Goal: Task Accomplishment & Management: Manage account settings

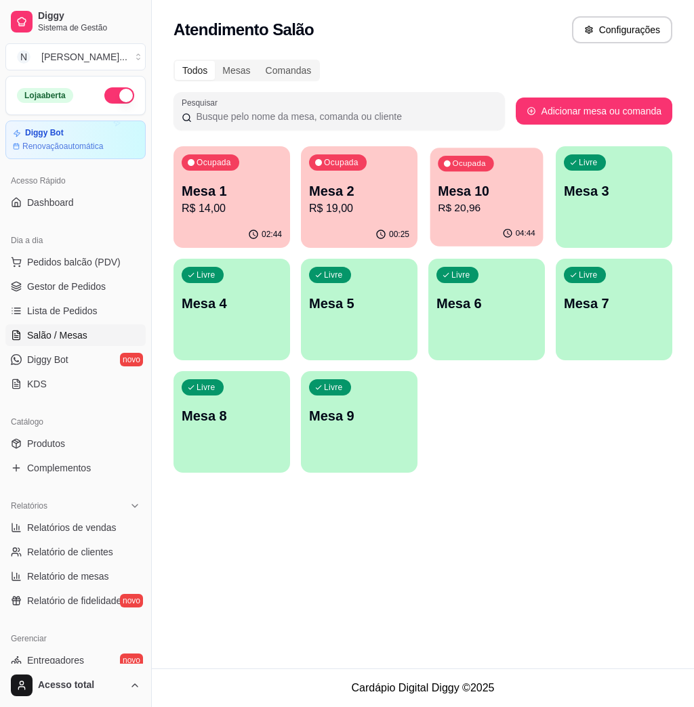
click at [521, 220] on div "Ocupada Mesa 10 R$ 20,96" at bounding box center [486, 184] width 113 height 73
click at [373, 203] on p "R$ 19,00" at bounding box center [359, 209] width 100 height 16
click at [272, 168] on div "Ocupada Mesa 1 R$ 14,00" at bounding box center [232, 184] width 113 height 73
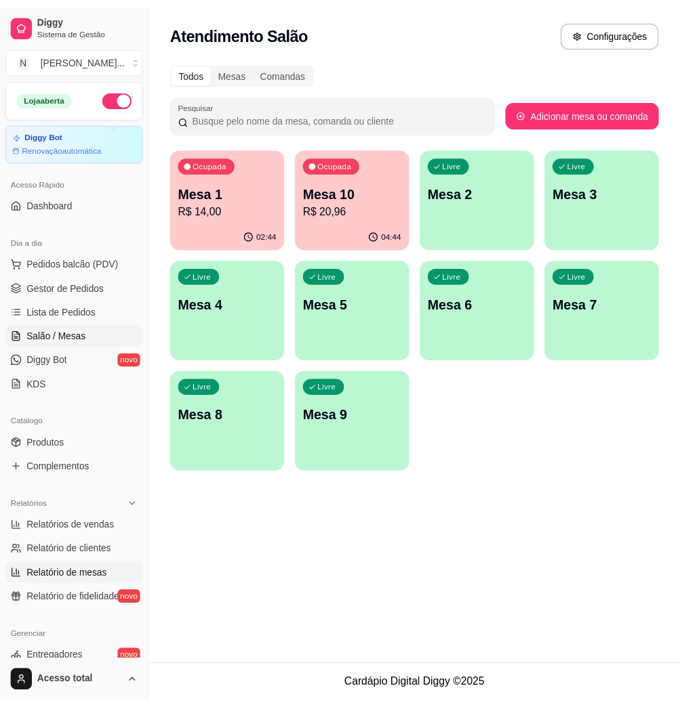
scroll to position [180, 0]
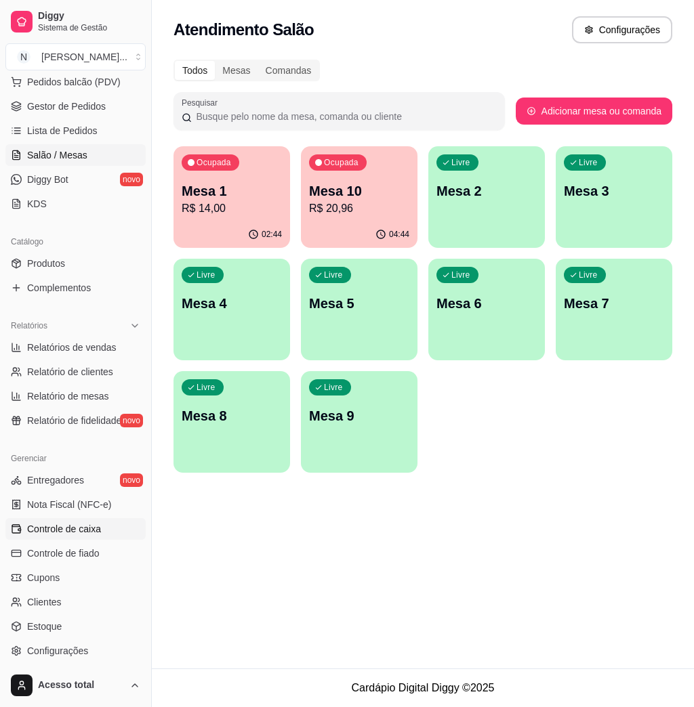
click at [113, 527] on link "Controle de caixa" at bounding box center [75, 529] width 140 height 22
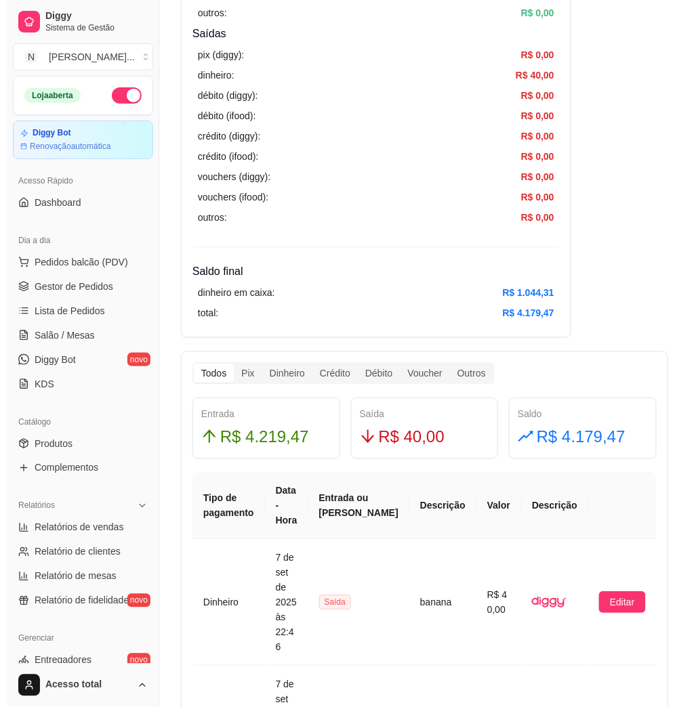
scroll to position [271, 0]
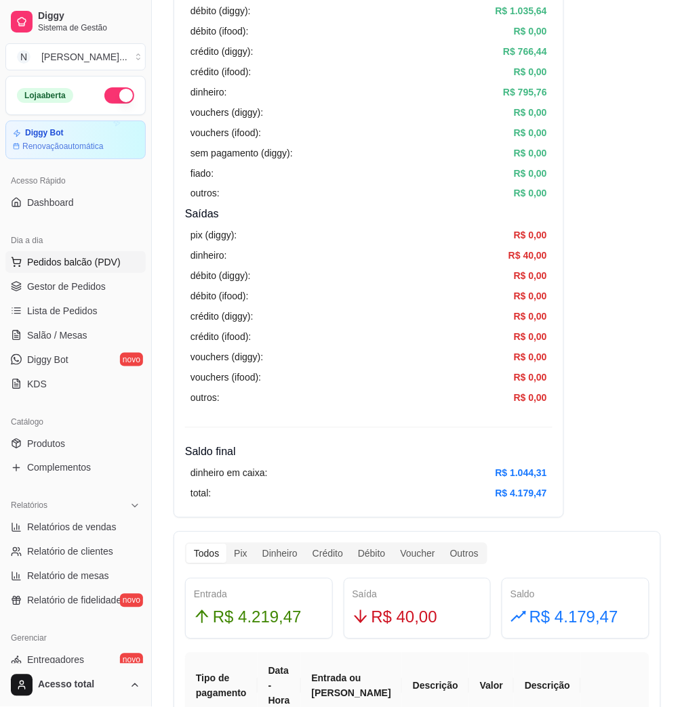
click at [68, 257] on span "Pedidos balcão (PDV)" at bounding box center [74, 262] width 94 height 14
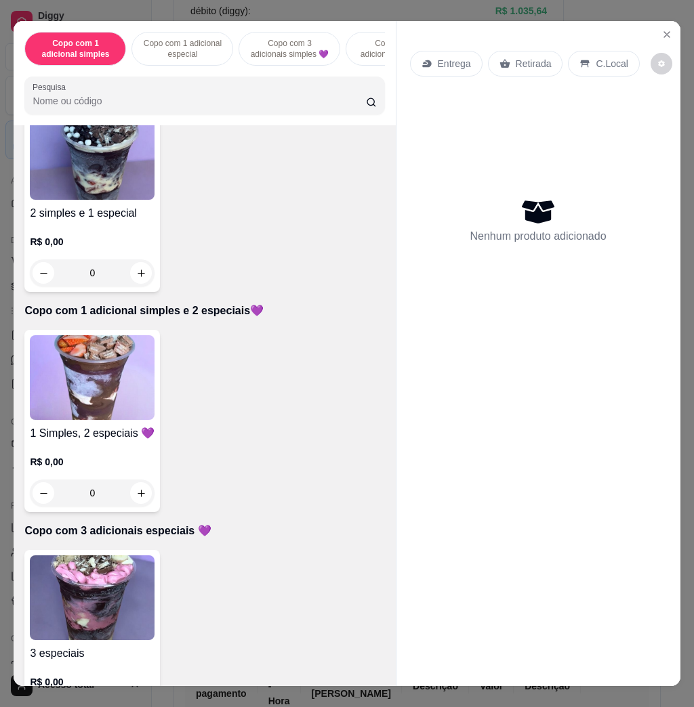
scroll to position [1084, 0]
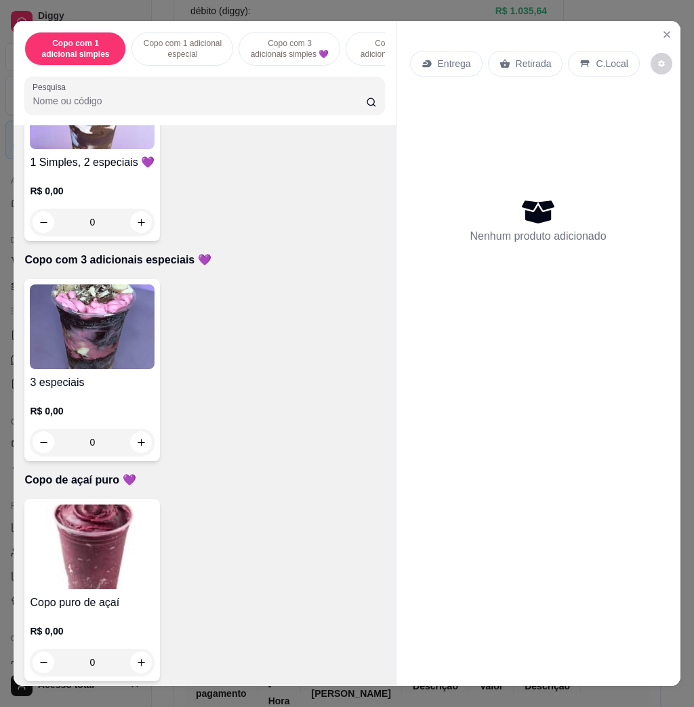
click at [89, 522] on img at bounding box center [92, 547] width 125 height 85
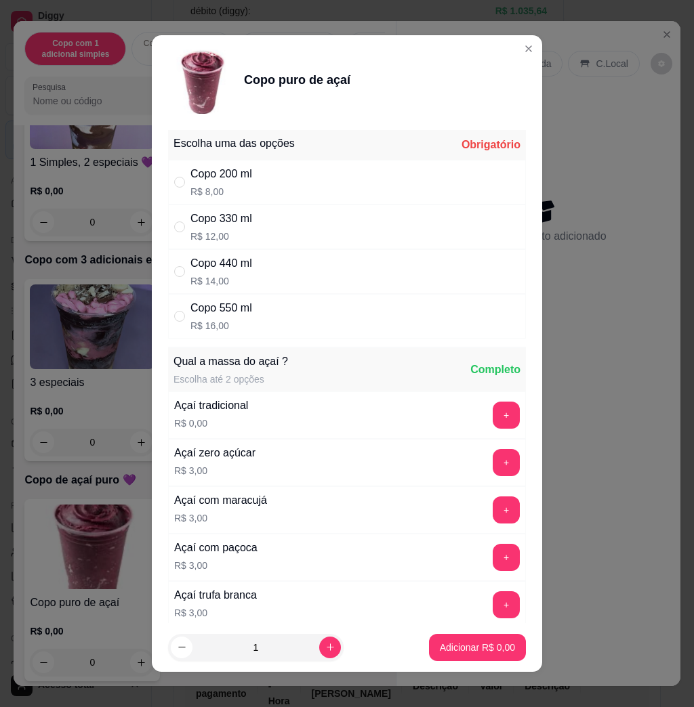
click at [296, 230] on div "Copo 330 ml R$ 12,00" at bounding box center [347, 227] width 358 height 45
radio input "true"
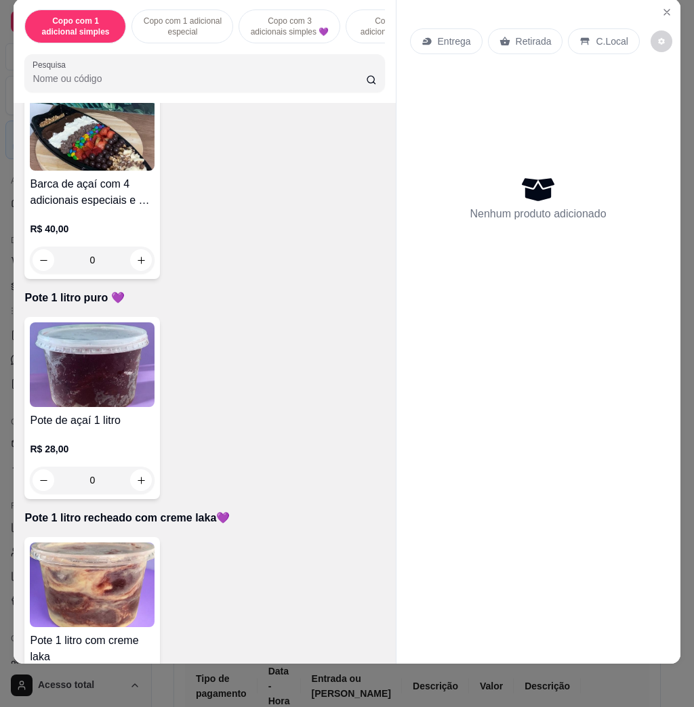
scroll to position [2439, 0]
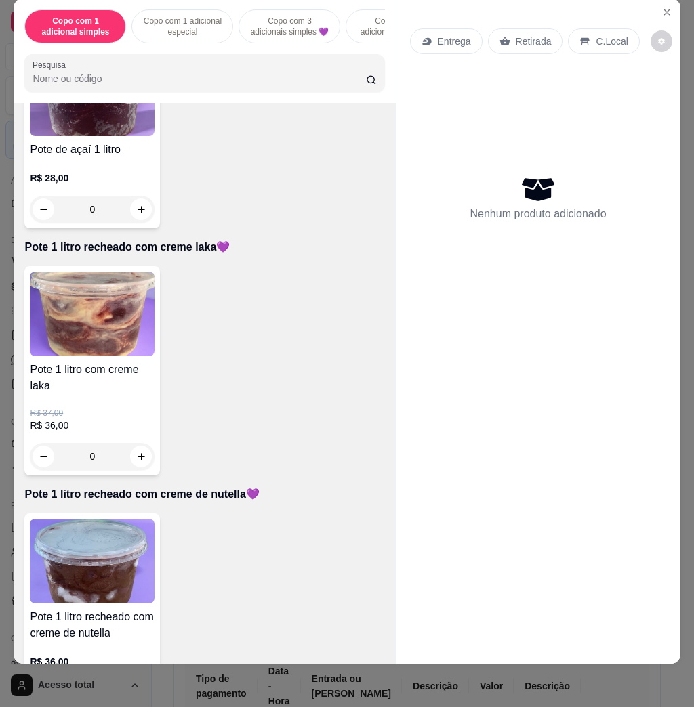
click at [69, 137] on div "Pote de açaí 1 litro R$ 28,00 0" at bounding box center [92, 137] width 136 height 182
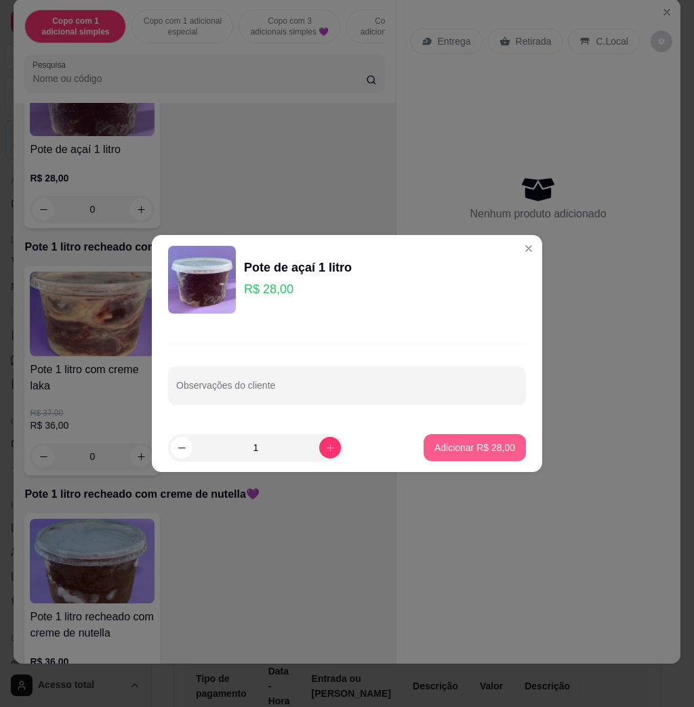
click at [434, 453] on p "Adicionar R$ 28,00" at bounding box center [474, 448] width 81 height 14
type input "1"
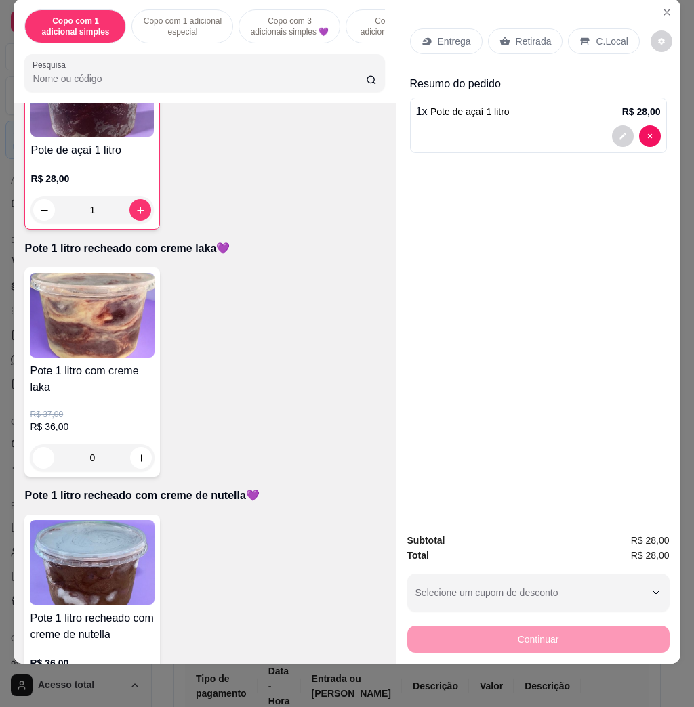
scroll to position [2440, 0]
click at [422, 39] on icon at bounding box center [424, 40] width 4 height 3
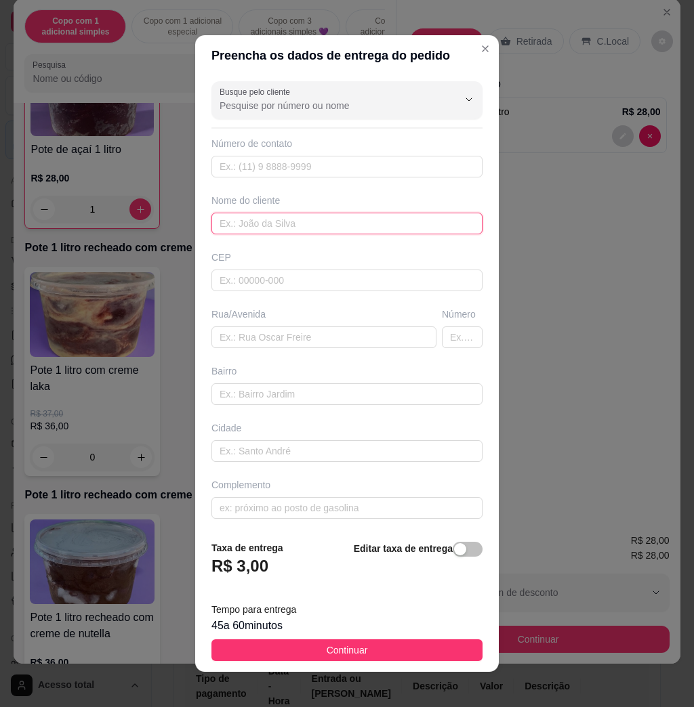
click at [309, 226] on input "text" at bounding box center [346, 224] width 271 height 22
type input "[PERSON_NAME]"
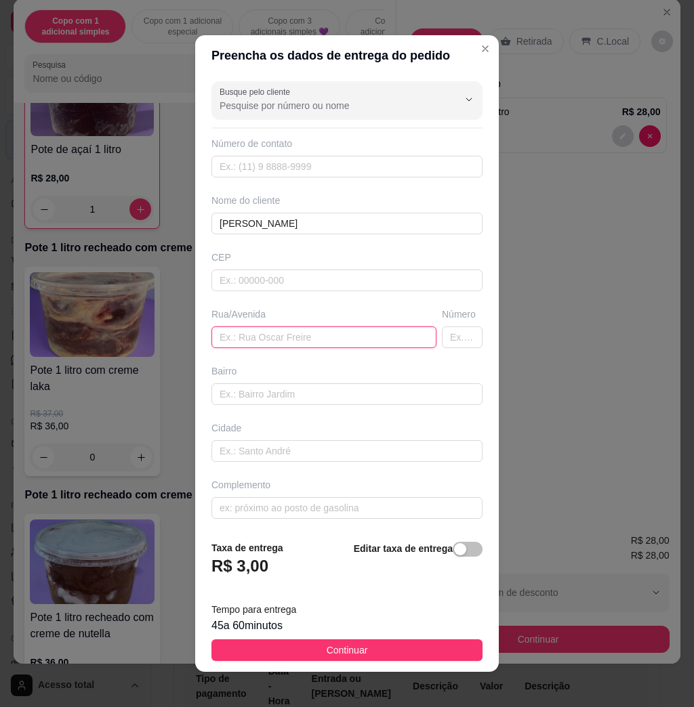
click at [348, 343] on input "text" at bounding box center [323, 338] width 225 height 22
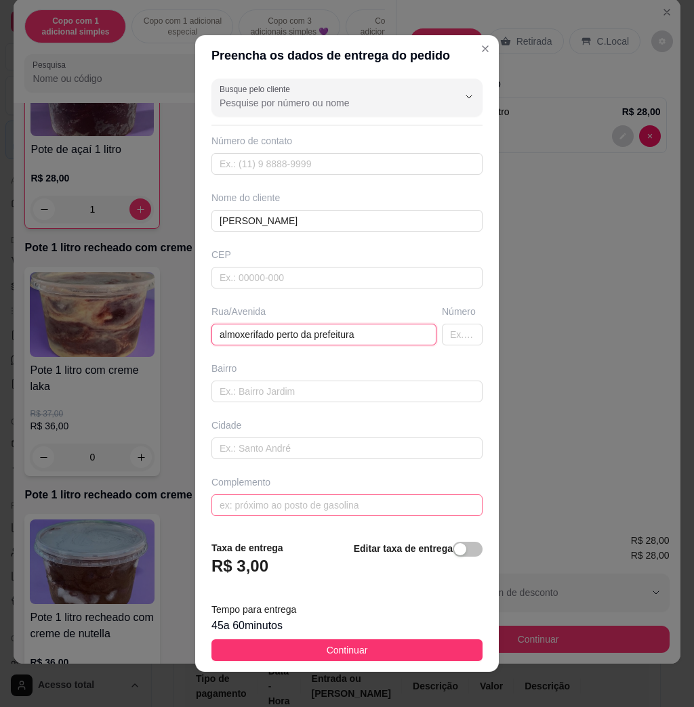
type input "almoxerifado perto da prefeitura"
click at [326, 508] on input "text" at bounding box center [346, 506] width 271 height 22
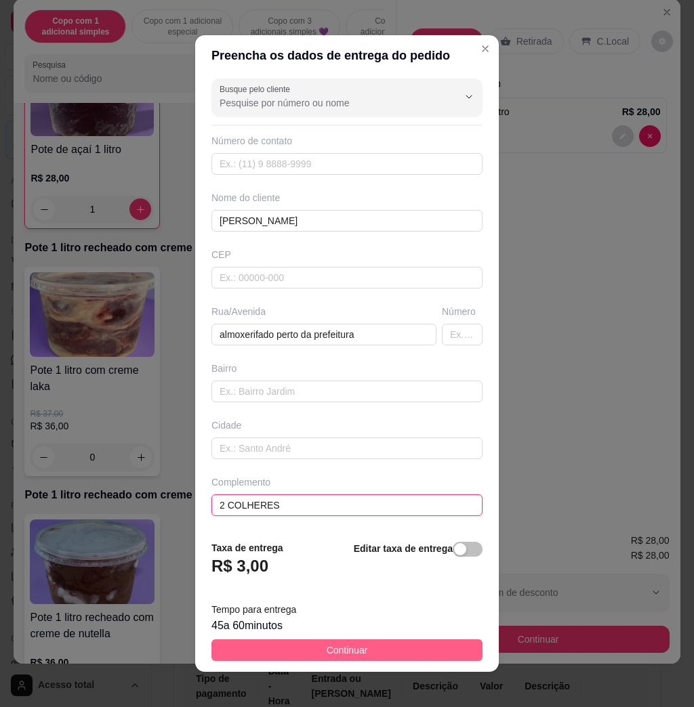
type input "2 COLHERES"
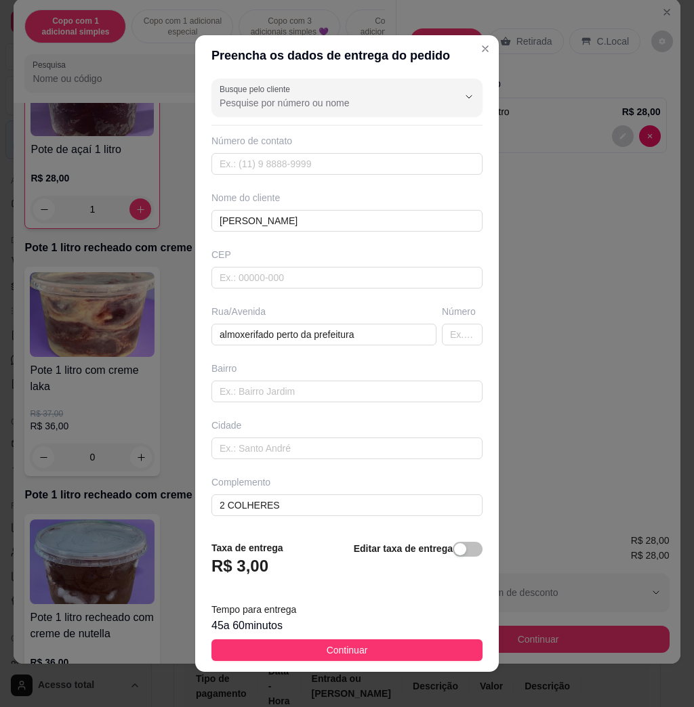
drag, startPoint x: 358, startPoint y: 648, endPoint x: 337, endPoint y: 648, distance: 21.0
click at [346, 648] on button "Continuar" at bounding box center [346, 651] width 271 height 22
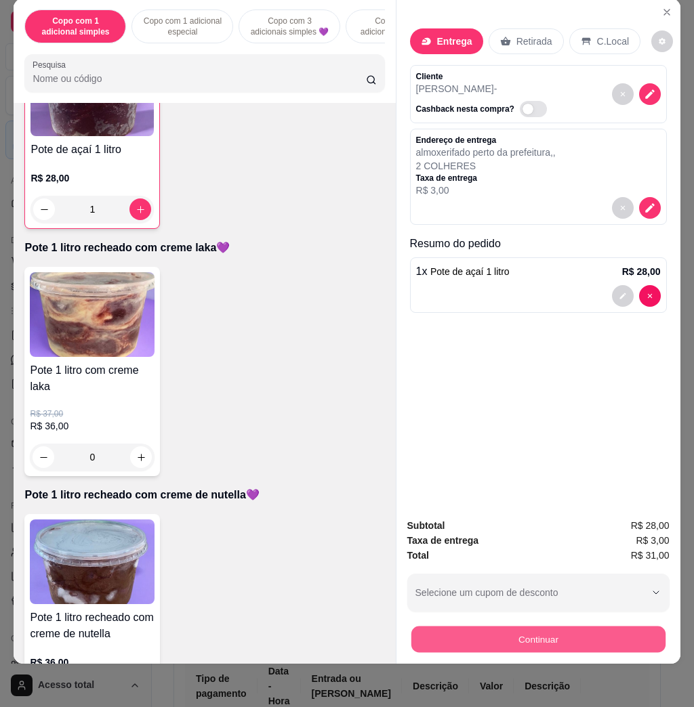
click at [436, 632] on button "Continuar" at bounding box center [538, 639] width 254 height 26
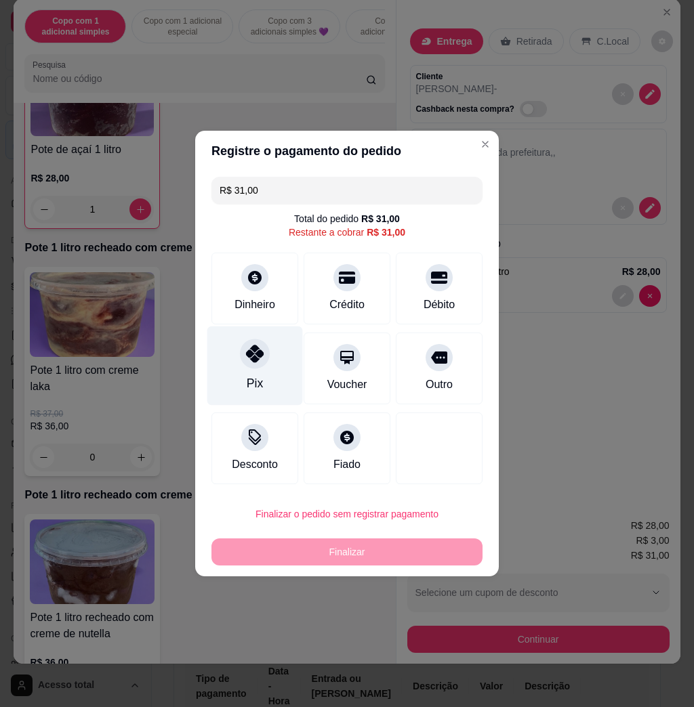
click at [251, 365] on div at bounding box center [255, 354] width 30 height 30
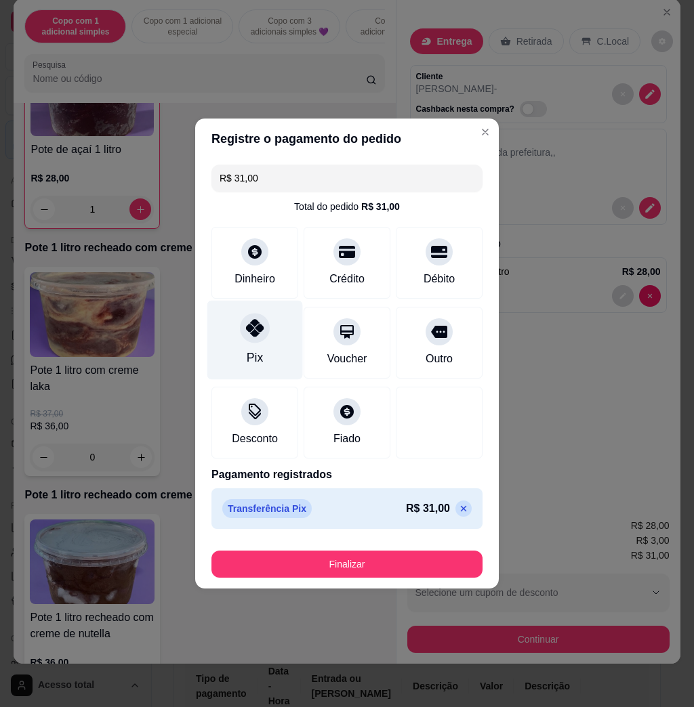
type input "R$ 0,00"
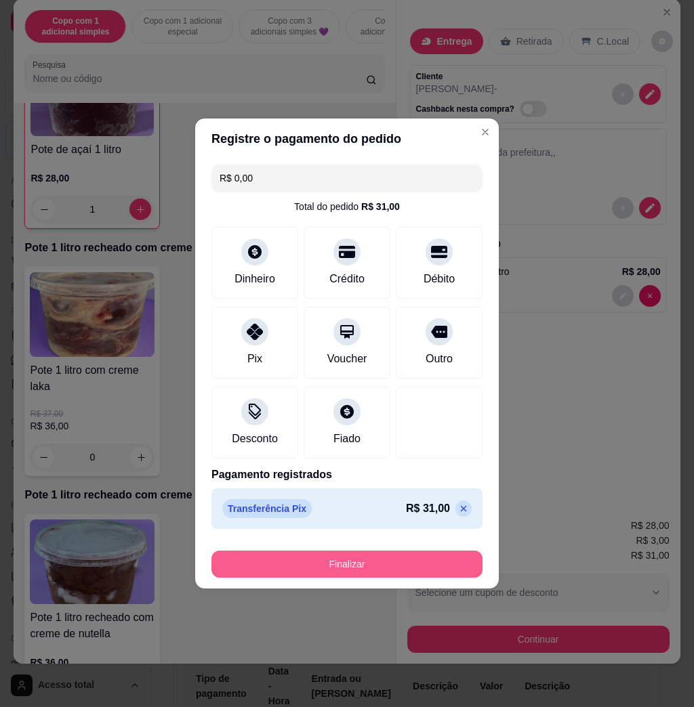
click at [304, 567] on button "Finalizar" at bounding box center [346, 564] width 271 height 27
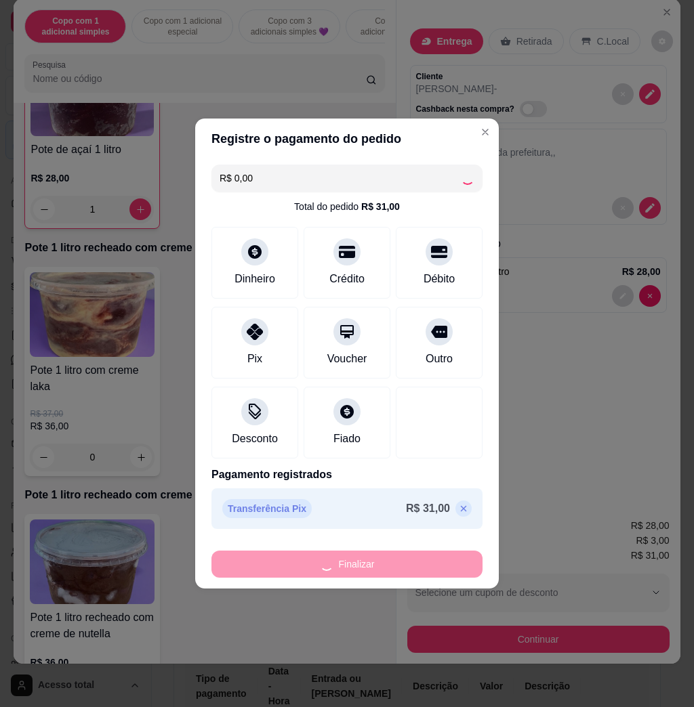
type input "0"
type input "-R$ 31,00"
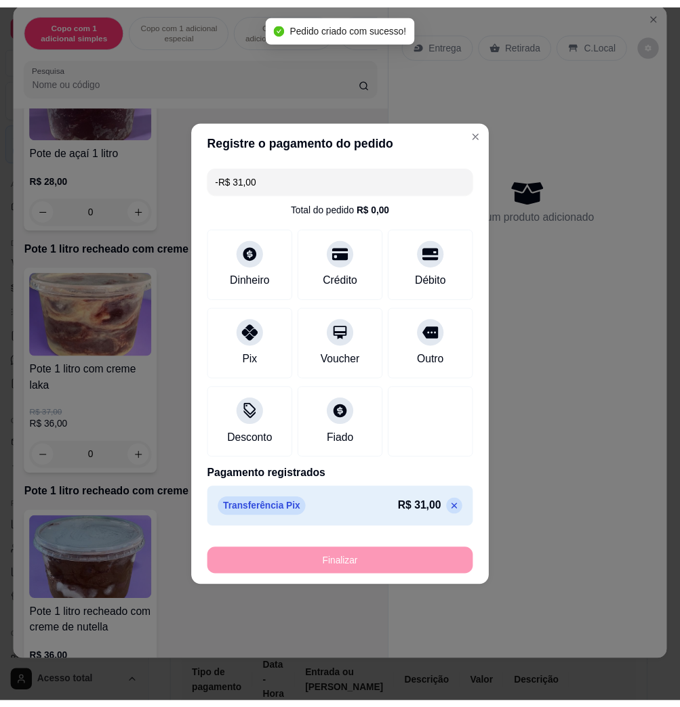
scroll to position [2439, 0]
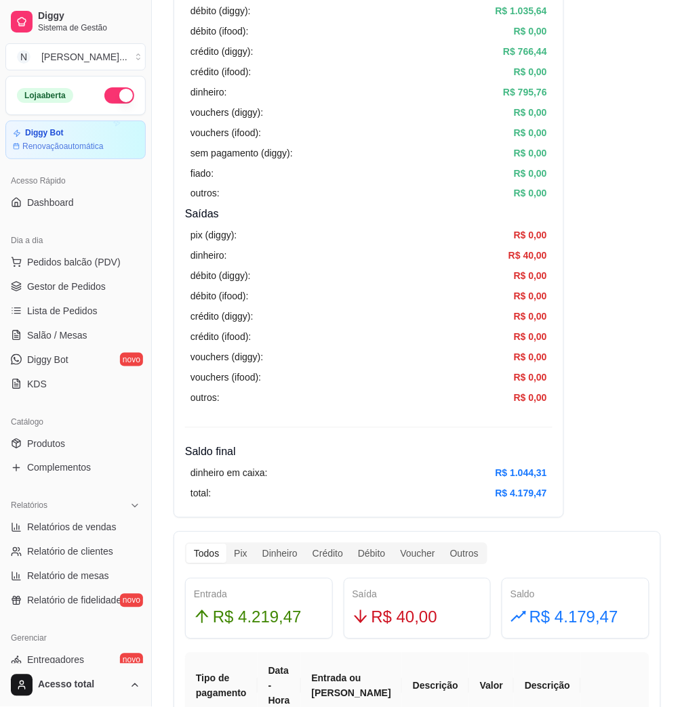
scroll to position [361, 0]
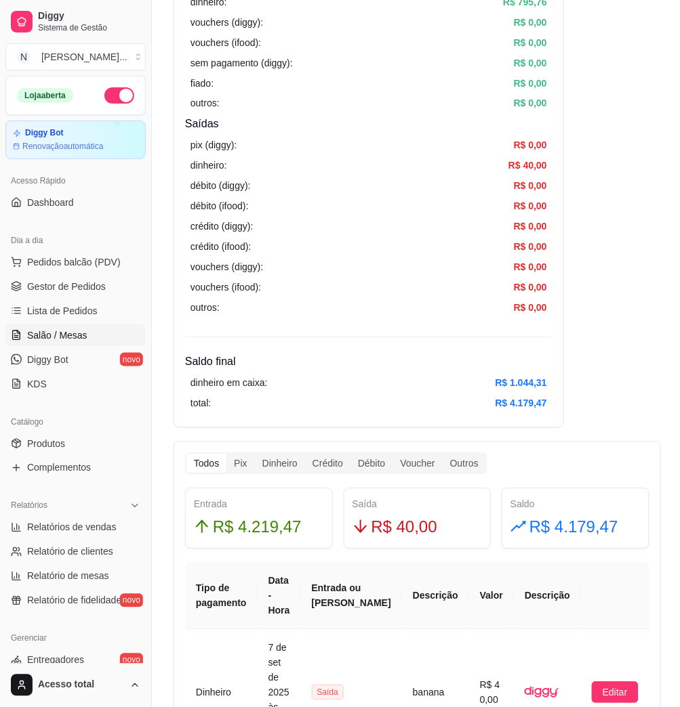
click at [70, 333] on span "Salão / Mesas" at bounding box center [57, 336] width 60 height 14
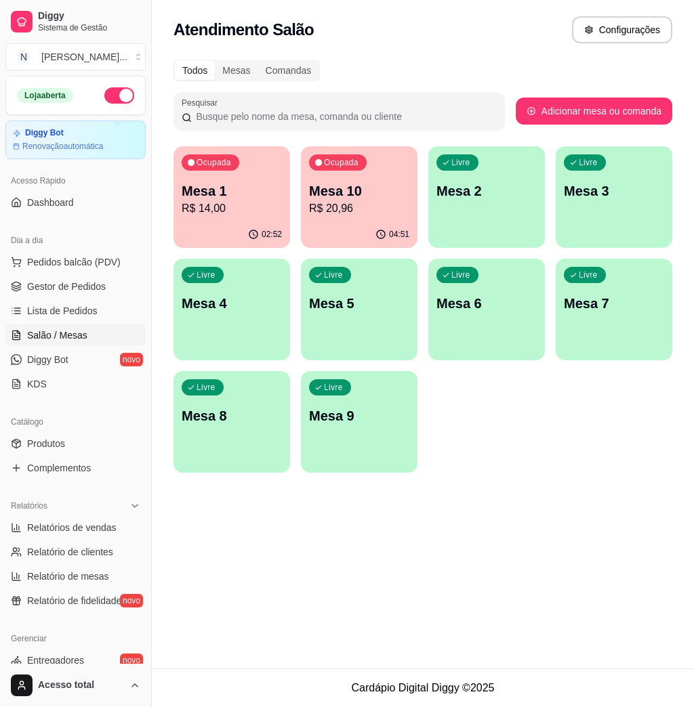
click at [461, 192] on p "Mesa 2" at bounding box center [486, 191] width 100 height 19
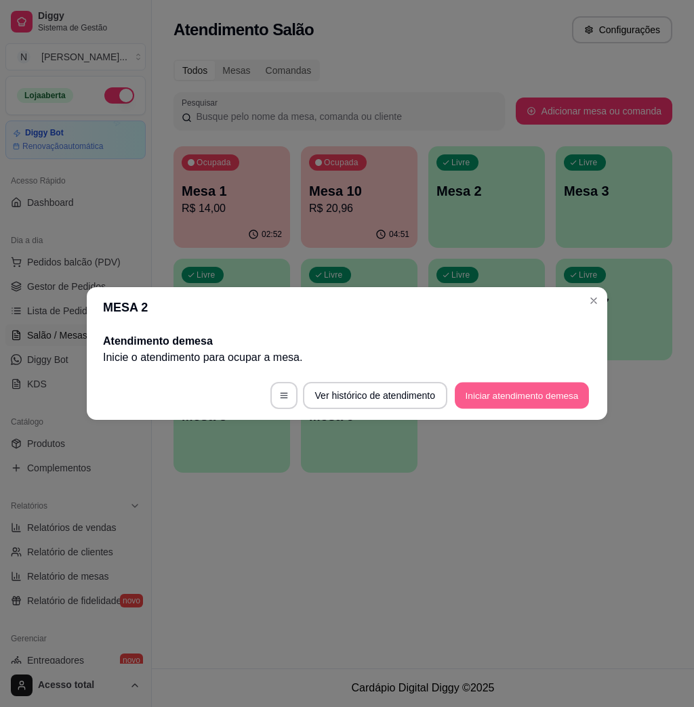
click at [548, 405] on button "Iniciar atendimento de mesa" at bounding box center [522, 396] width 134 height 26
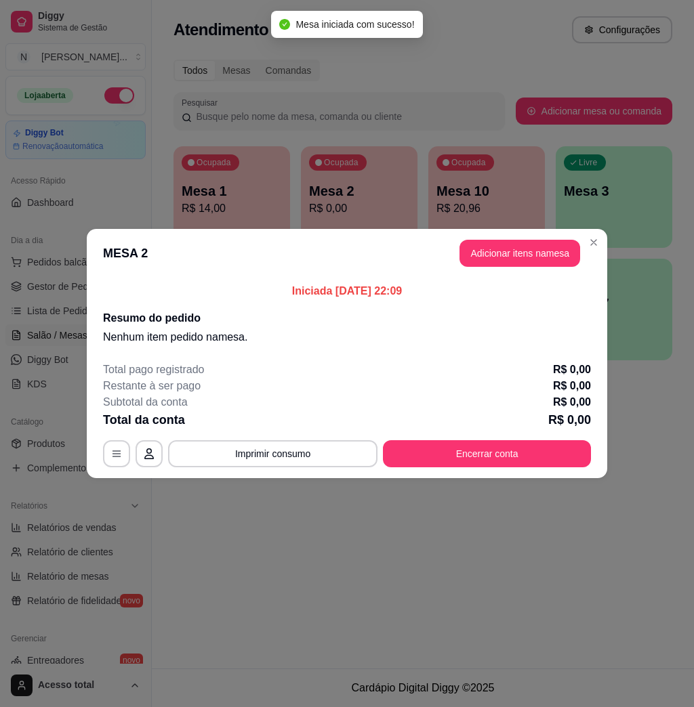
click at [443, 244] on header "MESA 2 Adicionar itens na mesa" at bounding box center [347, 253] width 520 height 49
click at [508, 248] on button "Adicionar itens na mesa" at bounding box center [519, 253] width 121 height 27
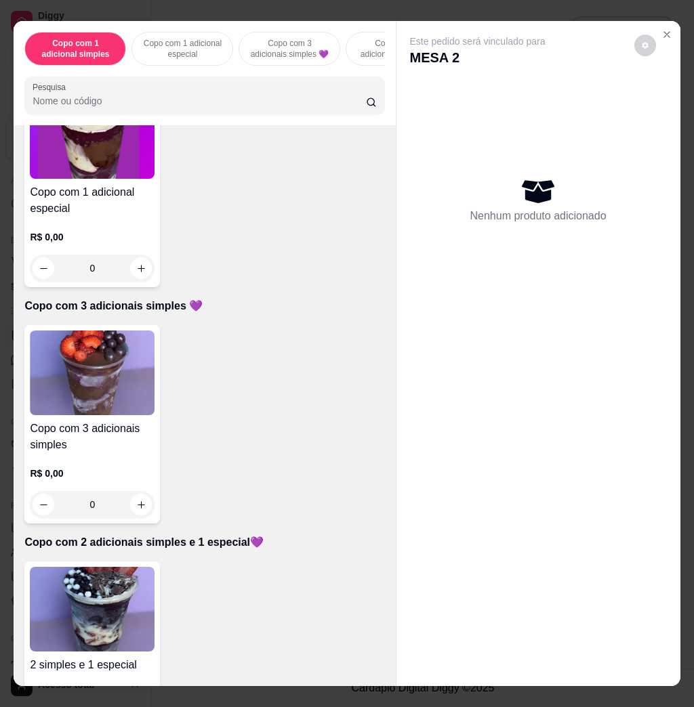
scroll to position [542, 0]
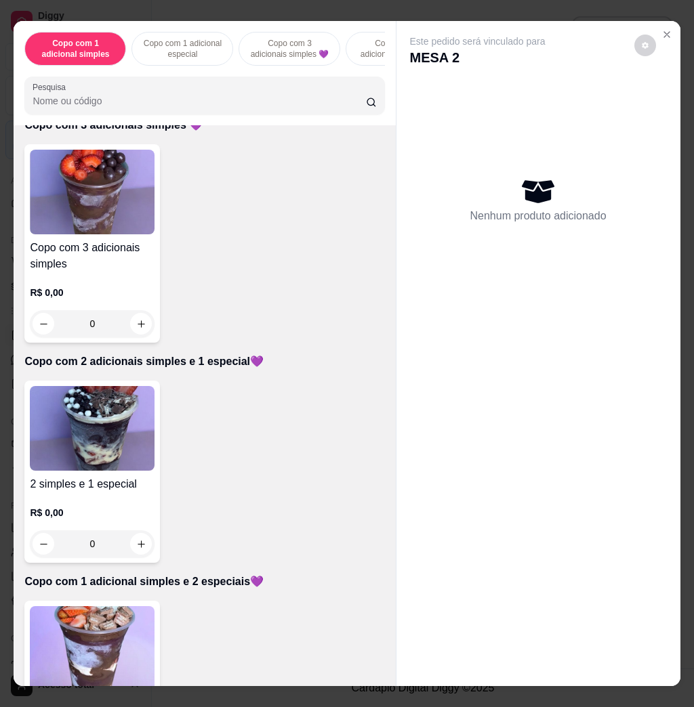
click at [106, 619] on img at bounding box center [92, 648] width 125 height 85
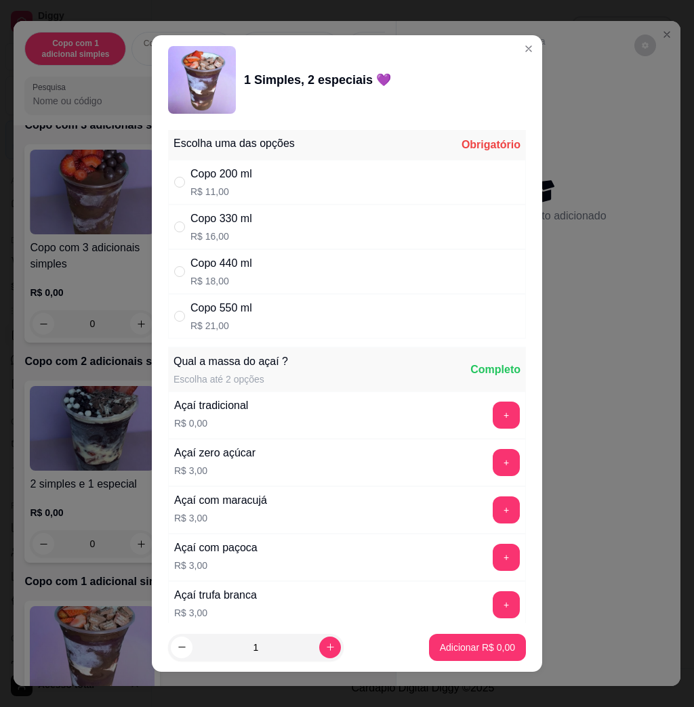
click at [232, 227] on div "Copo 330 ml R$ 16,00" at bounding box center [221, 227] width 62 height 33
radio input "true"
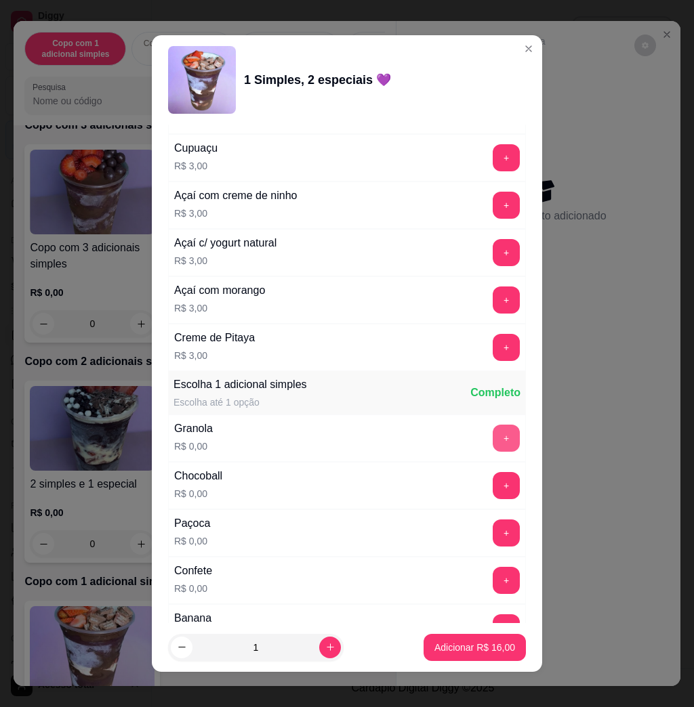
click at [493, 445] on button "+" at bounding box center [506, 438] width 27 height 27
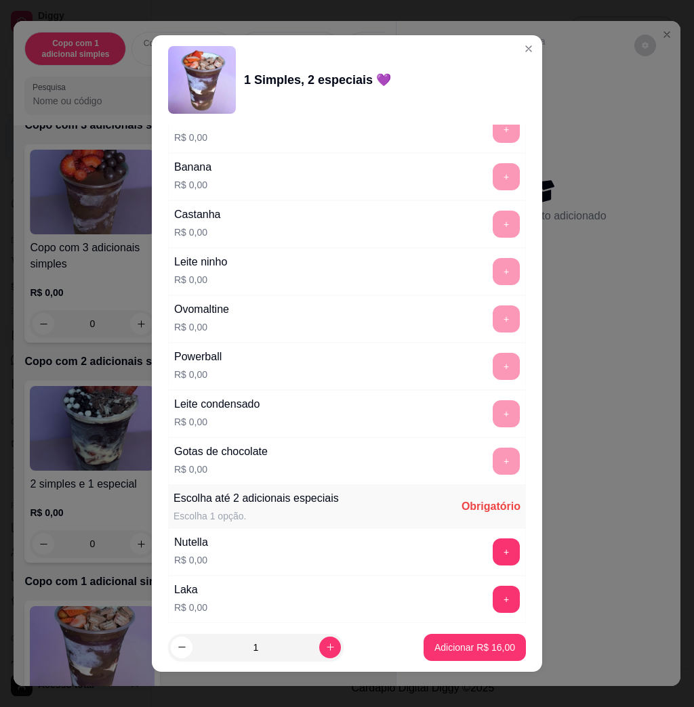
scroll to position [1084, 0]
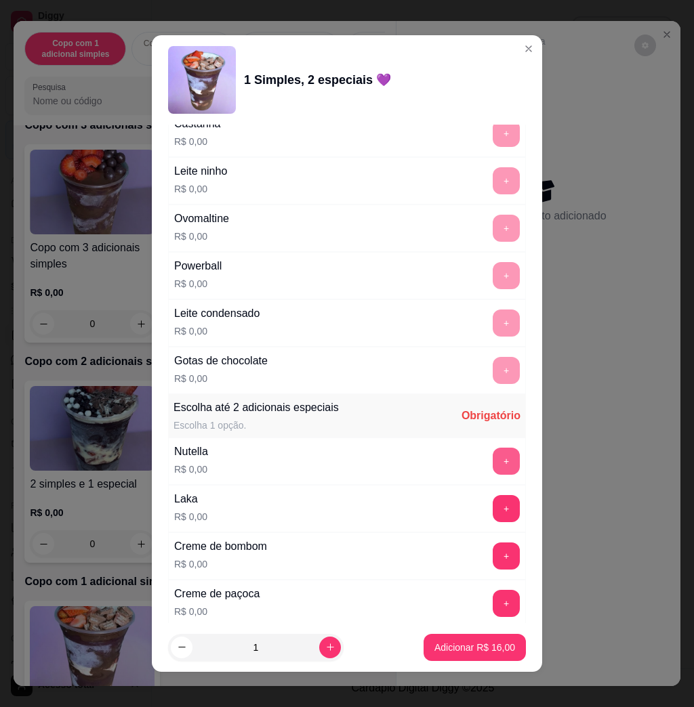
click at [493, 463] on button "+" at bounding box center [506, 461] width 27 height 27
click at [493, 516] on button "+" at bounding box center [506, 508] width 27 height 27
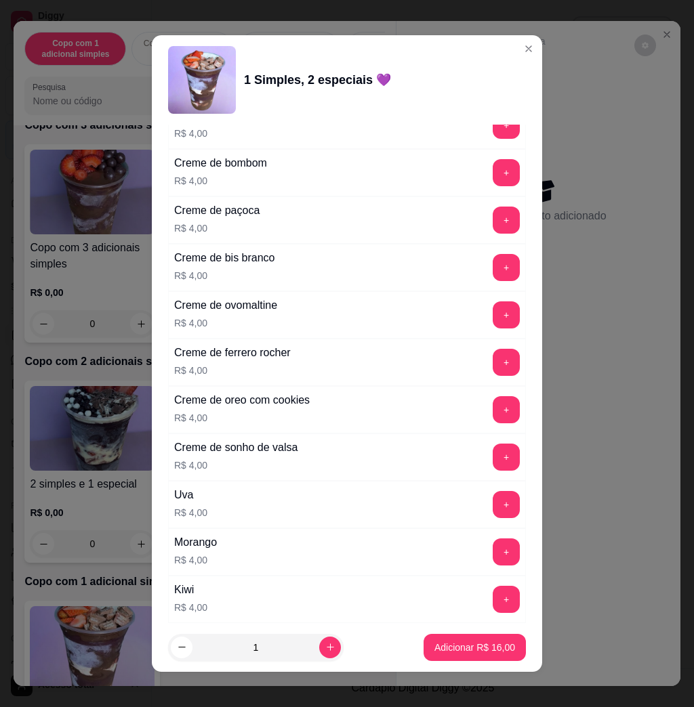
scroll to position [3375, 0]
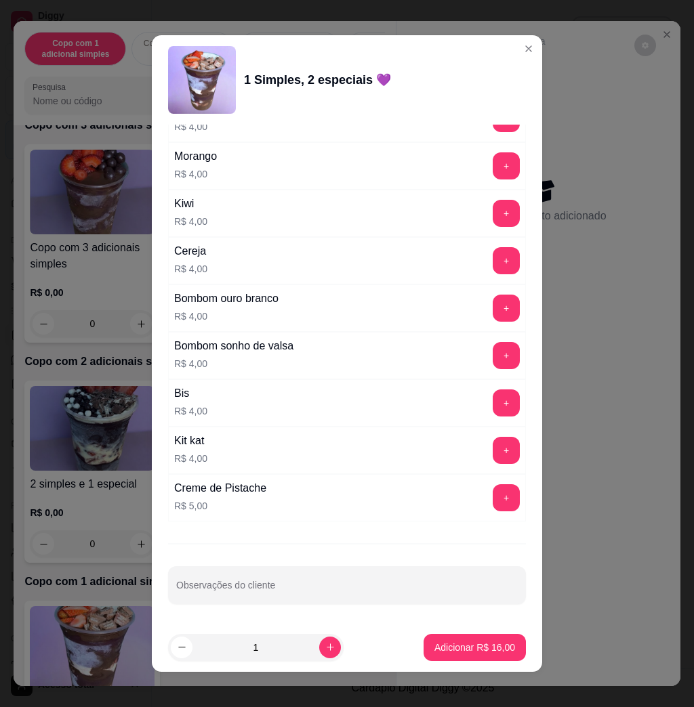
click at [390, 559] on div "Escolha [PERSON_NAME] opções Completo Copo 200 ml R$ 11,00 Copo 330 ml R$ 16,00…" at bounding box center [347, 374] width 390 height 499
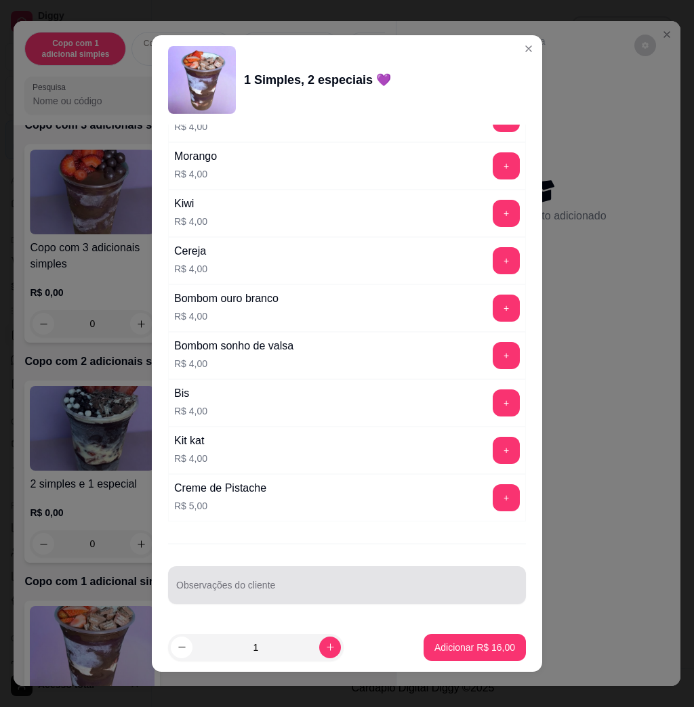
click at [375, 576] on div at bounding box center [347, 585] width 342 height 27
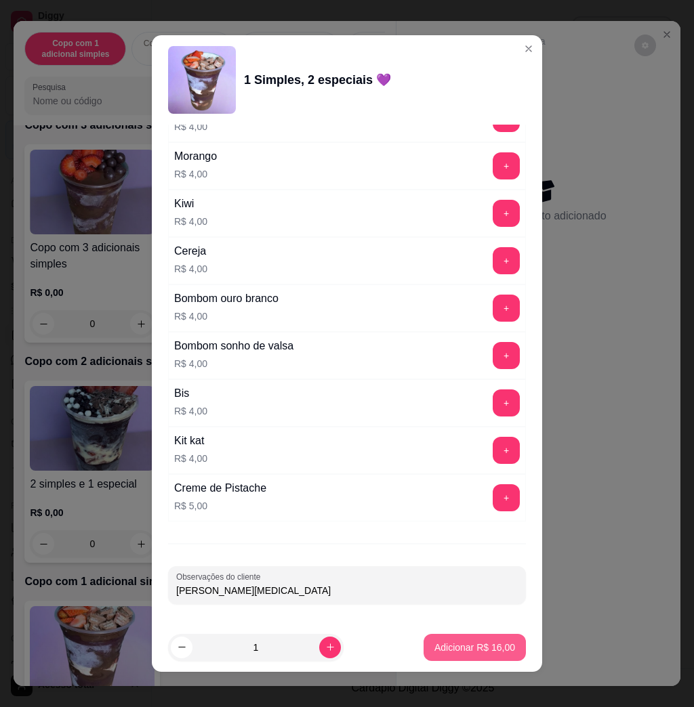
type input "[PERSON_NAME][MEDICAL_DATA]"
click at [466, 637] on button "Adicionar R$ 16,00" at bounding box center [475, 647] width 102 height 27
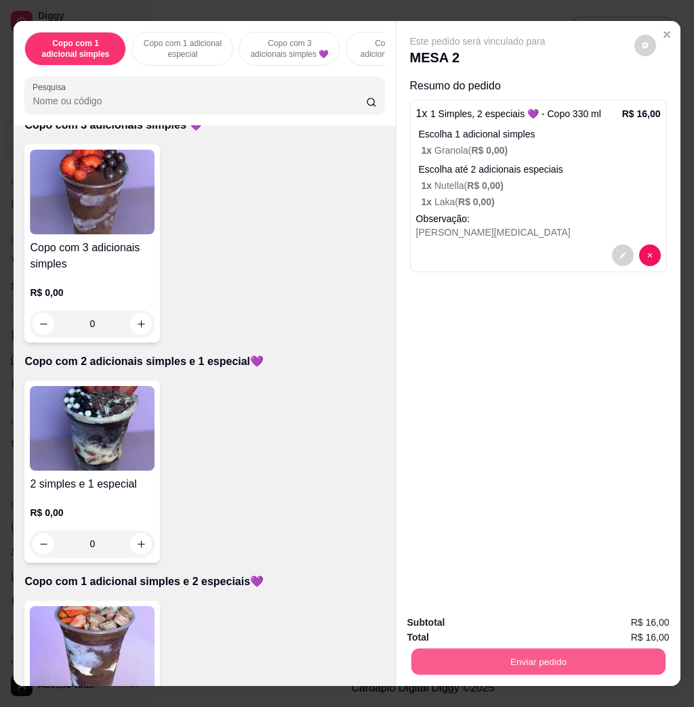
click at [512, 648] on button "Enviar pedido" at bounding box center [538, 661] width 254 height 26
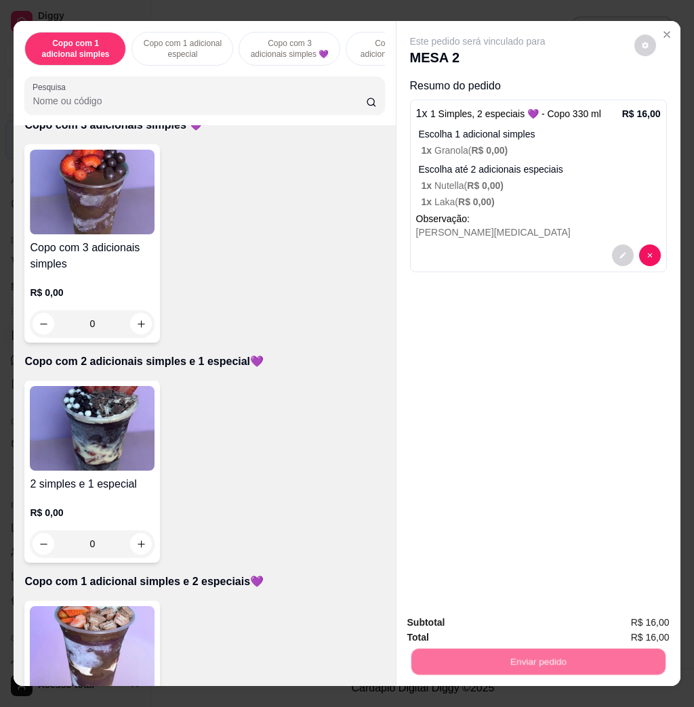
click at [510, 632] on button "Não registrar e enviar pedido" at bounding box center [491, 622] width 141 height 26
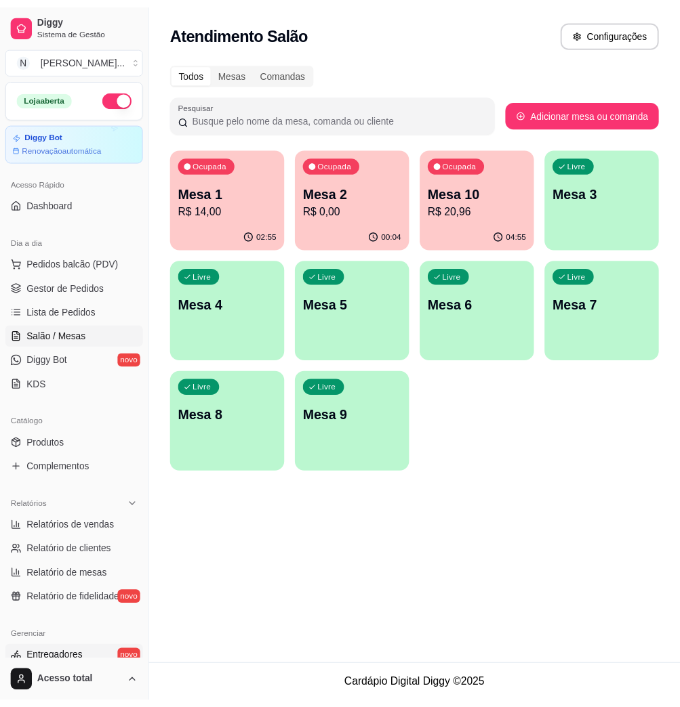
scroll to position [180, 0]
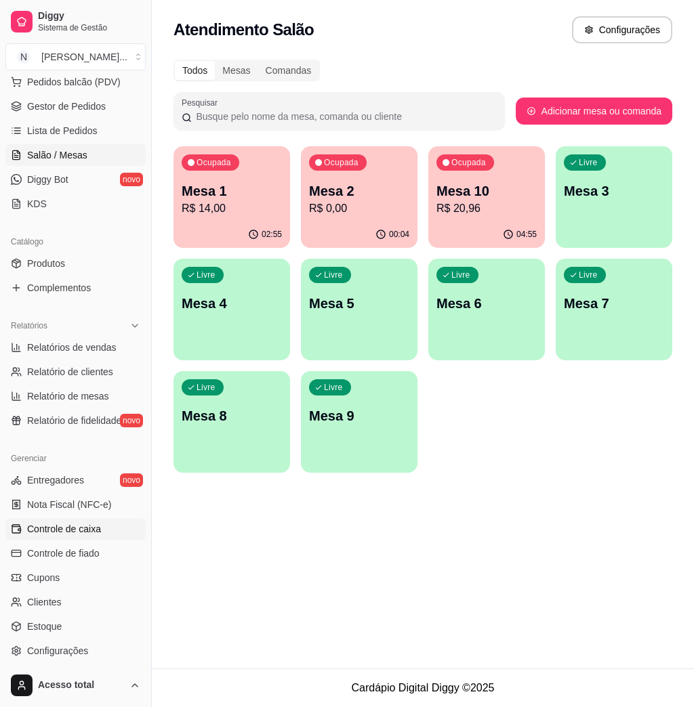
click at [93, 529] on span "Controle de caixa" at bounding box center [64, 529] width 74 height 14
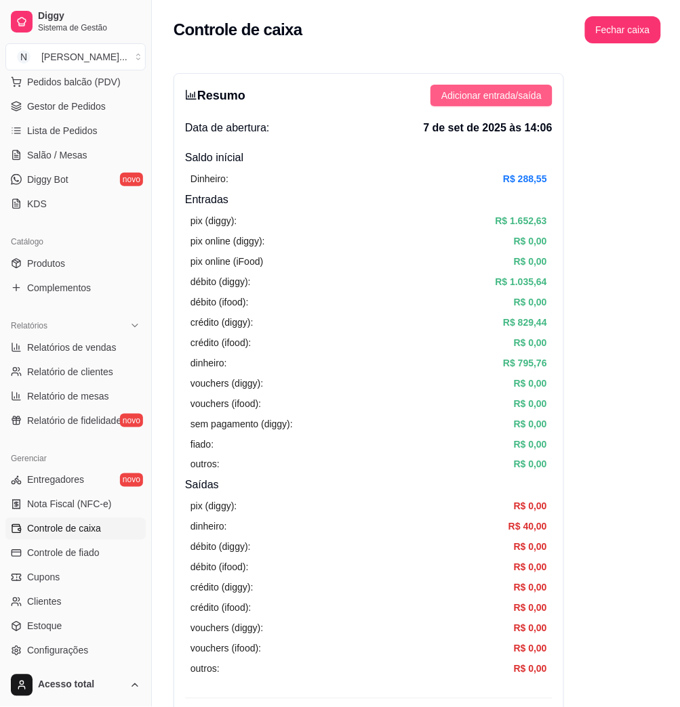
click at [522, 99] on span "Adicionar entrada/saída" at bounding box center [491, 95] width 100 height 15
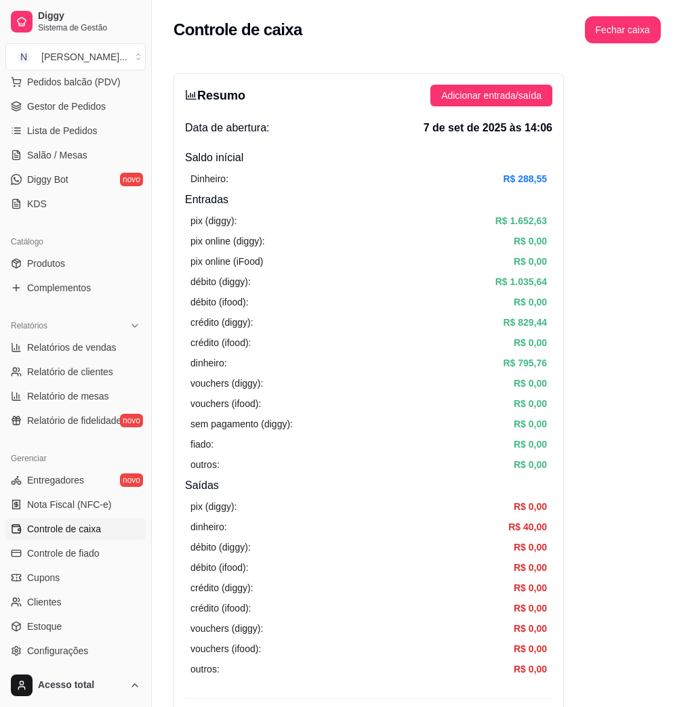
click at [344, 232] on label "Saída" at bounding box center [347, 217] width 112 height 51
click at [301, 203] on button "Saída" at bounding box center [295, 197] width 11 height 11
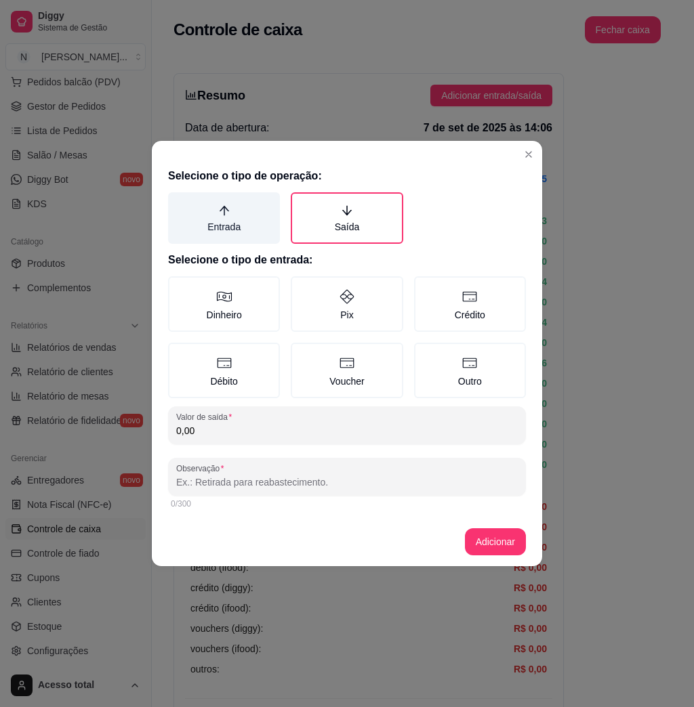
click at [276, 232] on label "Entrada" at bounding box center [224, 217] width 112 height 51
click at [178, 203] on button "Entrada" at bounding box center [172, 197] width 11 height 11
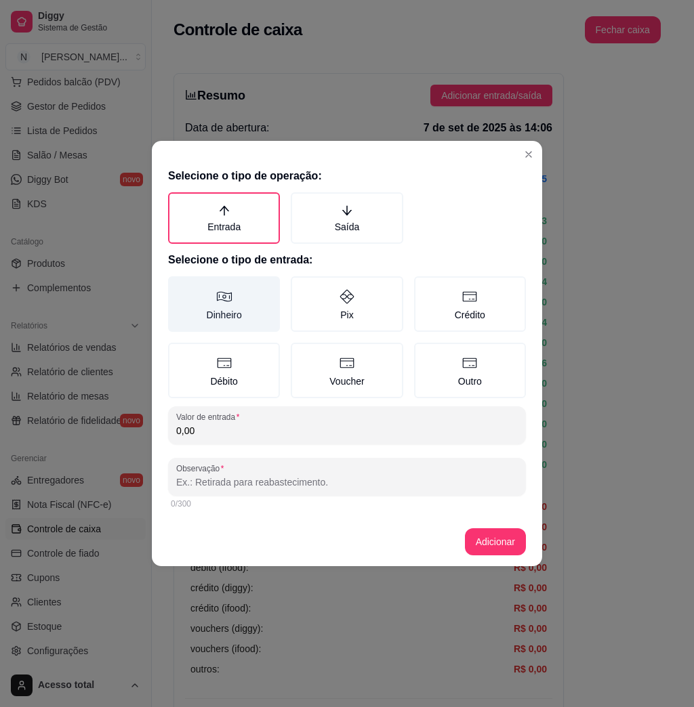
click at [228, 304] on icon at bounding box center [224, 297] width 16 height 16
click at [178, 287] on button "Dinheiro" at bounding box center [172, 281] width 11 height 11
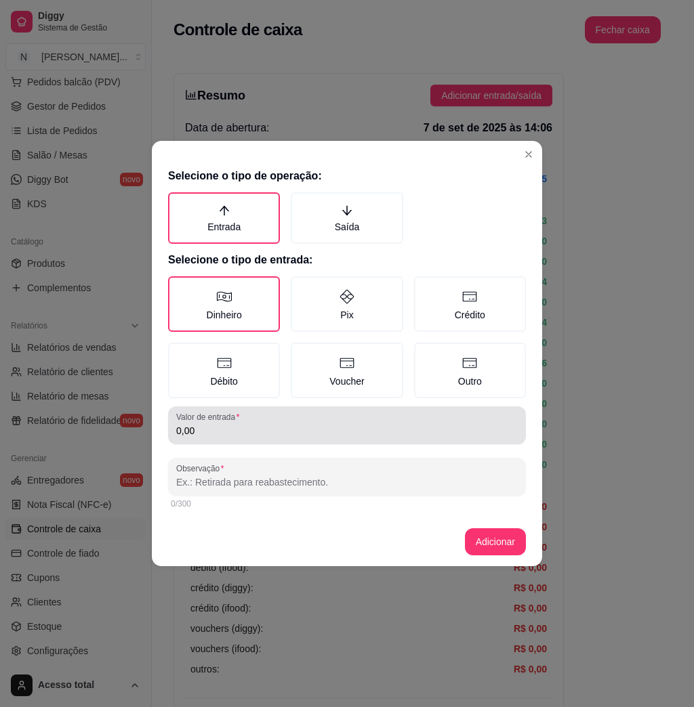
drag, startPoint x: 249, startPoint y: 407, endPoint x: 256, endPoint y: 396, distance: 12.8
click at [250, 409] on div "Valor de entrada 0,00" at bounding box center [347, 426] width 358 height 38
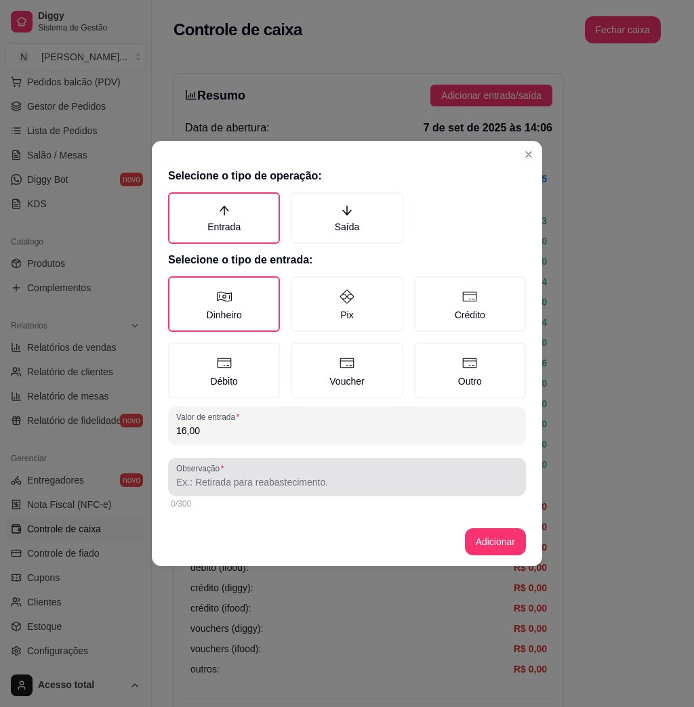
type input "16,00"
click at [346, 477] on input "Observação" at bounding box center [347, 483] width 342 height 14
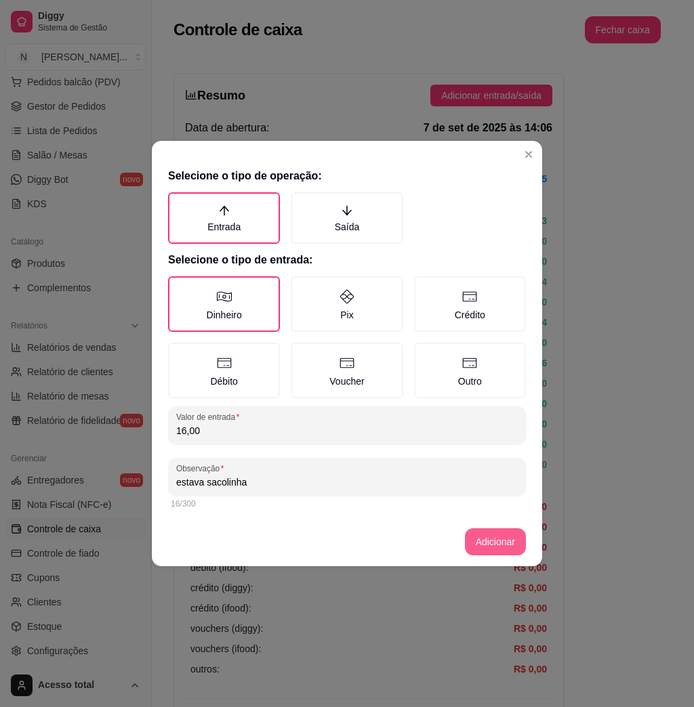
type input "estava sacolinha"
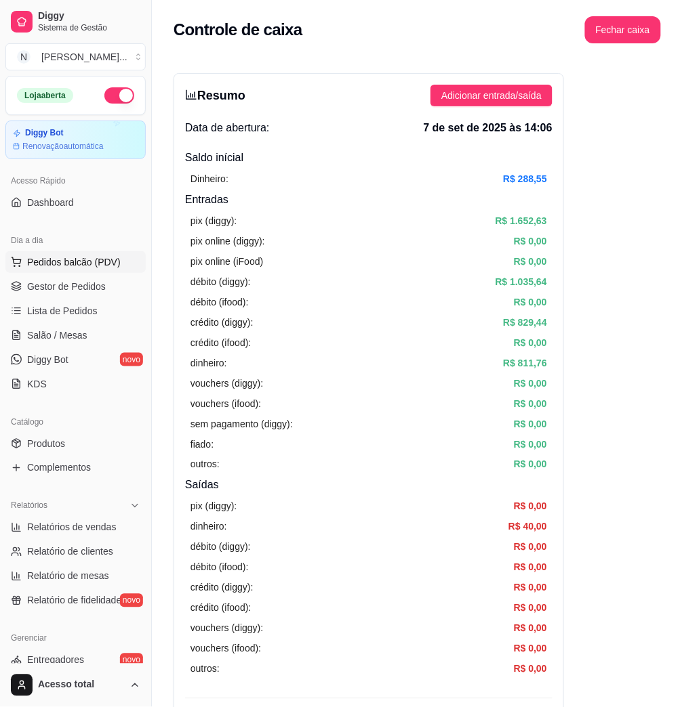
click at [121, 260] on button "Pedidos balcão (PDV)" at bounding box center [75, 262] width 140 height 22
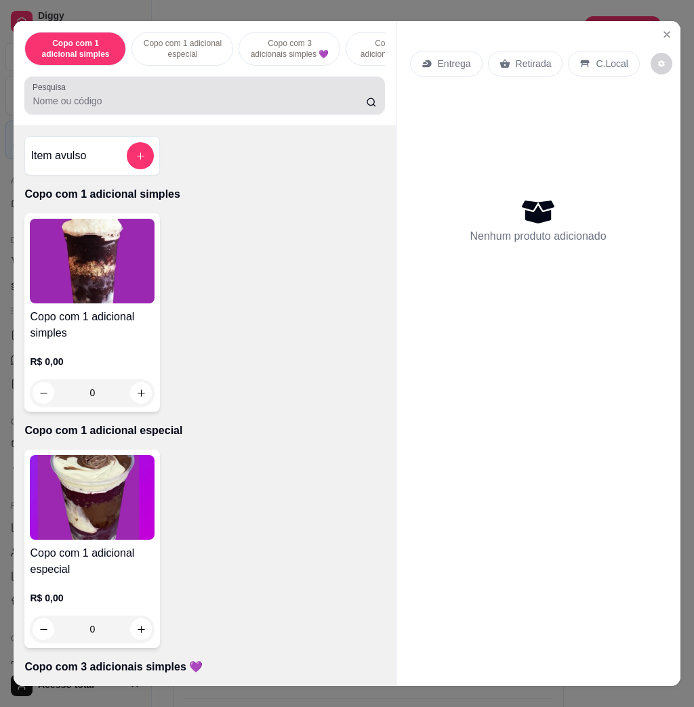
click at [228, 108] on input "Pesquisa" at bounding box center [199, 101] width 333 height 14
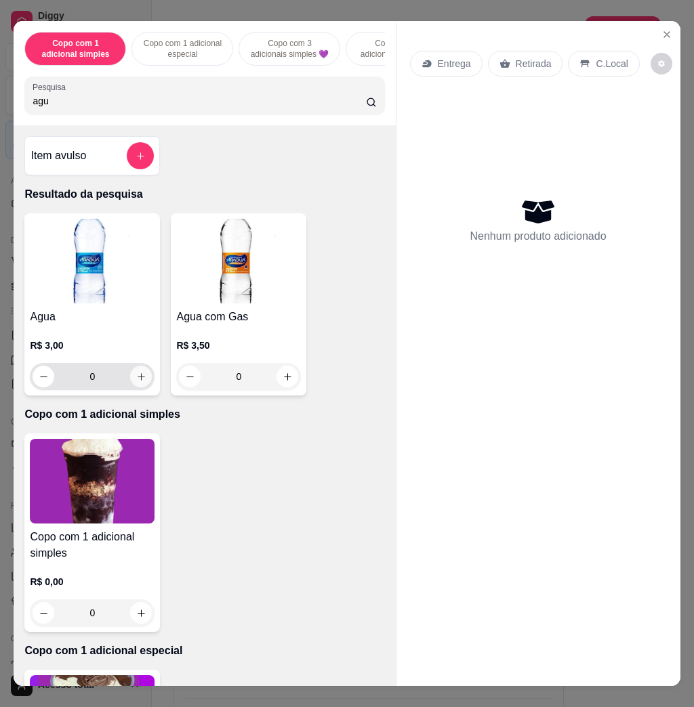
type input "agu"
click at [139, 384] on button "increase-product-quantity" at bounding box center [141, 377] width 22 height 22
type input "1"
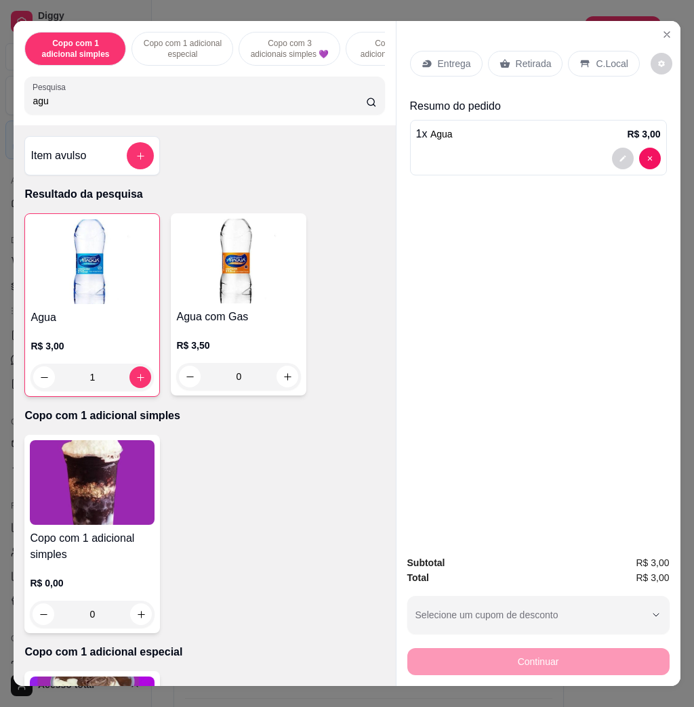
click at [609, 58] on p "C.Local" at bounding box center [612, 64] width 32 height 14
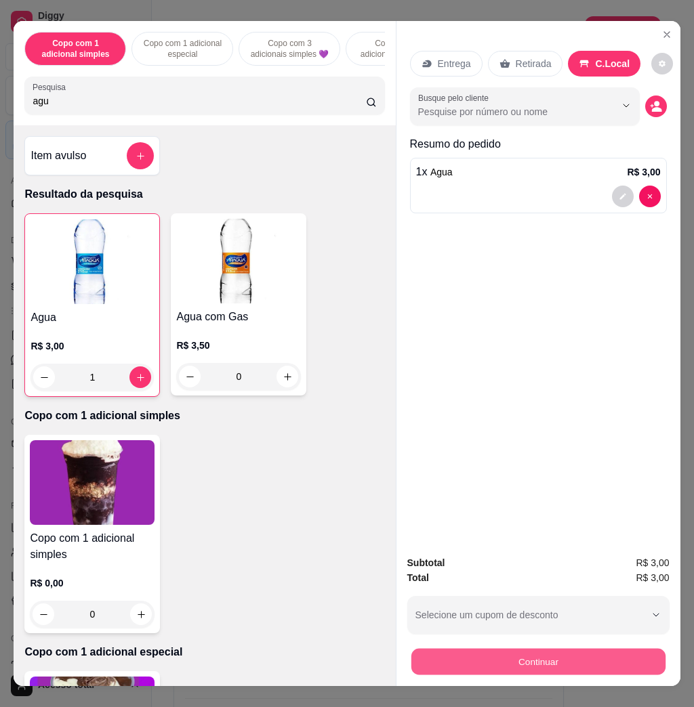
click at [580, 648] on button "Continuar" at bounding box center [538, 661] width 254 height 26
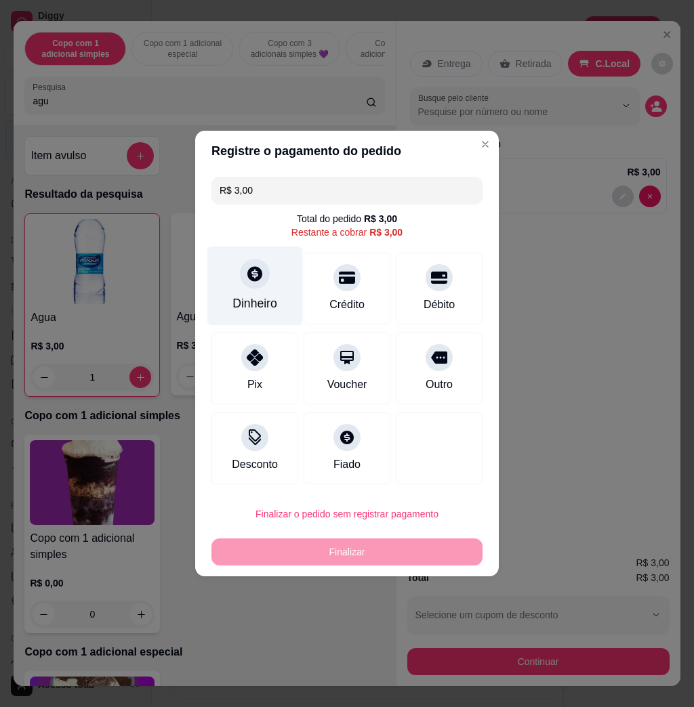
click at [265, 279] on div at bounding box center [255, 274] width 30 height 30
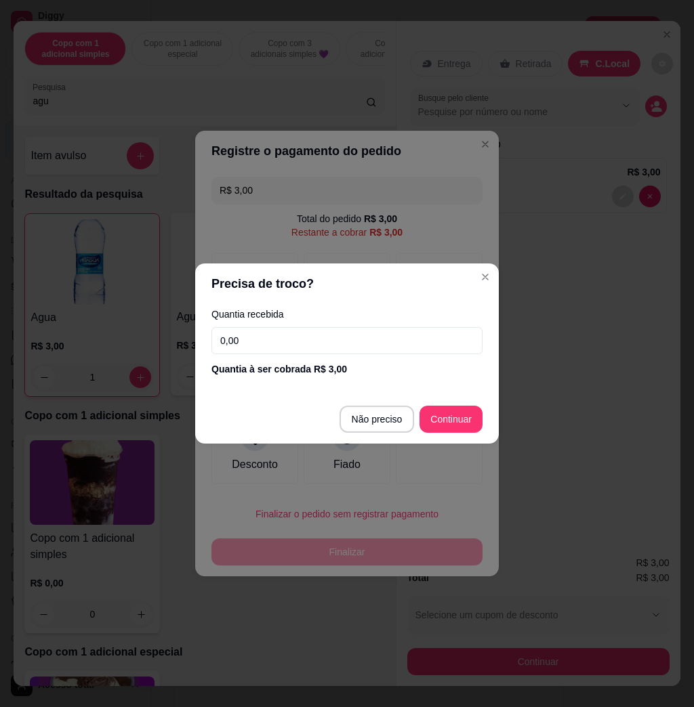
click at [329, 350] on input "0,00" at bounding box center [346, 340] width 271 height 27
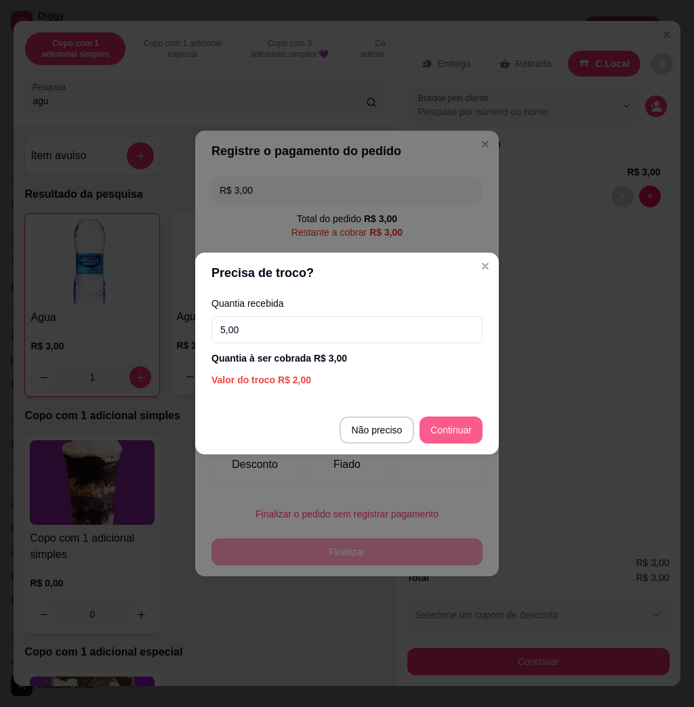
type input "5,00"
type input "R$ 0,00"
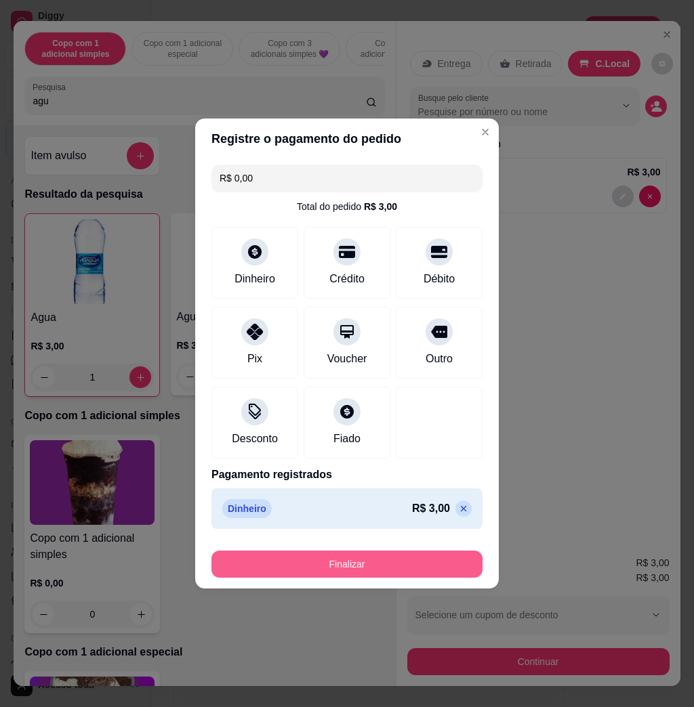
click at [411, 556] on button "Finalizar" at bounding box center [346, 564] width 271 height 27
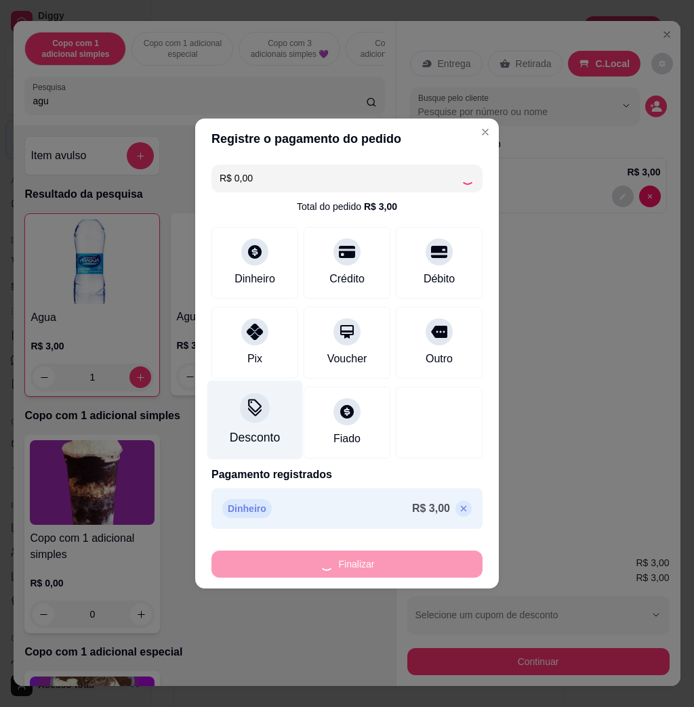
type input "0"
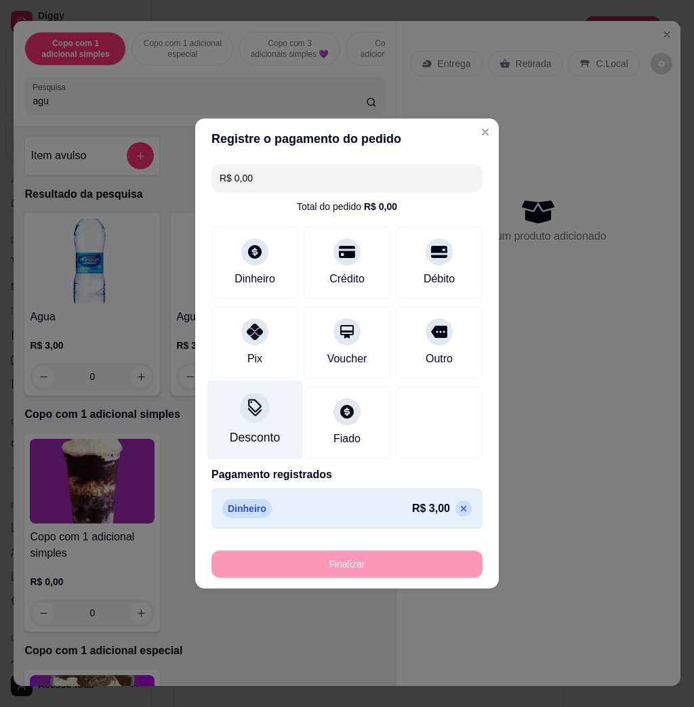
type input "-R$ 3,00"
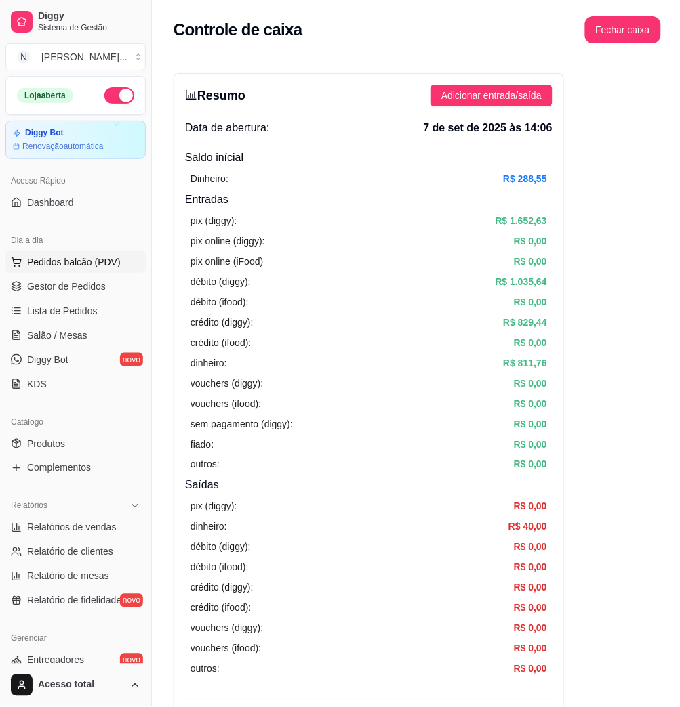
click at [60, 270] on button "Pedidos balcão (PDV)" at bounding box center [75, 262] width 140 height 22
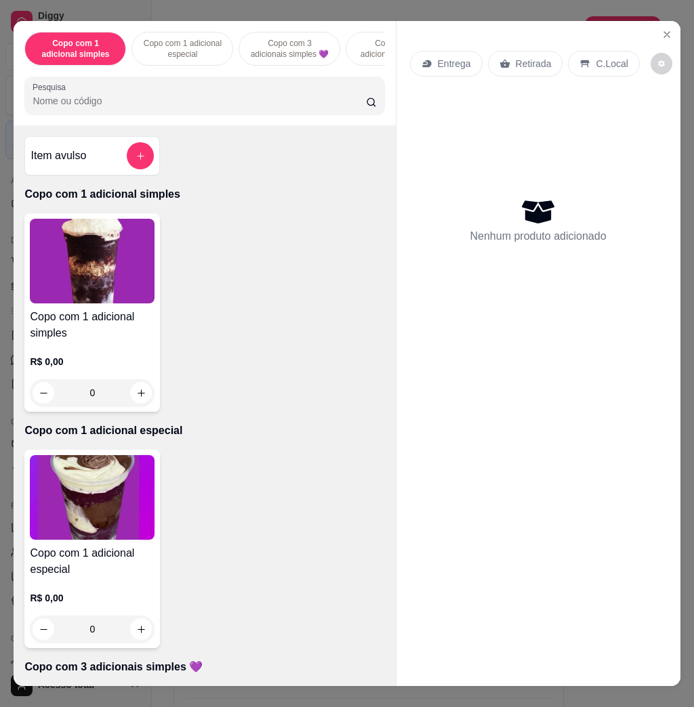
scroll to position [632, 0]
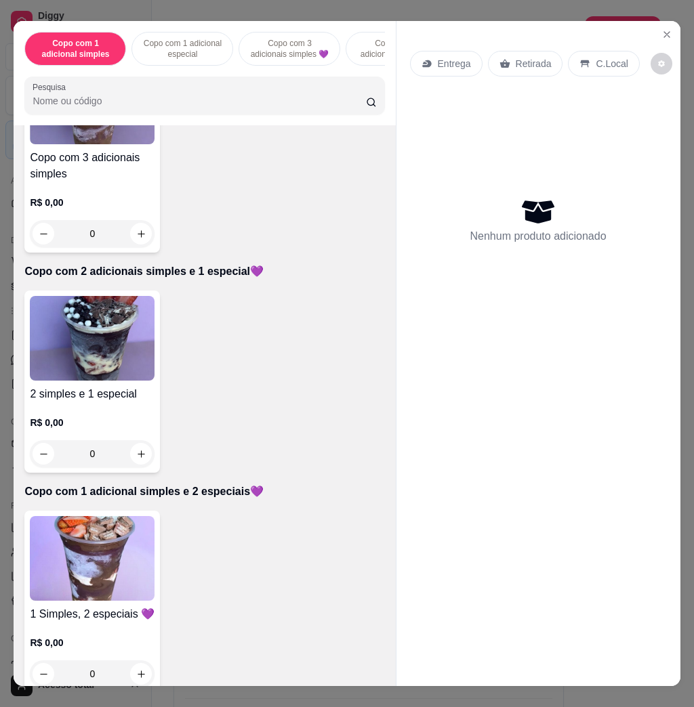
click at [115, 552] on img at bounding box center [92, 558] width 125 height 85
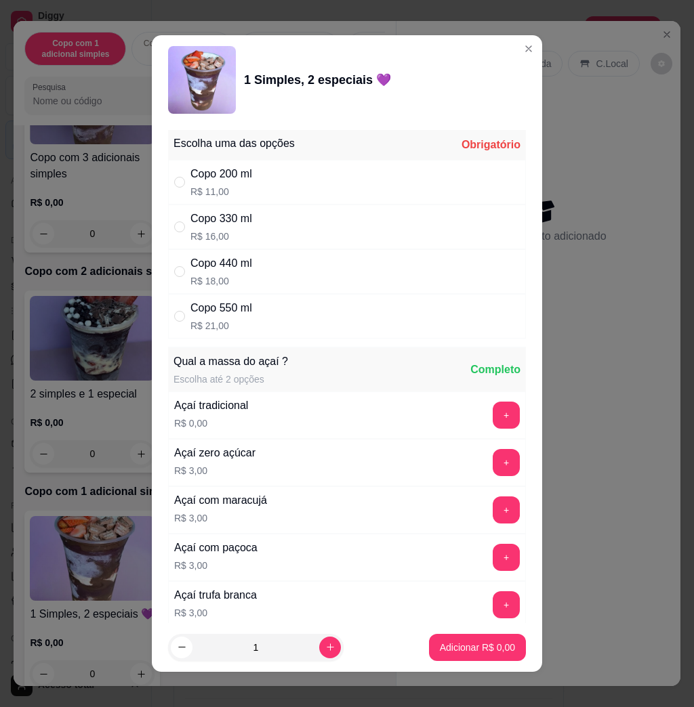
click at [321, 316] on div "Copo 550 ml R$ 21,00" at bounding box center [347, 316] width 358 height 45
radio input "true"
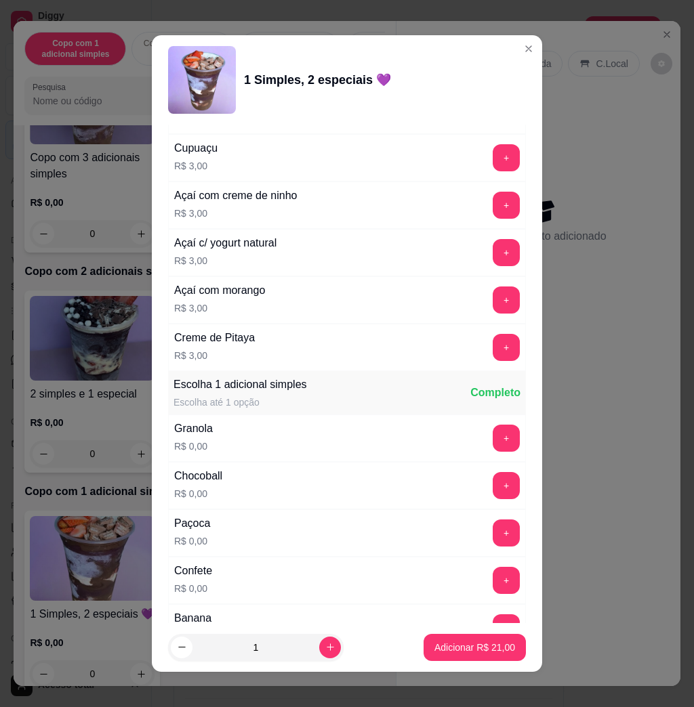
scroll to position [903, 0]
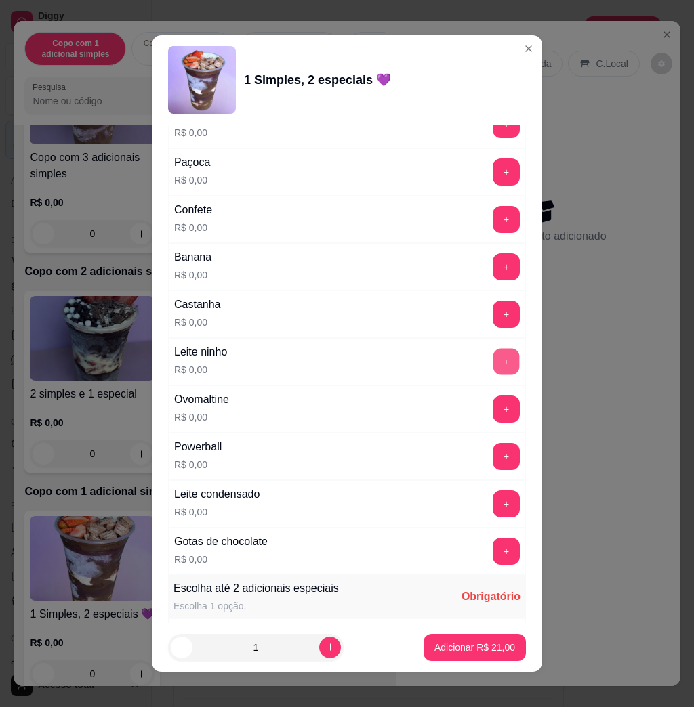
click at [493, 370] on button "+" at bounding box center [506, 362] width 26 height 26
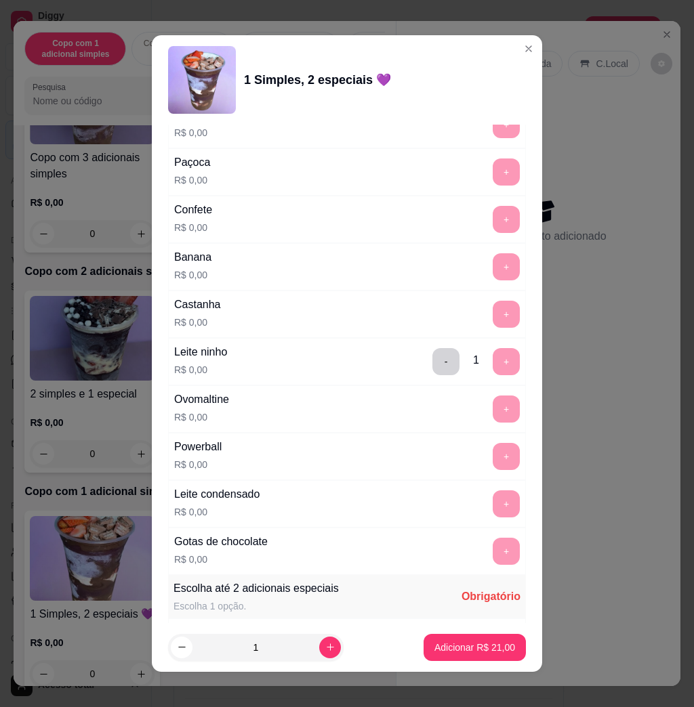
scroll to position [1174, 0]
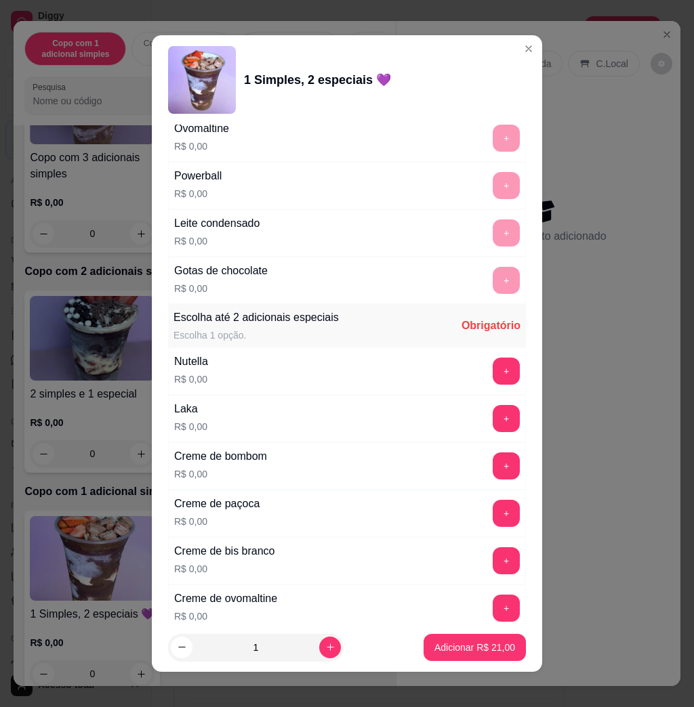
click at [493, 376] on button "+" at bounding box center [506, 371] width 27 height 27
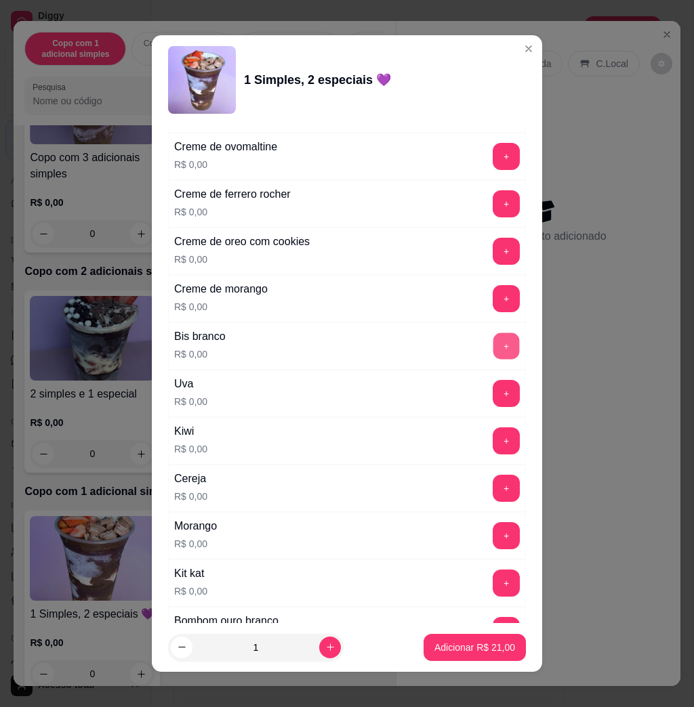
click at [493, 350] on button "+" at bounding box center [506, 346] width 26 height 26
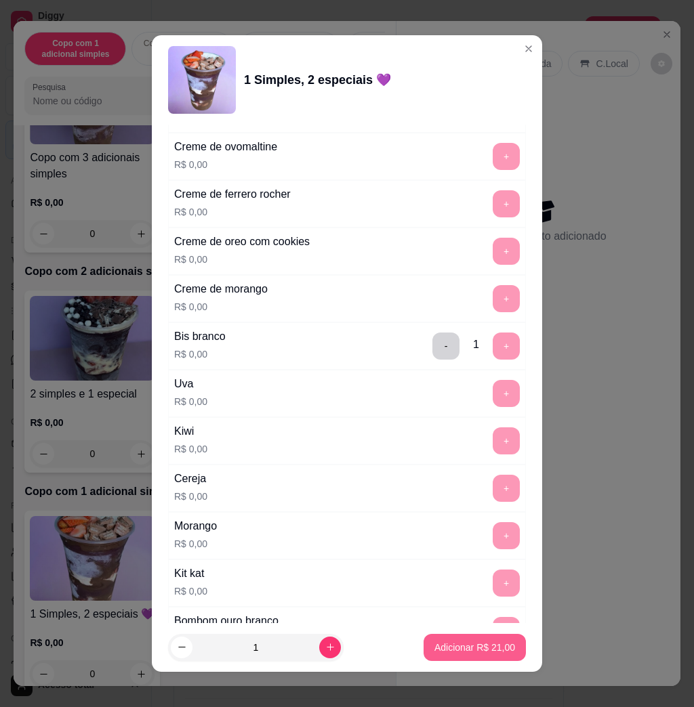
click at [450, 651] on p "Adicionar R$ 21,00" at bounding box center [474, 648] width 81 height 14
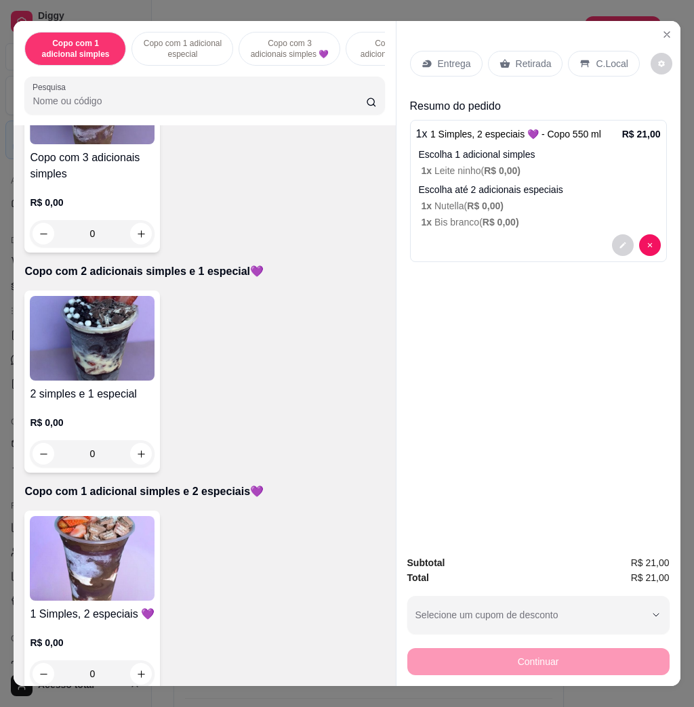
click at [445, 57] on p "Entrega" at bounding box center [454, 64] width 33 height 14
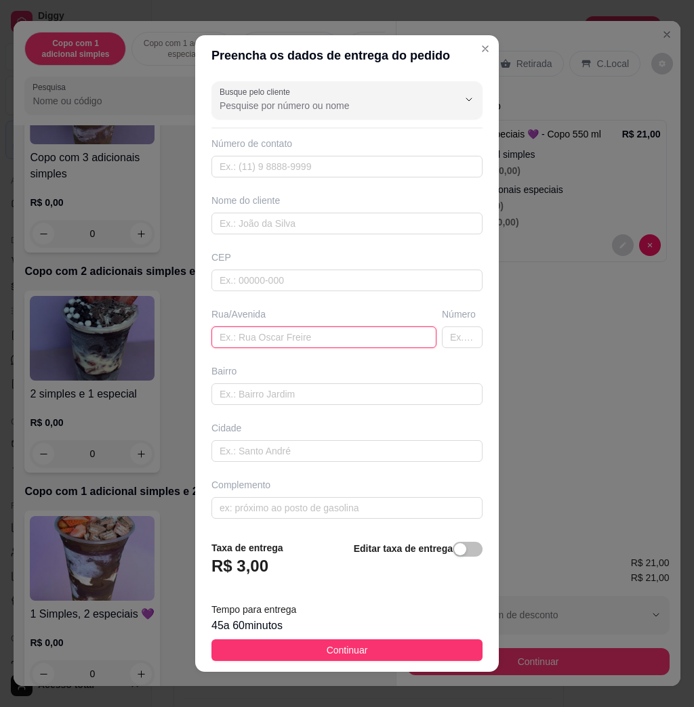
click at [268, 341] on input "text" at bounding box center [323, 338] width 225 height 22
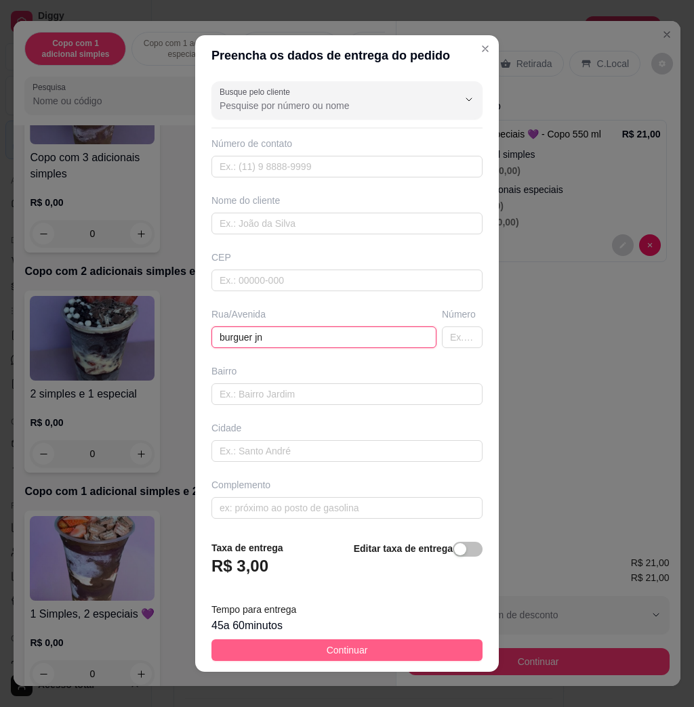
type input "burguer jn"
click at [352, 654] on span "Continuar" at bounding box center [347, 650] width 41 height 15
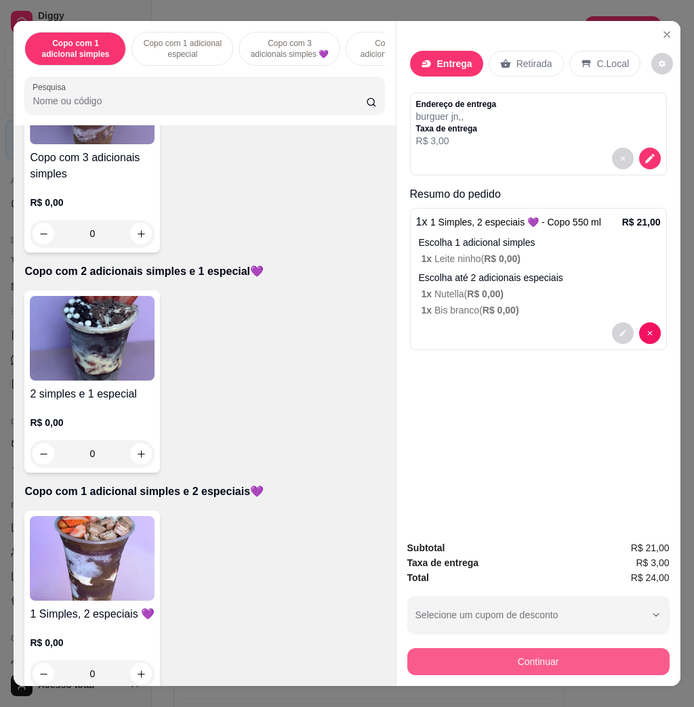
click at [475, 654] on button "Continuar" at bounding box center [538, 661] width 262 height 27
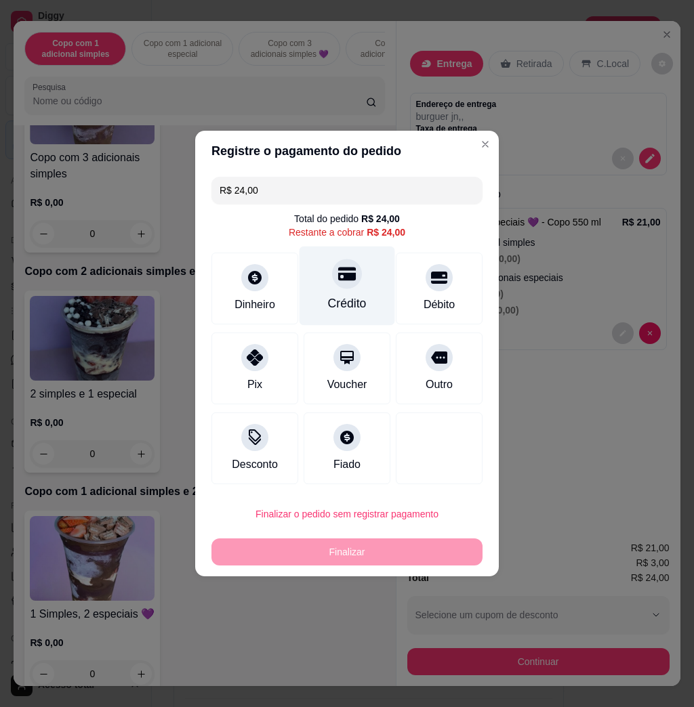
click at [343, 291] on div "Crédito" at bounding box center [348, 286] width 96 height 79
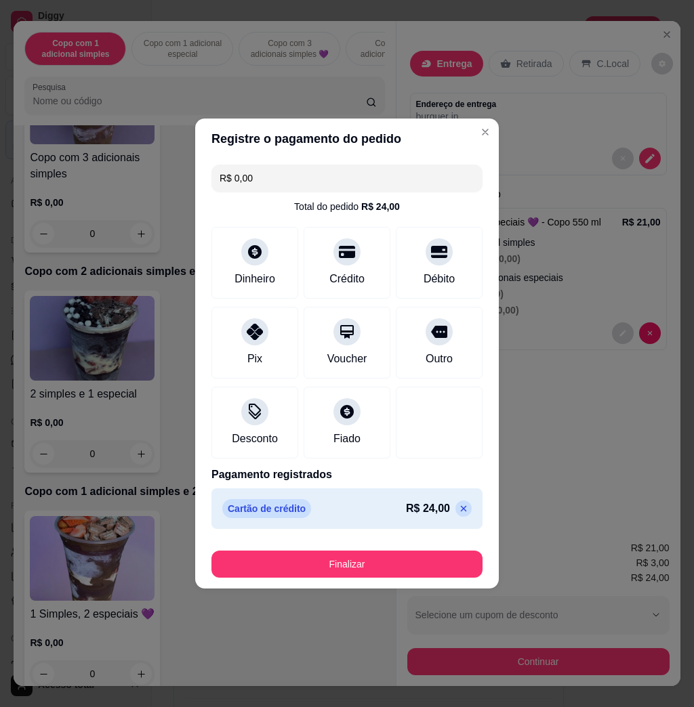
click at [462, 578] on footer "Finalizar" at bounding box center [347, 562] width 304 height 54
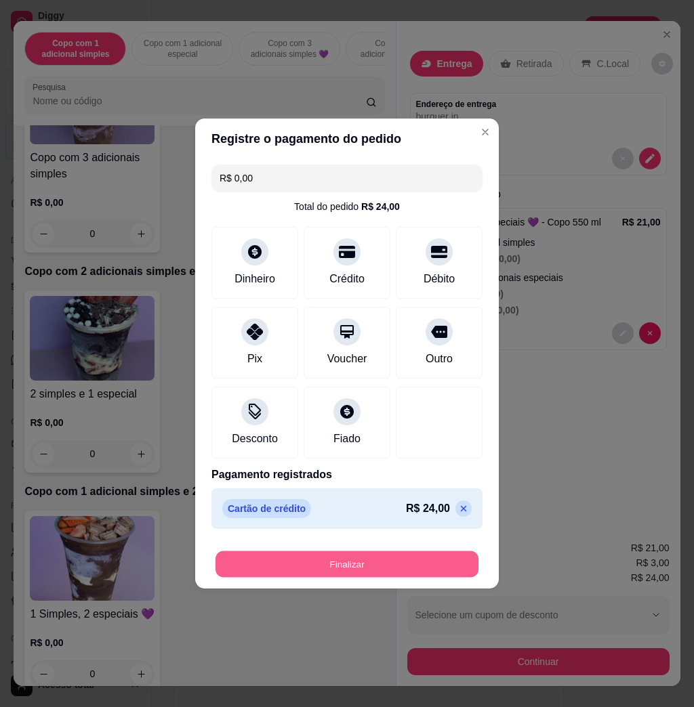
click at [452, 564] on button "Finalizar" at bounding box center [346, 565] width 263 height 26
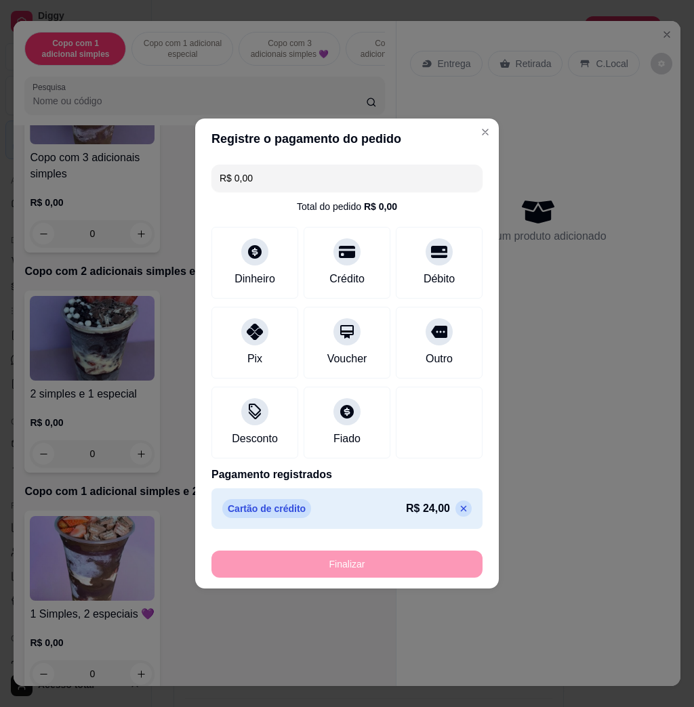
type input "-R$ 24,00"
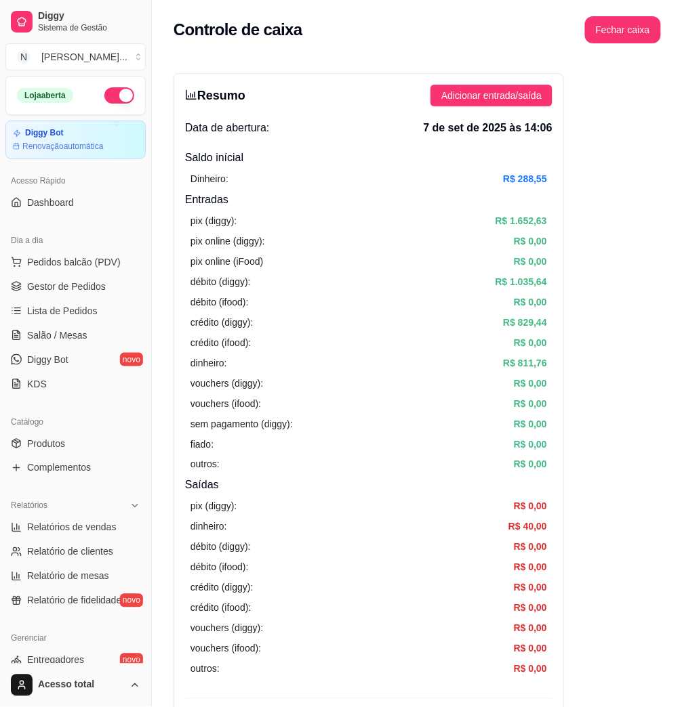
click at [484, 535] on div "pix (diggy): R$ 0,00 dinheiro: R$ 40,00 débito (diggy): R$ 0,00 débito (ifood):…" at bounding box center [368, 588] width 367 height 188
click at [69, 345] on link "Salão / Mesas" at bounding box center [75, 336] width 140 height 22
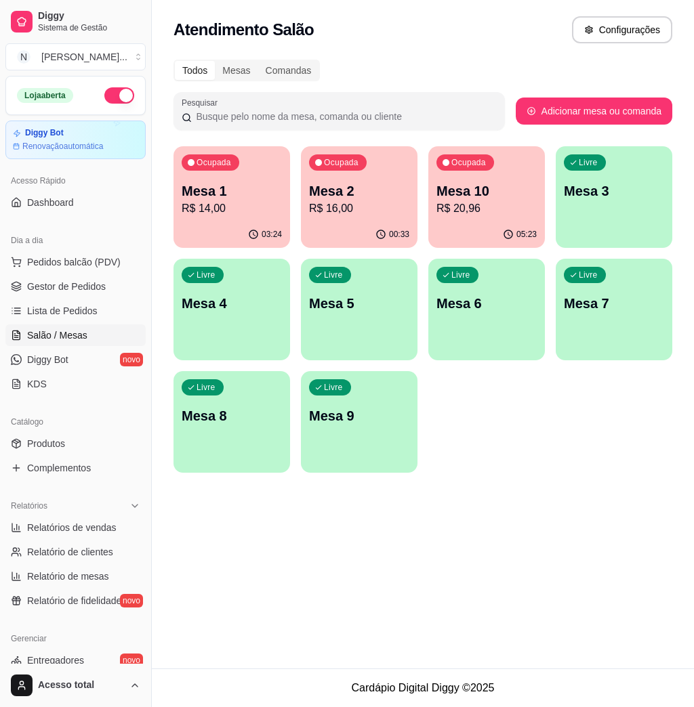
click at [352, 193] on p "Mesa 2" at bounding box center [359, 191] width 100 height 19
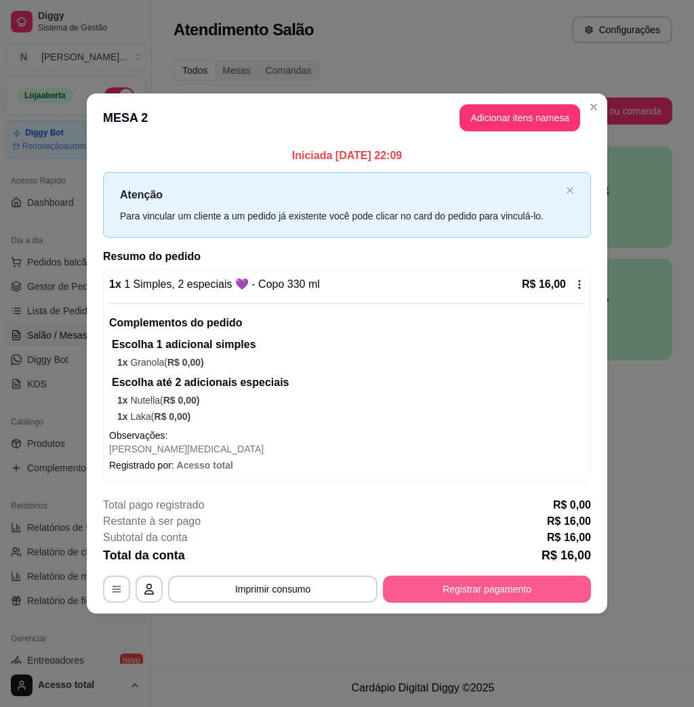
click at [522, 578] on button "Registrar pagamento" at bounding box center [487, 589] width 208 height 27
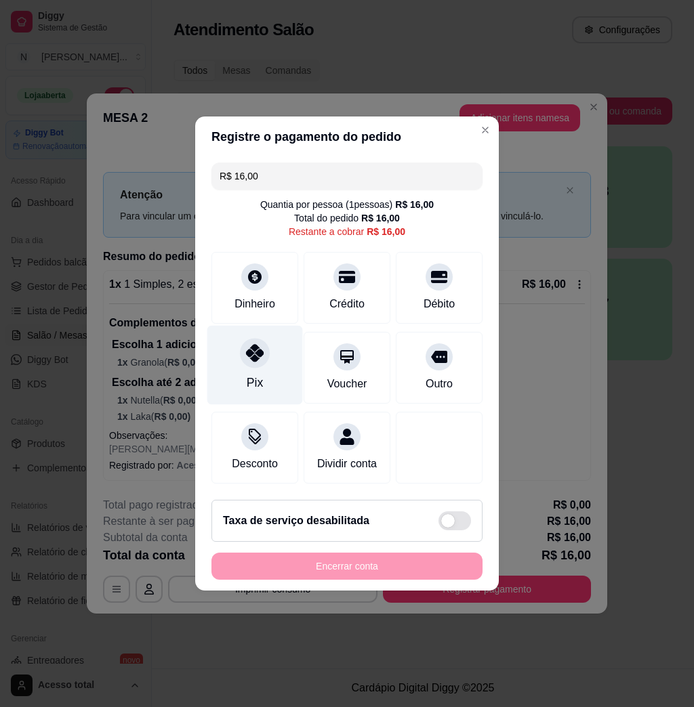
click at [262, 359] on div "Pix" at bounding box center [255, 365] width 96 height 79
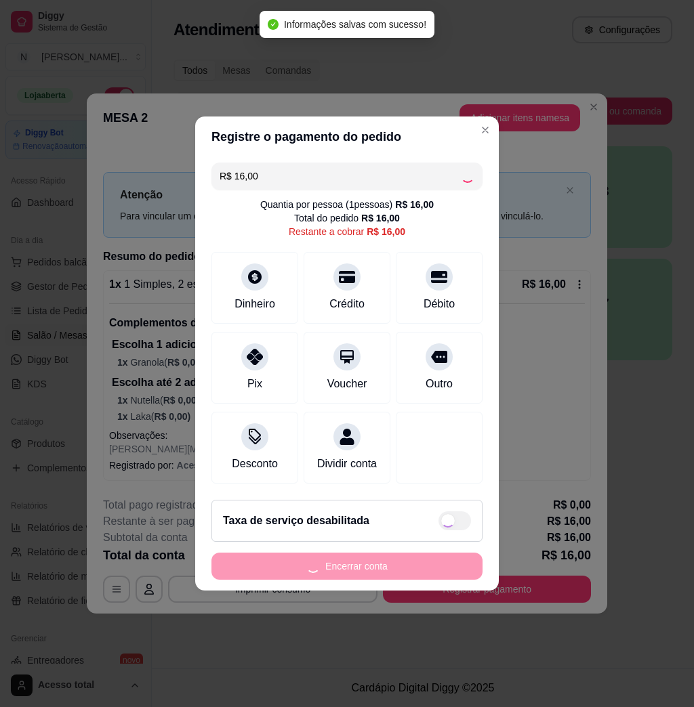
type input "R$ 0,00"
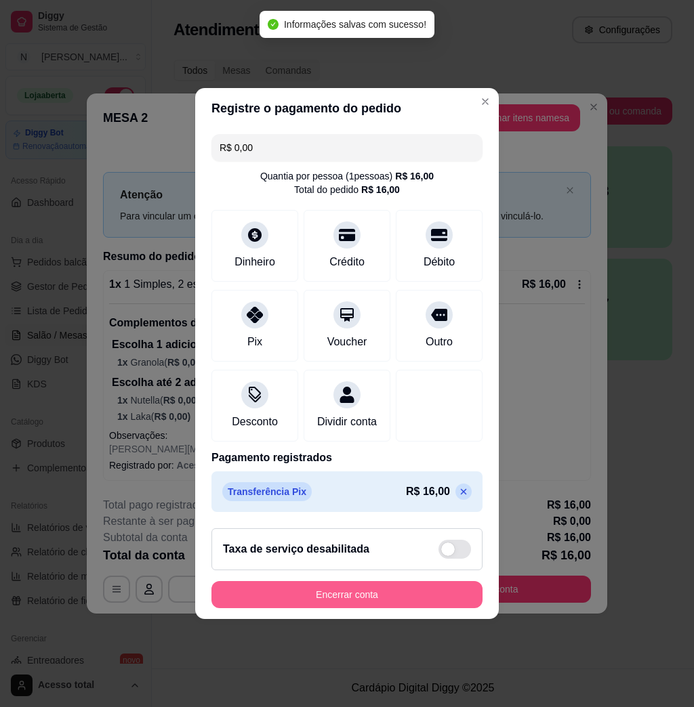
click at [454, 604] on button "Encerrar conta" at bounding box center [346, 594] width 271 height 27
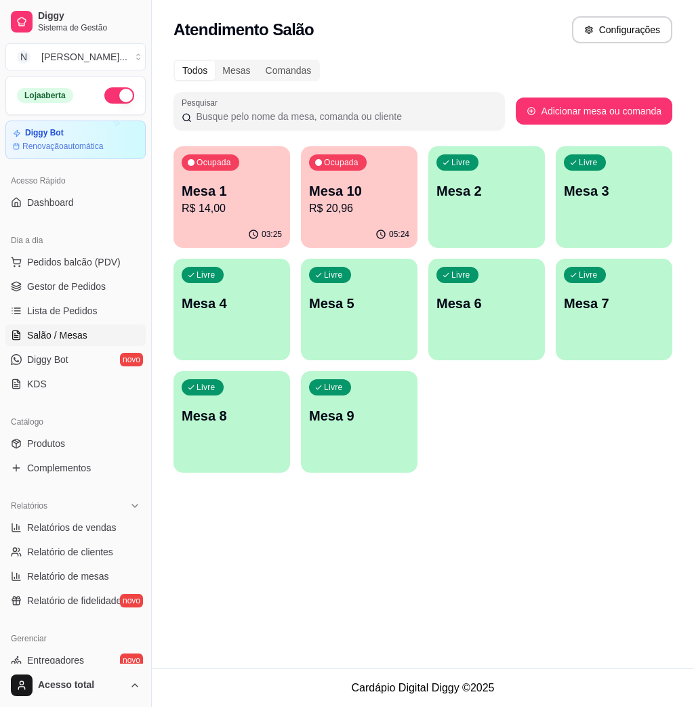
click at [223, 215] on p "R$ 14,00" at bounding box center [232, 209] width 100 height 16
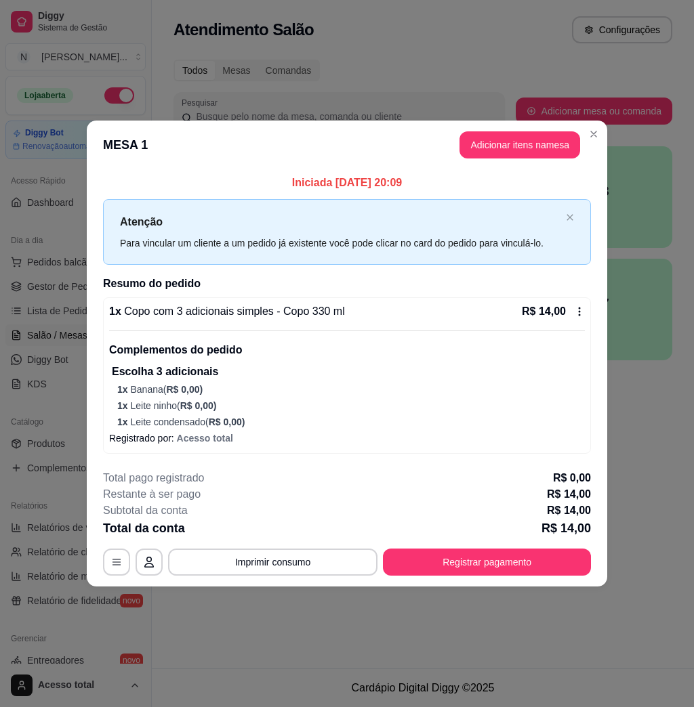
click at [577, 312] on icon at bounding box center [579, 311] width 11 height 11
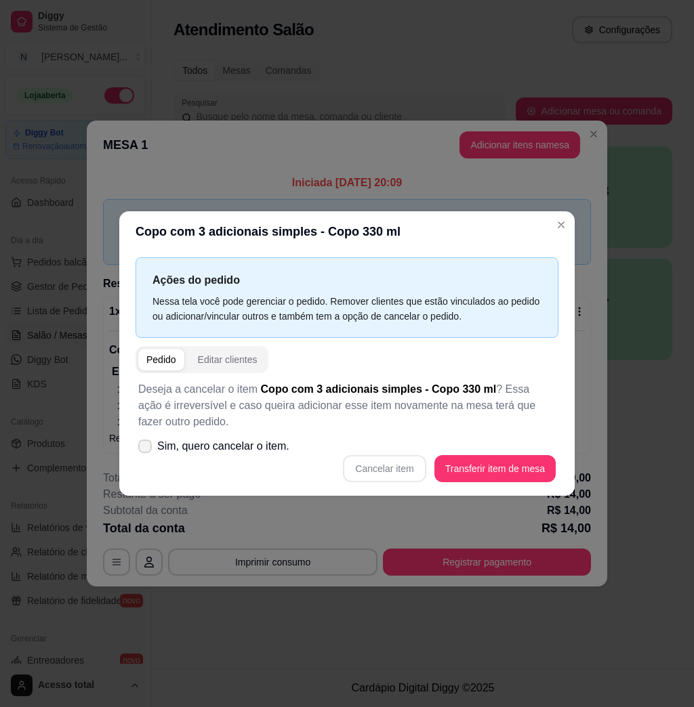
click at [199, 455] on span "Sim, quero cancelar o item." at bounding box center [223, 446] width 132 height 16
click at [146, 455] on input "Sim, quero cancelar o item." at bounding box center [142, 453] width 9 height 9
checkbox input "true"
click at [517, 484] on div "Deseja a cancelar o item Copo com 3 adicionais simples - Copo 330 ml ? Essa açã…" at bounding box center [347, 431] width 423 height 117
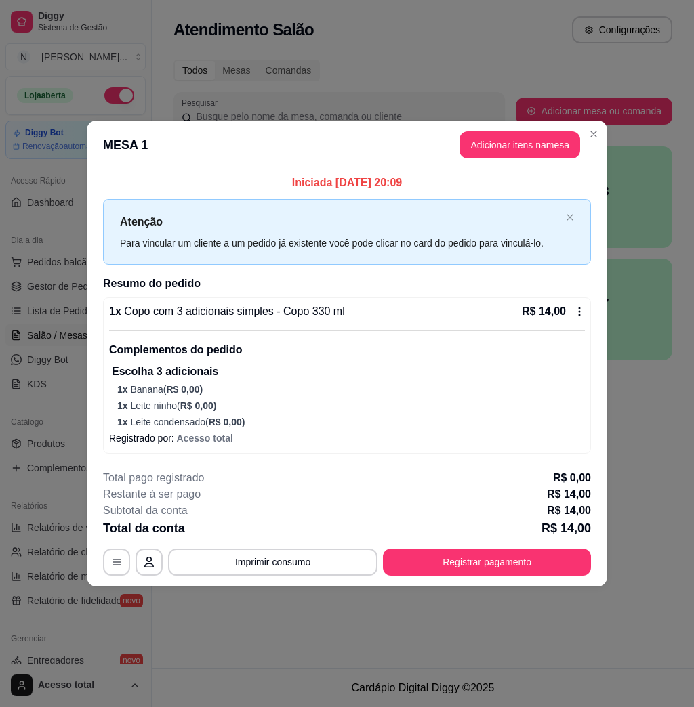
click at [582, 317] on icon at bounding box center [579, 311] width 11 height 11
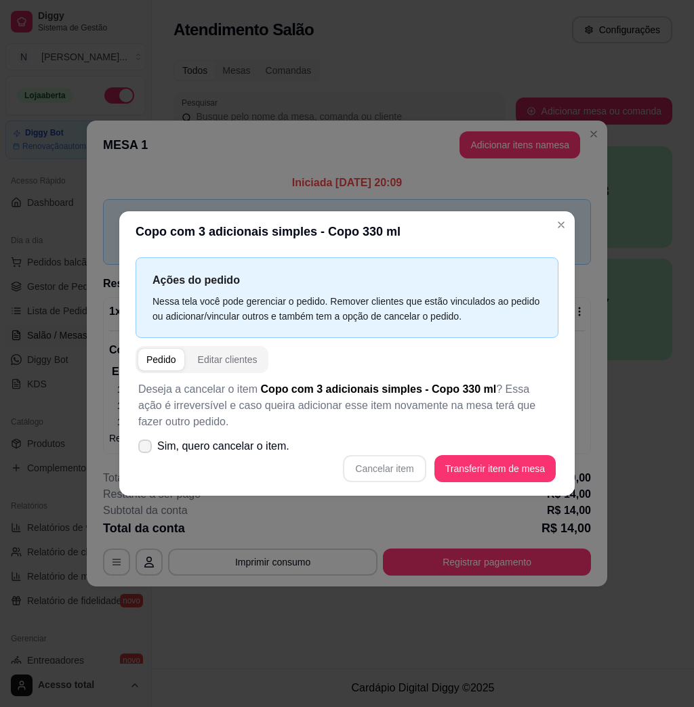
click at [202, 437] on label "Sim, quero cancelar o item." at bounding box center [214, 446] width 162 height 27
click at [146, 449] on input "Sim, quero cancelar o item." at bounding box center [142, 453] width 9 height 9
checkbox input "true"
drag, startPoint x: 358, startPoint y: 451, endPoint x: 364, endPoint y: 465, distance: 14.9
click at [364, 465] on div "Deseja a cancelar o item Copo com 3 adicionais simples - Copo 330 ml ? Essa açã…" at bounding box center [347, 431] width 423 height 117
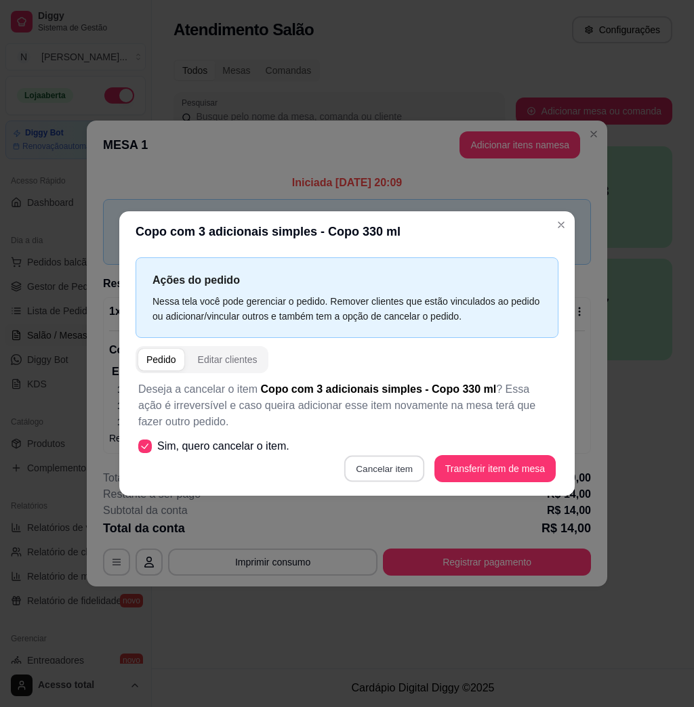
click at [373, 472] on button "Cancelar item" at bounding box center [384, 469] width 81 height 26
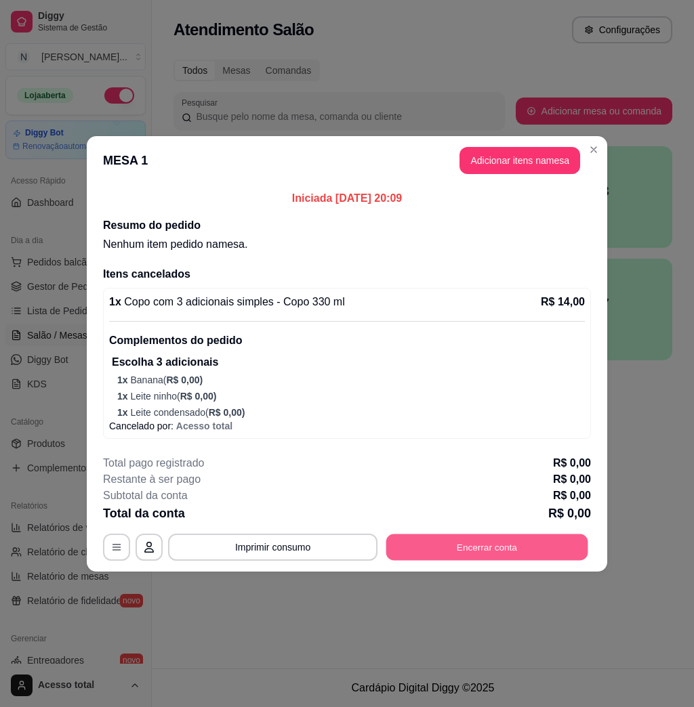
click at [499, 556] on button "Encerrar conta" at bounding box center [487, 547] width 202 height 26
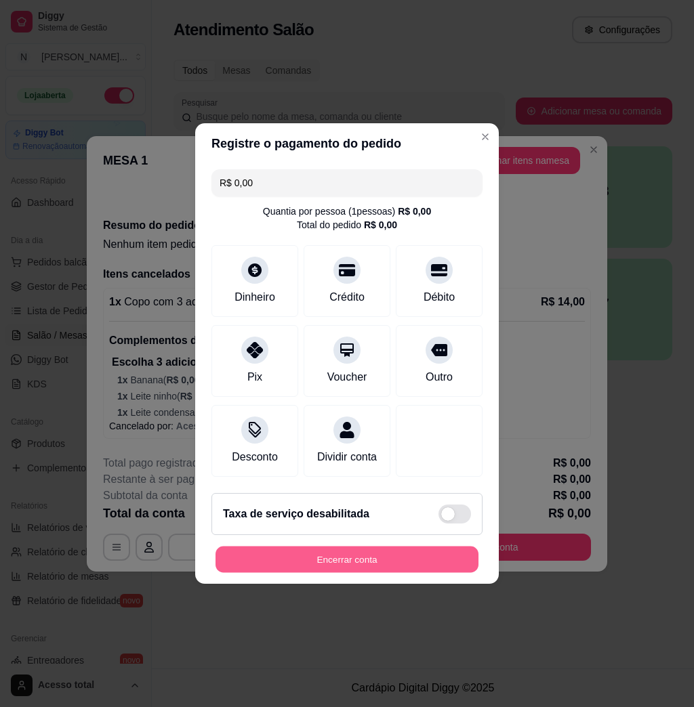
click at [443, 571] on button "Encerrar conta" at bounding box center [346, 560] width 263 height 26
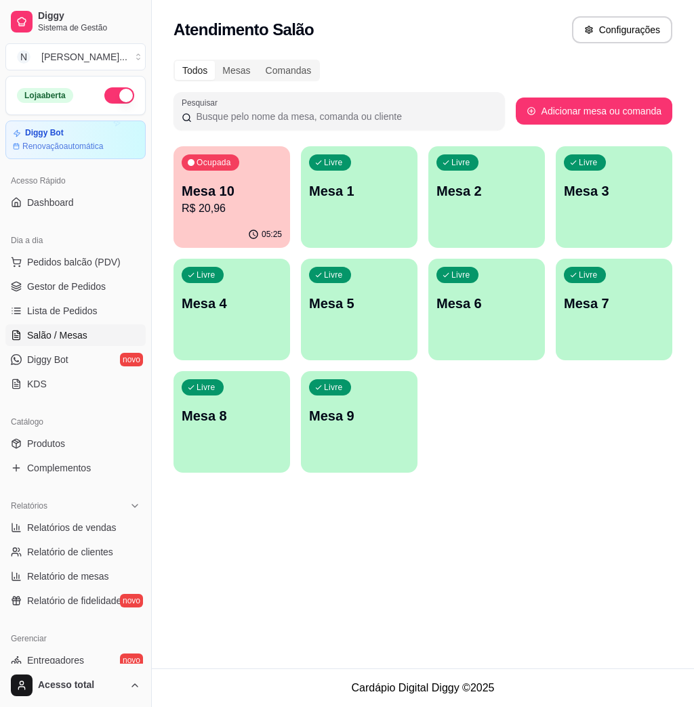
click at [255, 228] on div "05:25" at bounding box center [231, 235] width 117 height 26
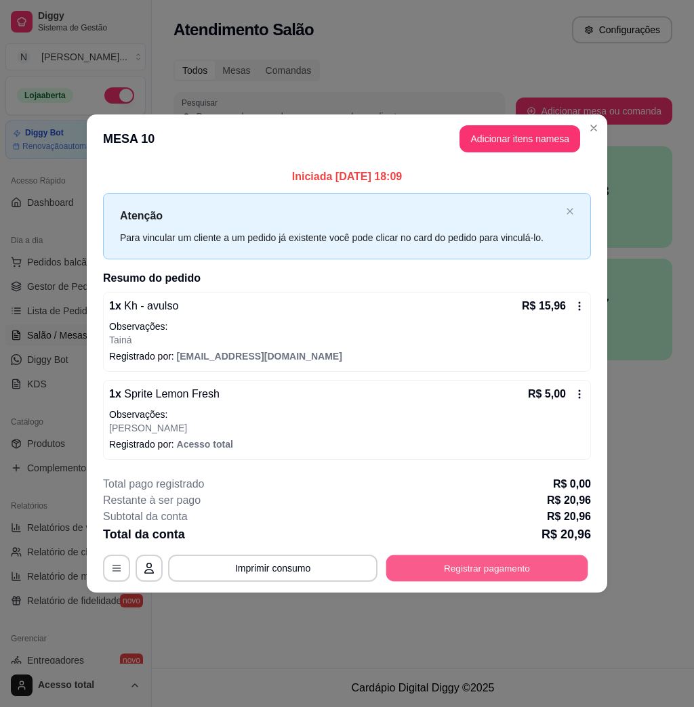
click at [519, 574] on button "Registrar pagamento" at bounding box center [487, 568] width 202 height 26
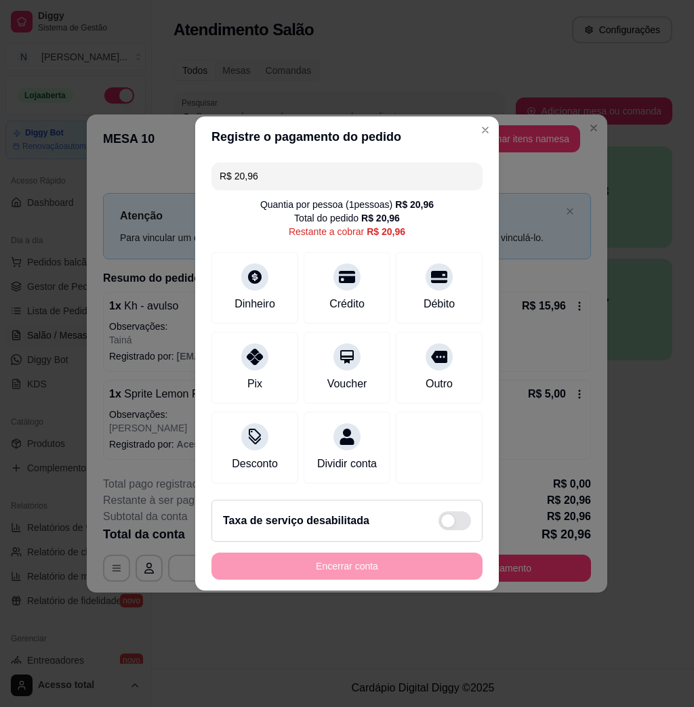
click at [291, 168] on input "R$ 20,96" at bounding box center [347, 176] width 255 height 27
click at [353, 274] on div "Crédito" at bounding box center [348, 285] width 96 height 79
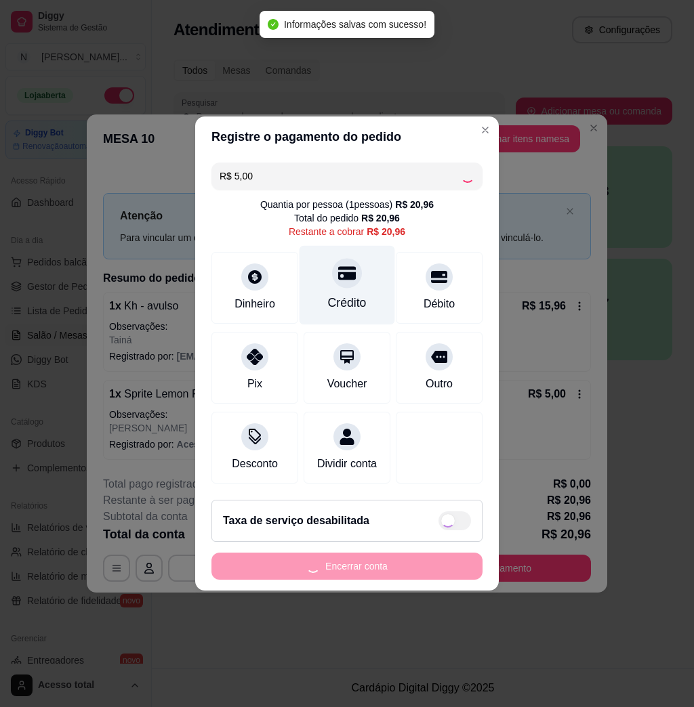
type input "R$ 15,96"
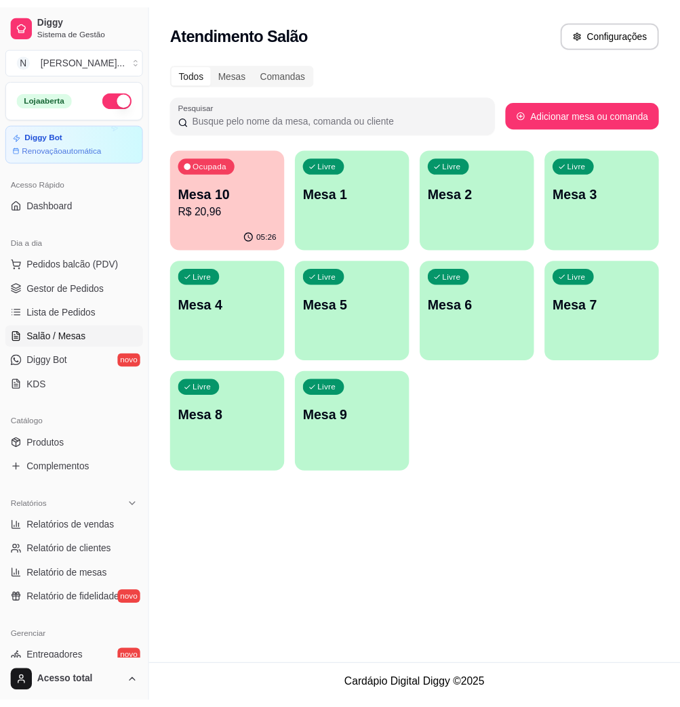
scroll to position [267, 0]
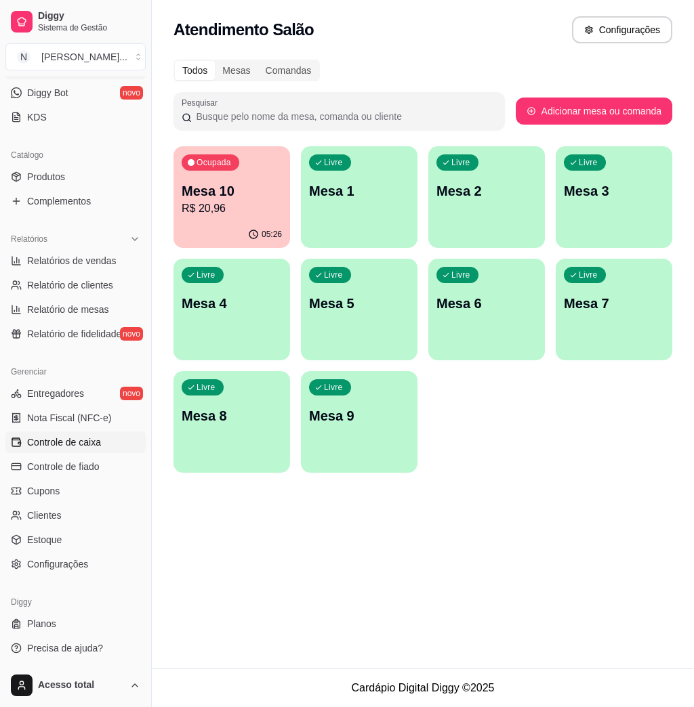
click at [67, 450] on link "Controle de caixa" at bounding box center [75, 443] width 140 height 22
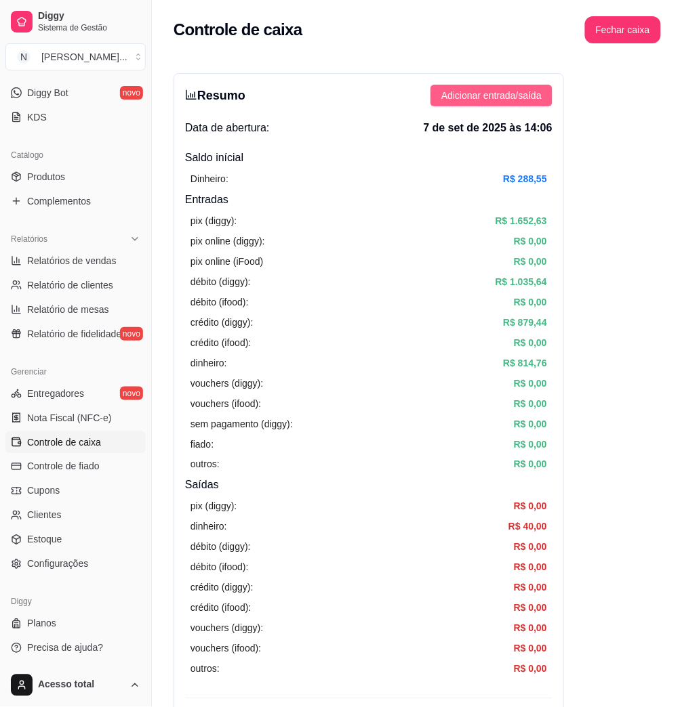
click at [477, 85] on button "Adicionar entrada/saída" at bounding box center [491, 96] width 122 height 22
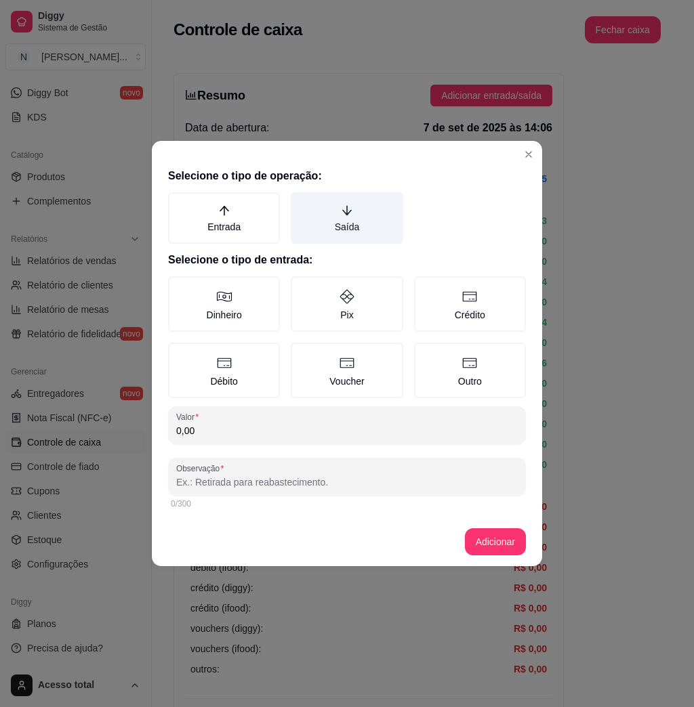
click at [339, 221] on label "Saída" at bounding box center [347, 217] width 112 height 51
click at [301, 203] on button "Saída" at bounding box center [295, 197] width 11 height 11
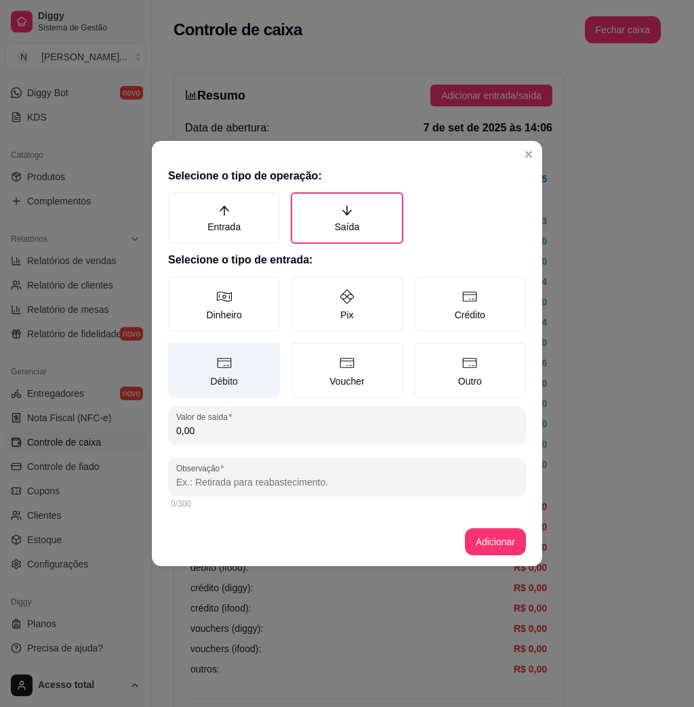
click at [192, 359] on label "Débito" at bounding box center [224, 371] width 112 height 56
click at [178, 353] on button "Débito" at bounding box center [172, 347] width 11 height 11
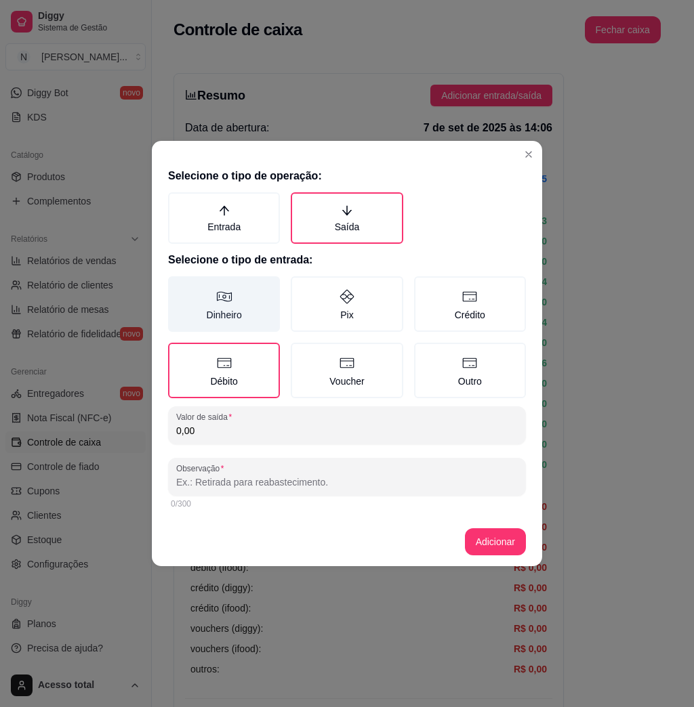
click at [252, 290] on label "Dinheiro" at bounding box center [224, 304] width 112 height 56
click at [178, 287] on button "Dinheiro" at bounding box center [172, 281] width 11 height 11
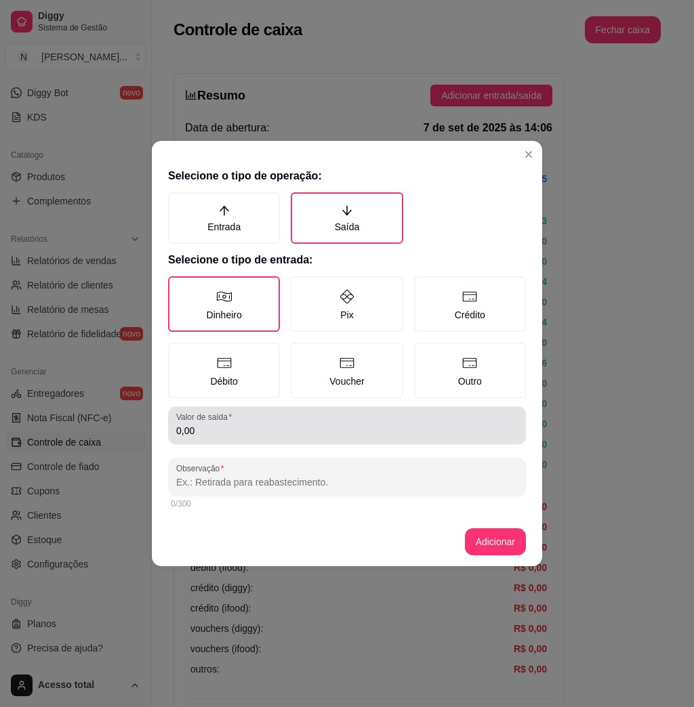
click at [272, 424] on input "0,00" at bounding box center [347, 431] width 342 height 14
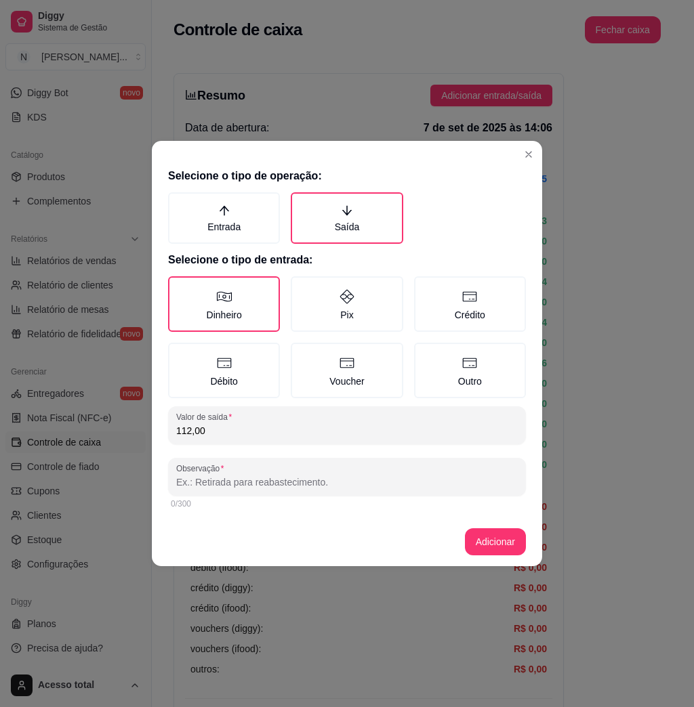
type input "112,00"
click at [304, 508] on div "0/300" at bounding box center [347, 504] width 358 height 16
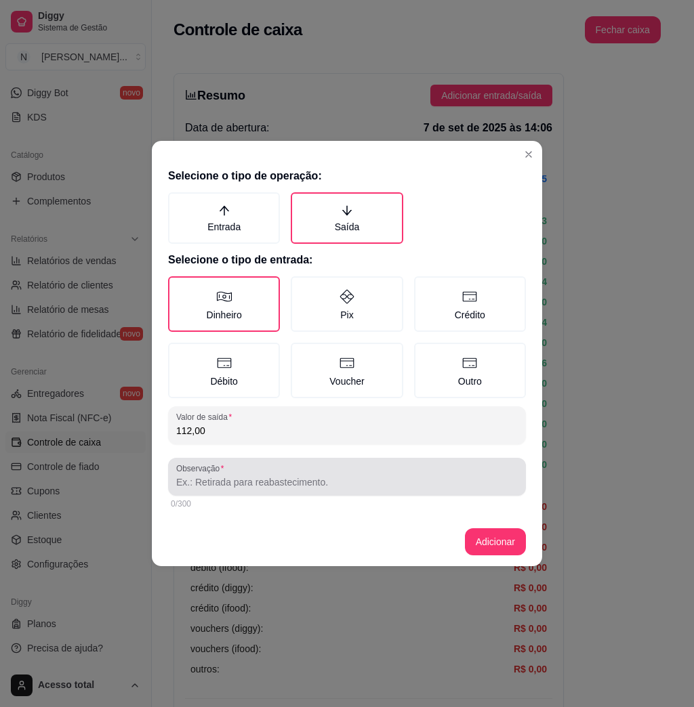
click at [320, 487] on div at bounding box center [347, 476] width 342 height 27
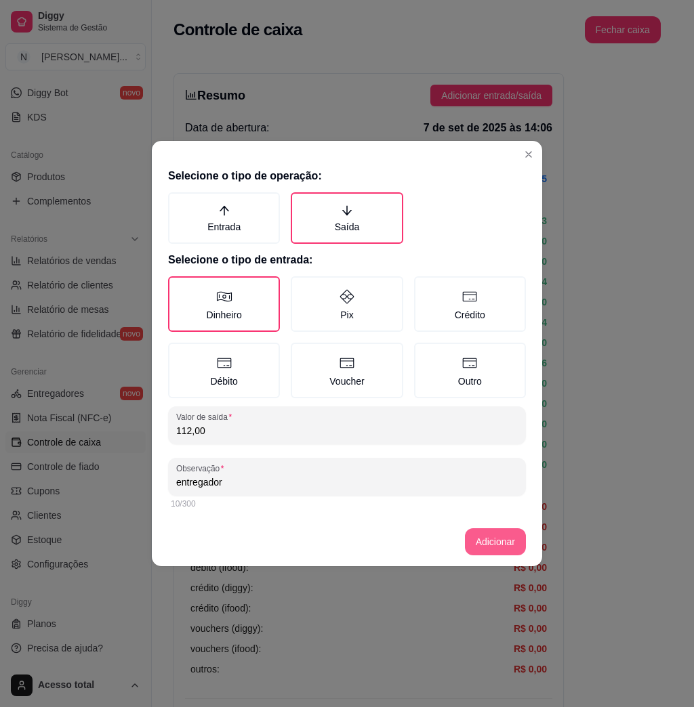
type input "entregador"
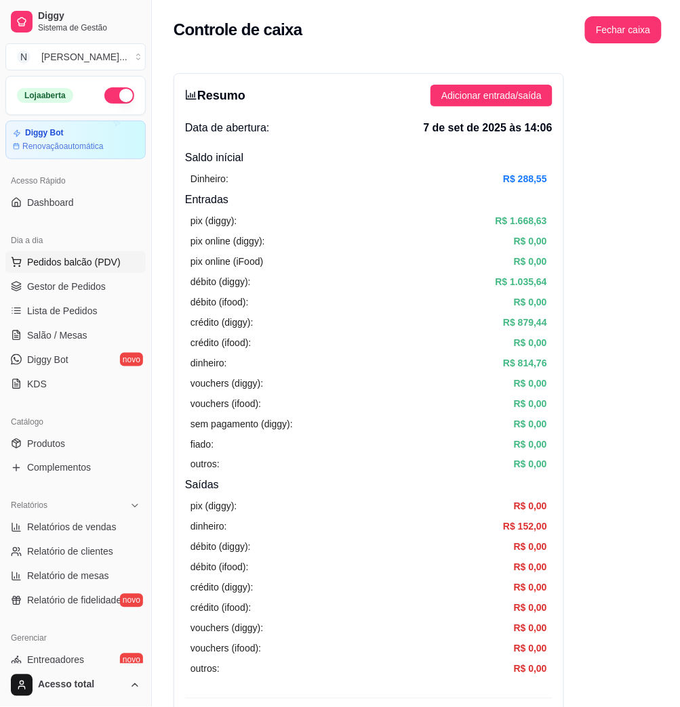
click at [85, 251] on button "Pedidos balcão (PDV)" at bounding box center [75, 262] width 140 height 22
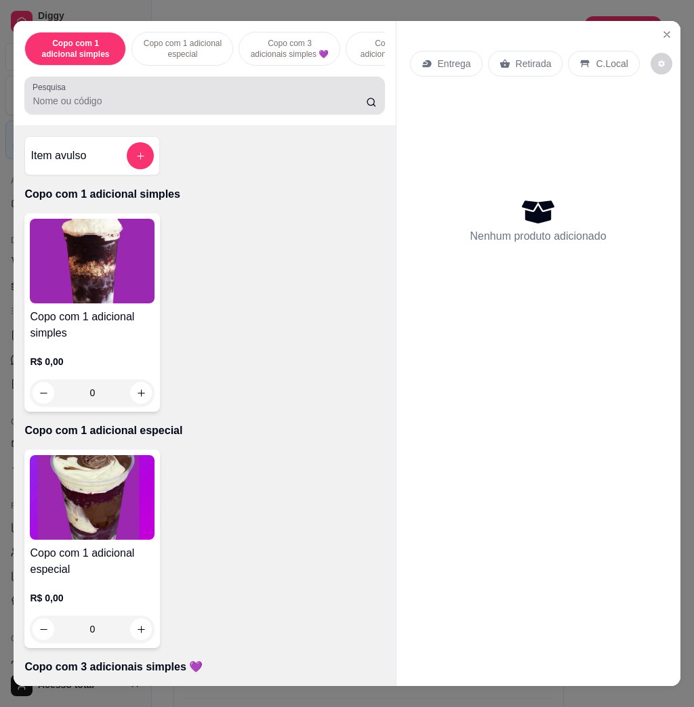
click at [269, 92] on div at bounding box center [205, 95] width 344 height 27
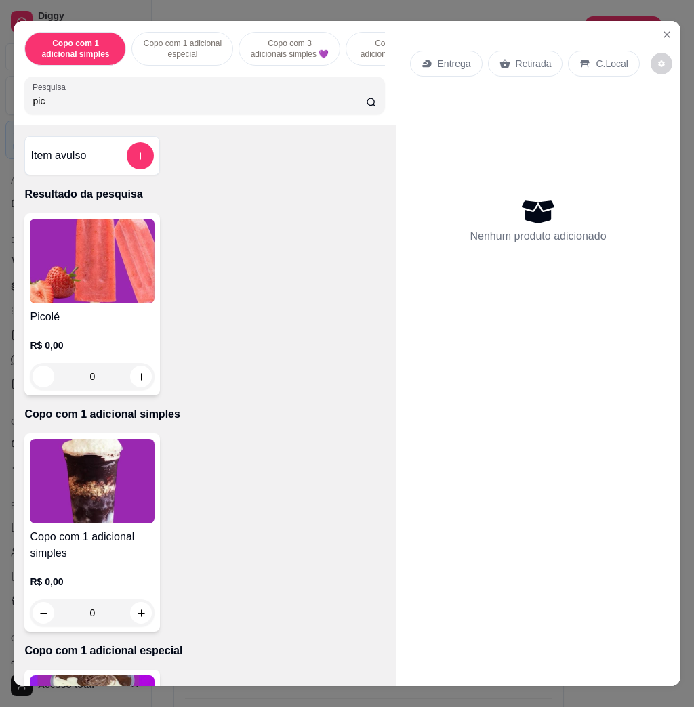
type input "pic"
click at [123, 276] on img at bounding box center [92, 261] width 125 height 85
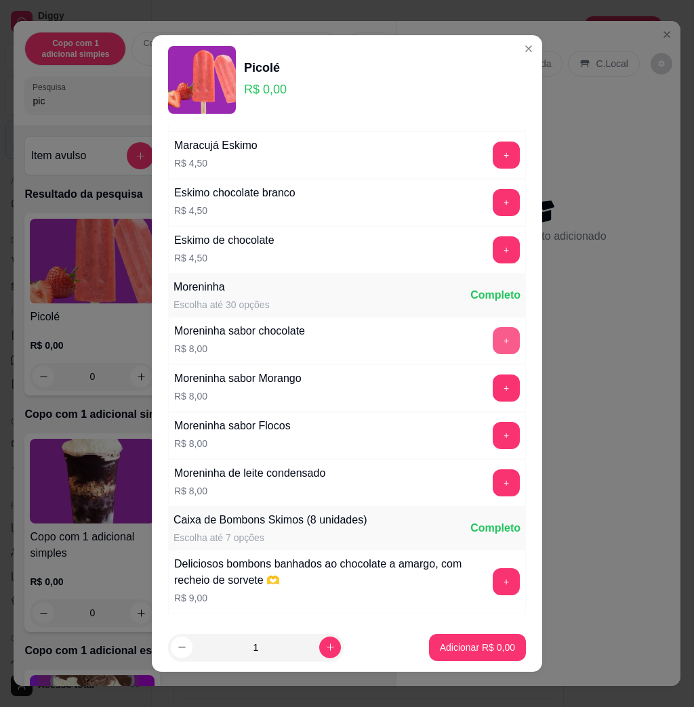
scroll to position [1084, 0]
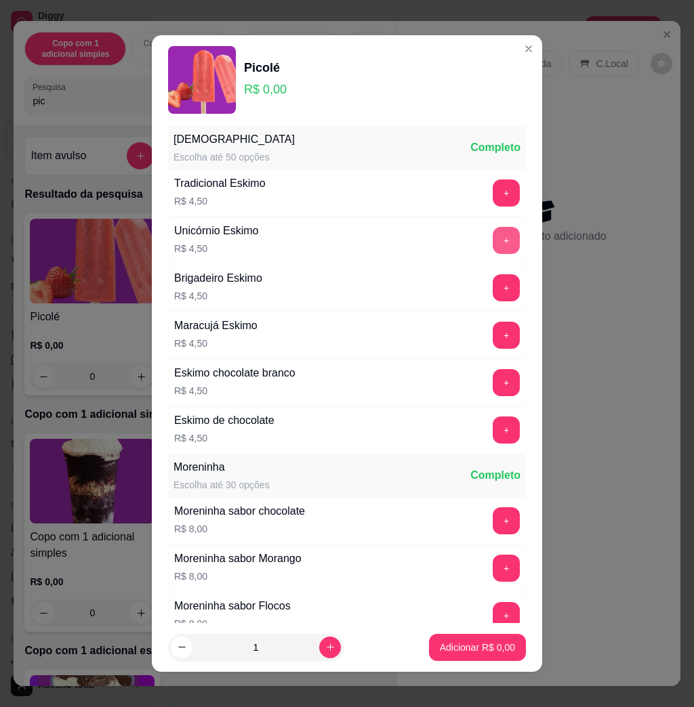
click at [493, 254] on button "+" at bounding box center [506, 240] width 27 height 27
click at [491, 638] on button "Adicionar R$ 4,50" at bounding box center [477, 647] width 94 height 26
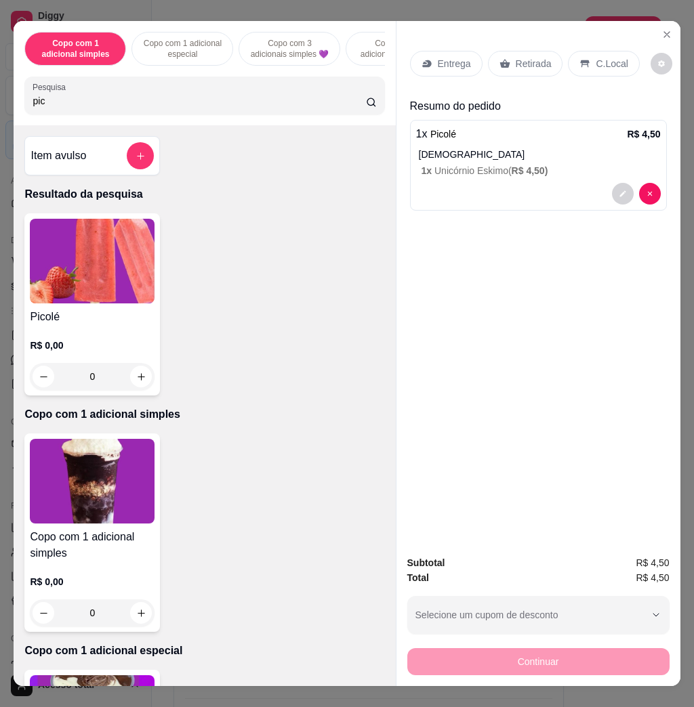
click at [596, 57] on p "C.Local" at bounding box center [612, 64] width 32 height 14
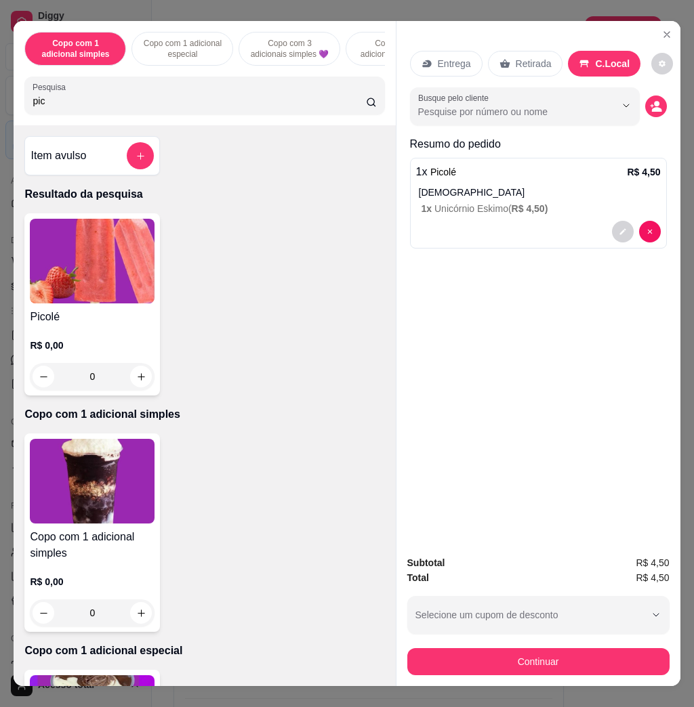
click at [600, 627] on div "Subtotal R$ 4,50 Total R$ 4,50 Selecione um cupom de desconto COMBO Selecione u…" at bounding box center [538, 616] width 262 height 120
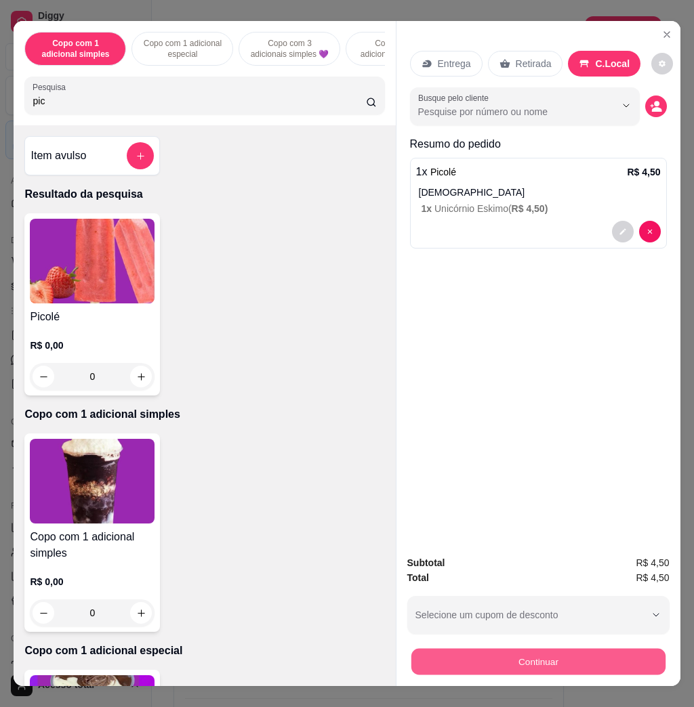
click at [605, 651] on button "Continuar" at bounding box center [538, 661] width 254 height 26
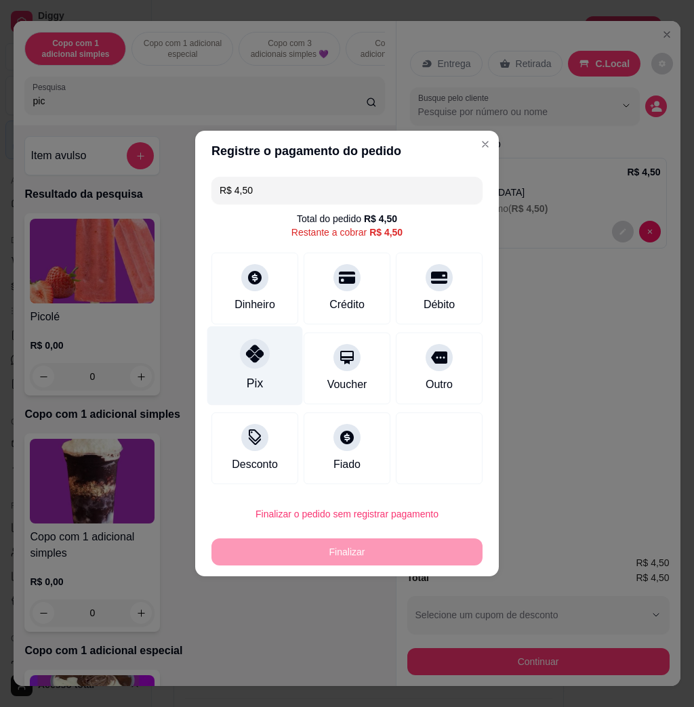
click at [243, 332] on div "Pix" at bounding box center [255, 366] width 96 height 79
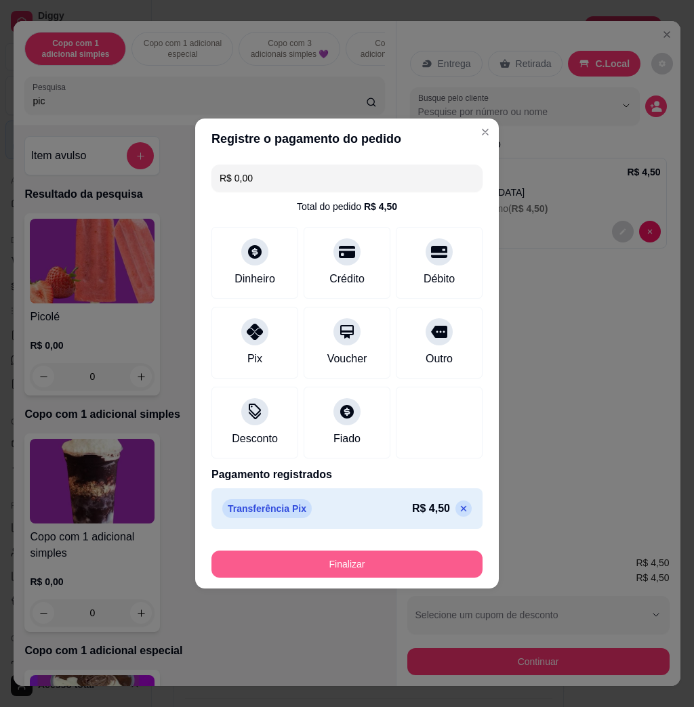
click at [407, 567] on button "Finalizar" at bounding box center [346, 564] width 271 height 27
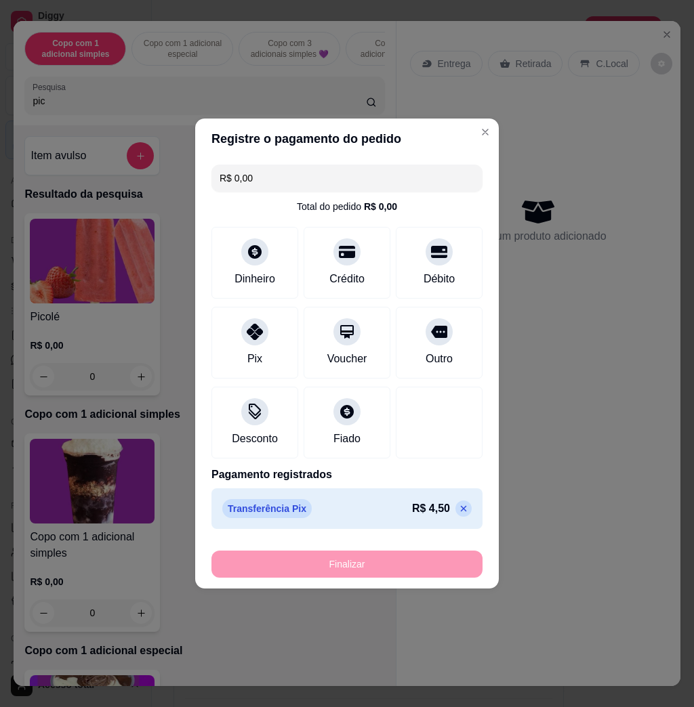
type input "-R$ 4,50"
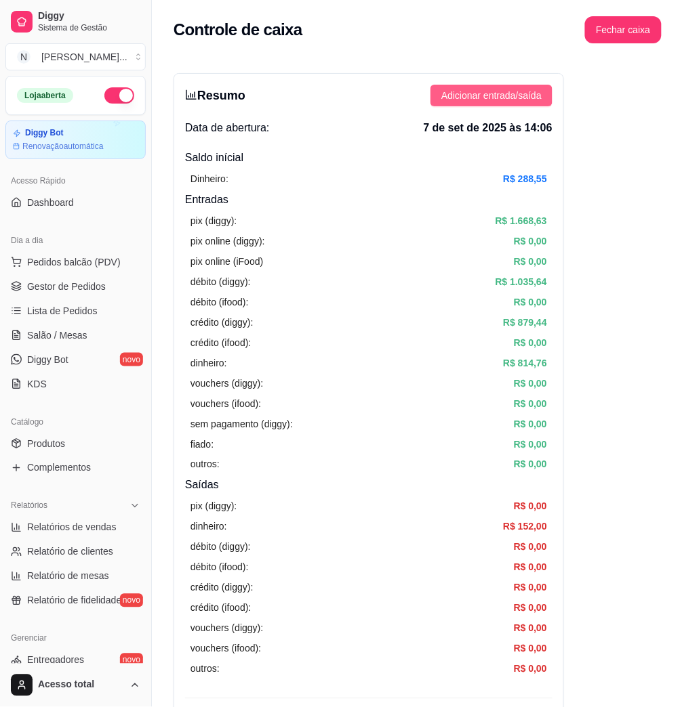
click at [478, 92] on span "Adicionar entrada/saída" at bounding box center [491, 95] width 100 height 15
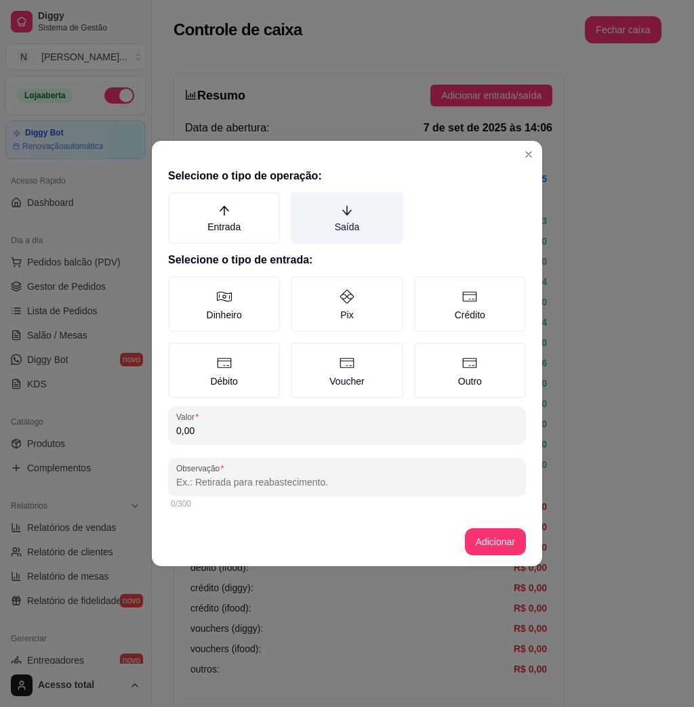
click at [338, 217] on label "Saída" at bounding box center [347, 217] width 112 height 51
click at [301, 203] on button "Saída" at bounding box center [295, 197] width 11 height 11
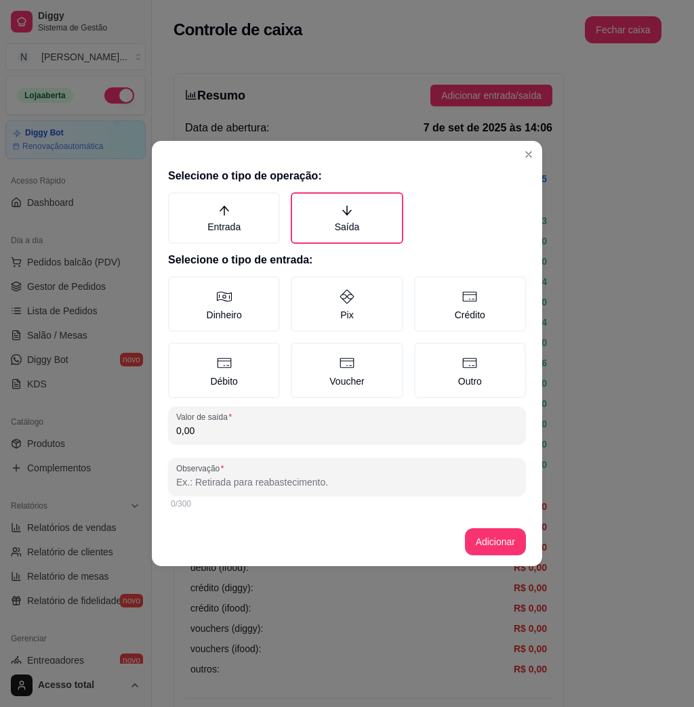
click at [287, 272] on div "Selecione o tipo de operação: Entrada Saída Selecione o tipo de entrada: Dinhei…" at bounding box center [347, 340] width 390 height 355
drag, startPoint x: 287, startPoint y: 272, endPoint x: 268, endPoint y: 305, distance: 38.6
click at [268, 305] on label "Dinheiro" at bounding box center [224, 304] width 112 height 56
drag, startPoint x: 268, startPoint y: 305, endPoint x: 291, endPoint y: 427, distance: 124.1
click at [291, 427] on input "0,00" at bounding box center [347, 431] width 342 height 14
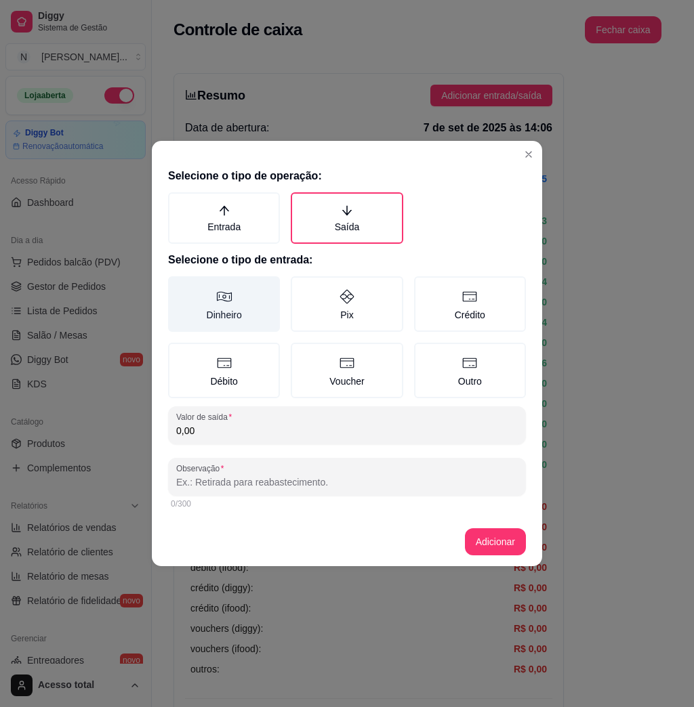
click at [213, 329] on label "Dinheiro" at bounding box center [224, 304] width 112 height 56
click at [178, 287] on button "Dinheiro" at bounding box center [172, 281] width 11 height 11
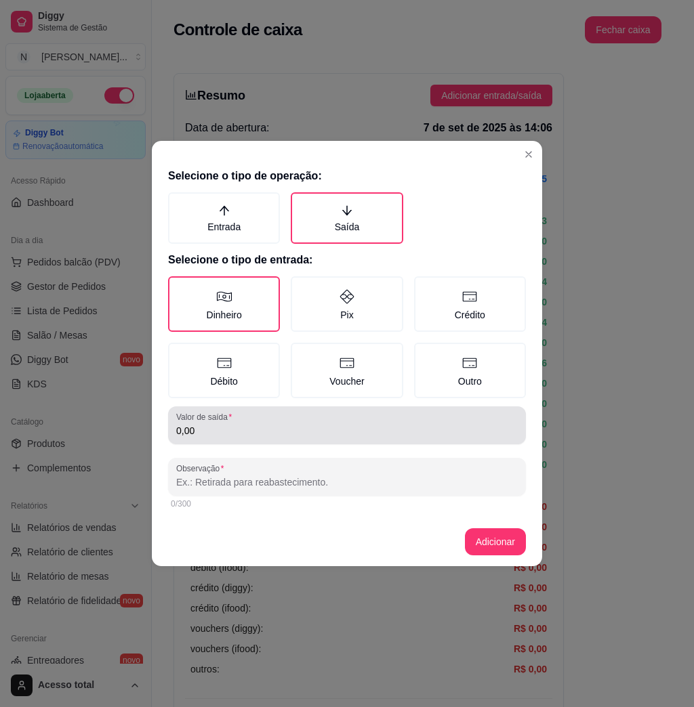
click at [276, 434] on input "0,00" at bounding box center [347, 431] width 342 height 14
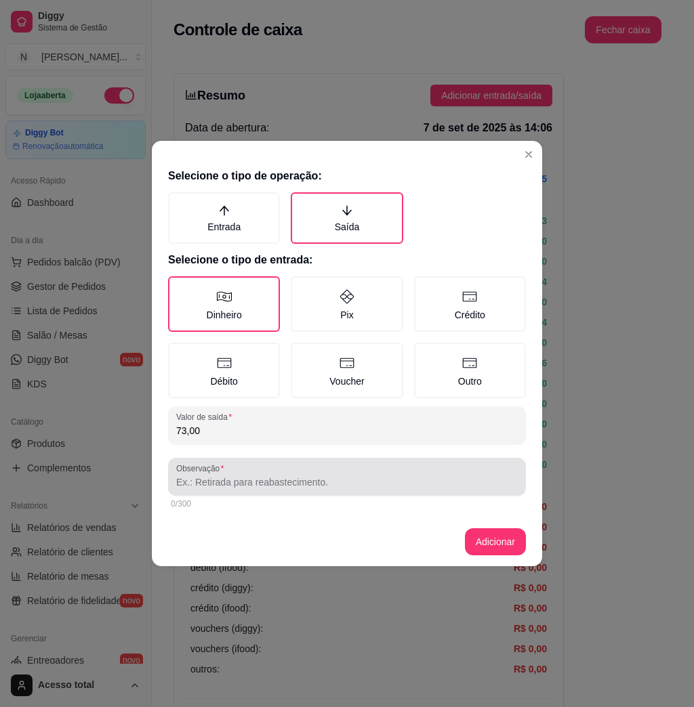
type input "73,00"
click at [267, 472] on div at bounding box center [347, 476] width 342 height 27
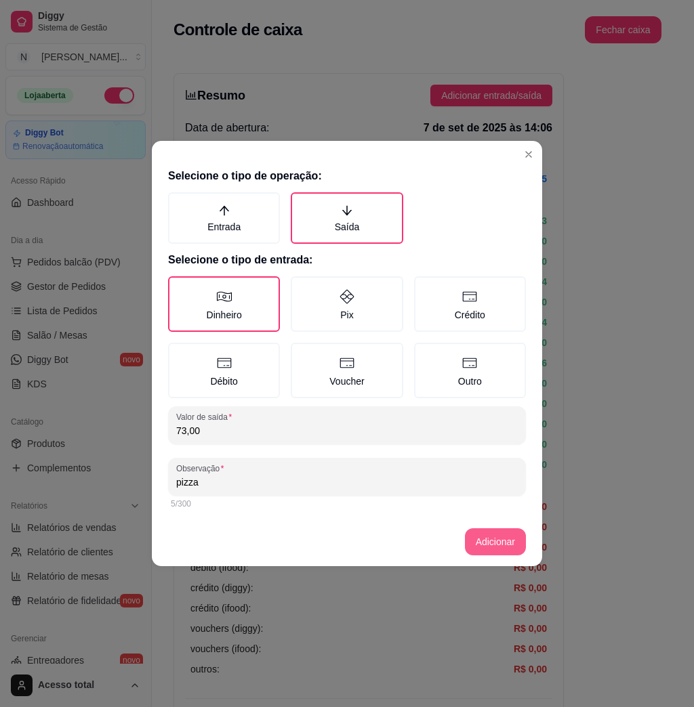
type input "pizza"
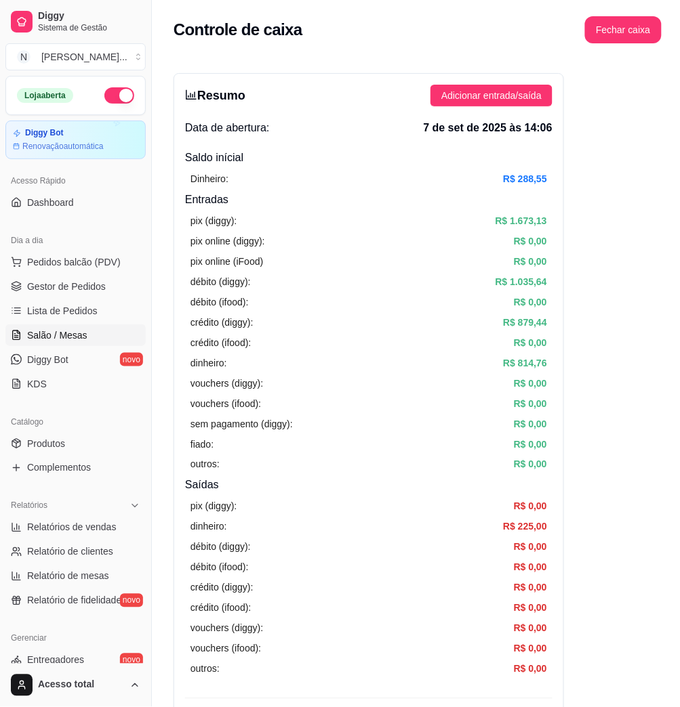
click at [95, 331] on link "Salão / Mesas" at bounding box center [75, 336] width 140 height 22
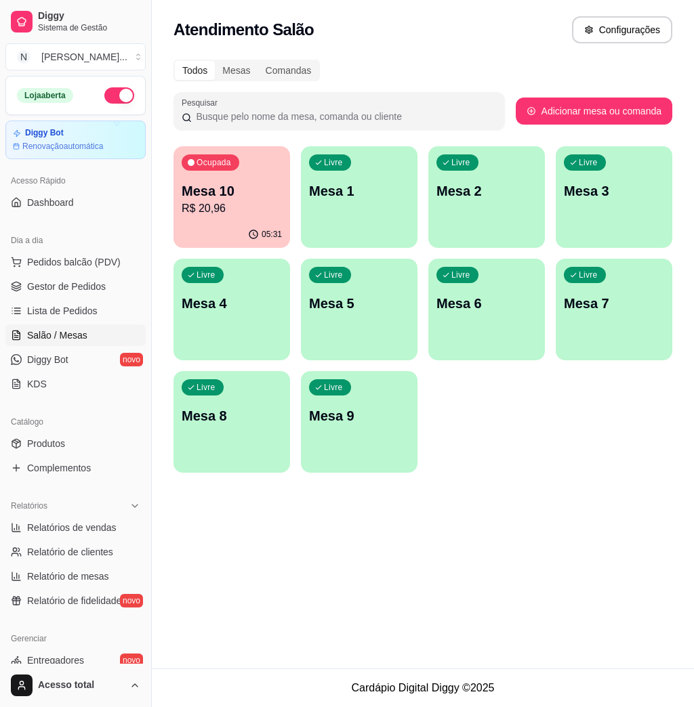
click at [224, 206] on p "R$ 20,96" at bounding box center [232, 209] width 100 height 16
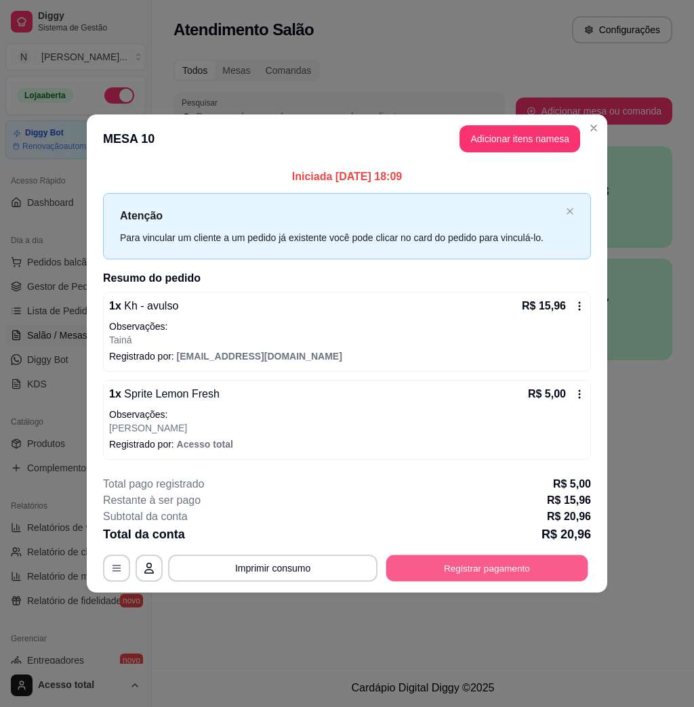
click at [501, 560] on button "Registrar pagamento" at bounding box center [487, 568] width 202 height 26
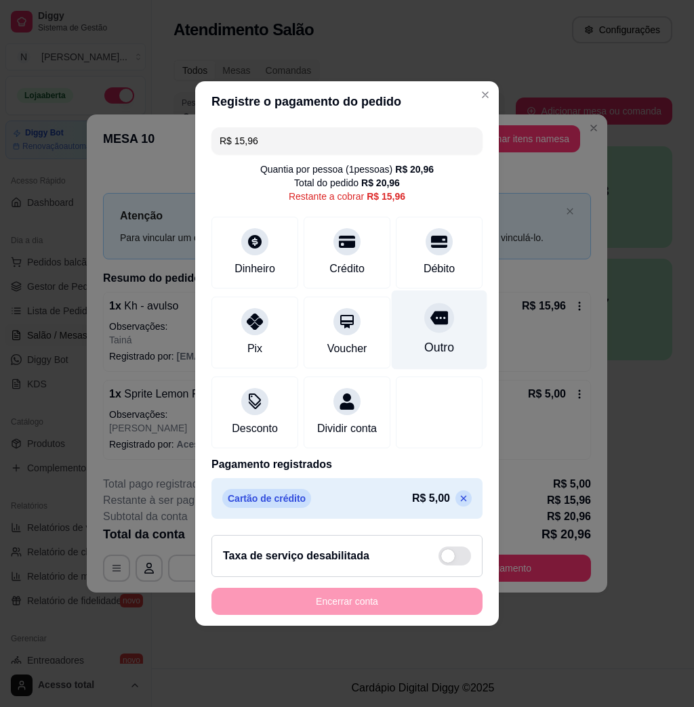
click at [446, 343] on div "Outro" at bounding box center [440, 330] width 96 height 79
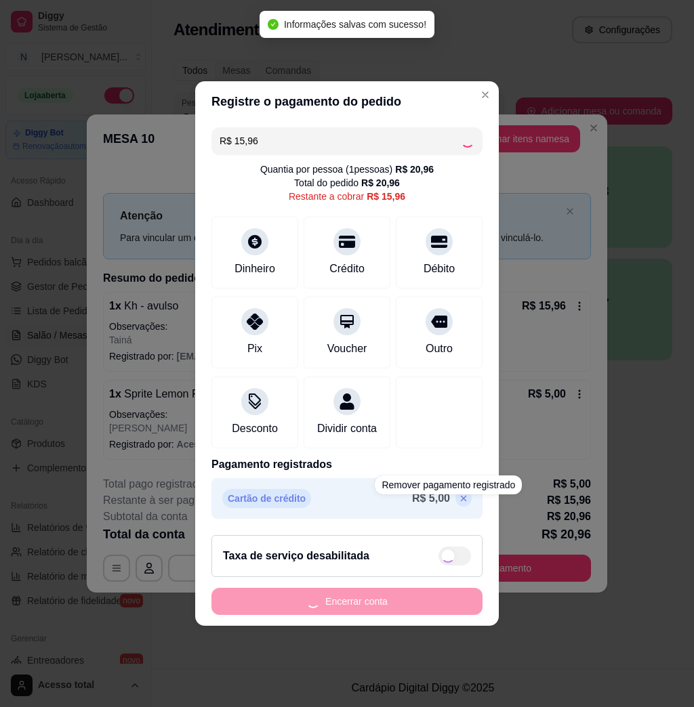
type input "R$ 0,00"
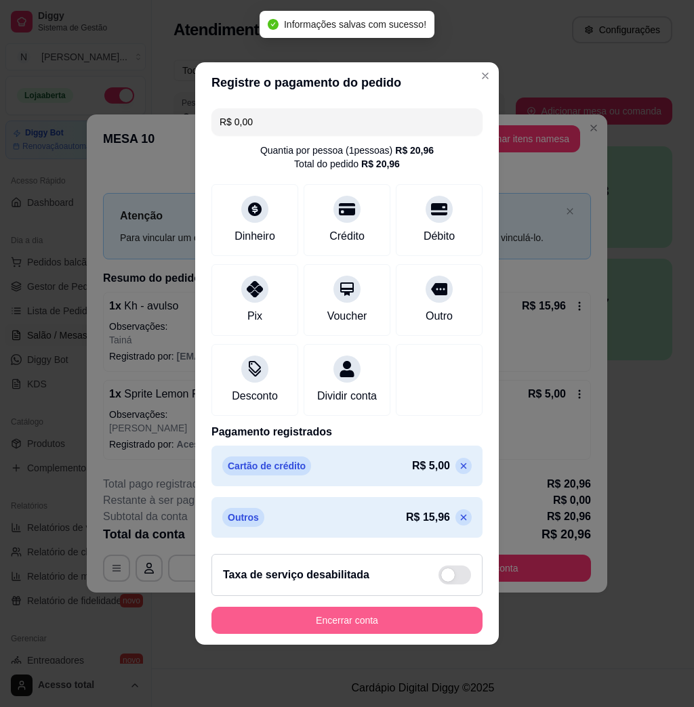
click at [441, 625] on button "Encerrar conta" at bounding box center [346, 620] width 271 height 27
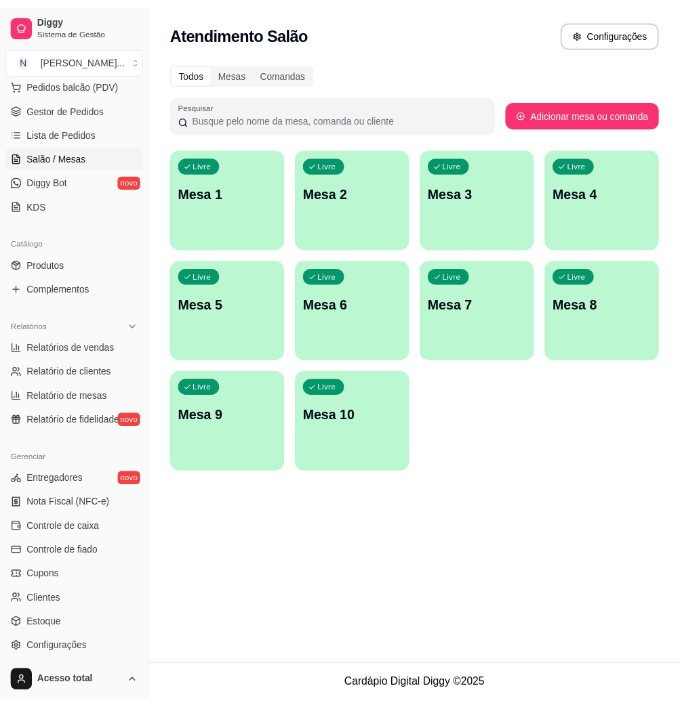
scroll to position [267, 0]
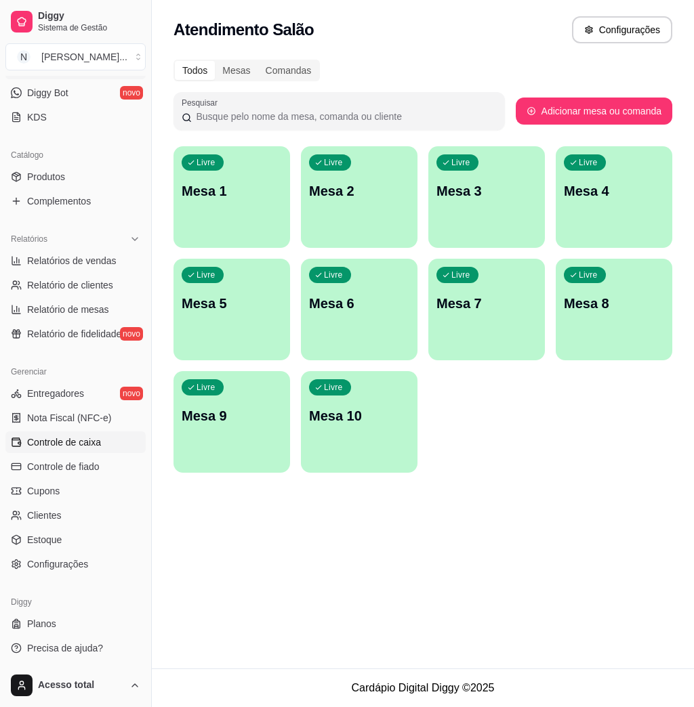
click at [89, 440] on span "Controle de caixa" at bounding box center [64, 443] width 74 height 14
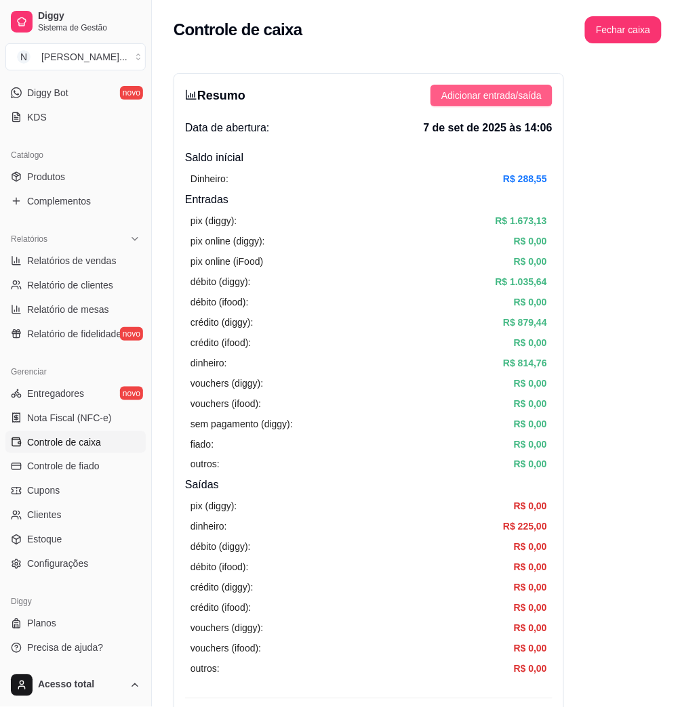
click at [523, 87] on button "Adicionar entrada/saída" at bounding box center [491, 96] width 122 height 22
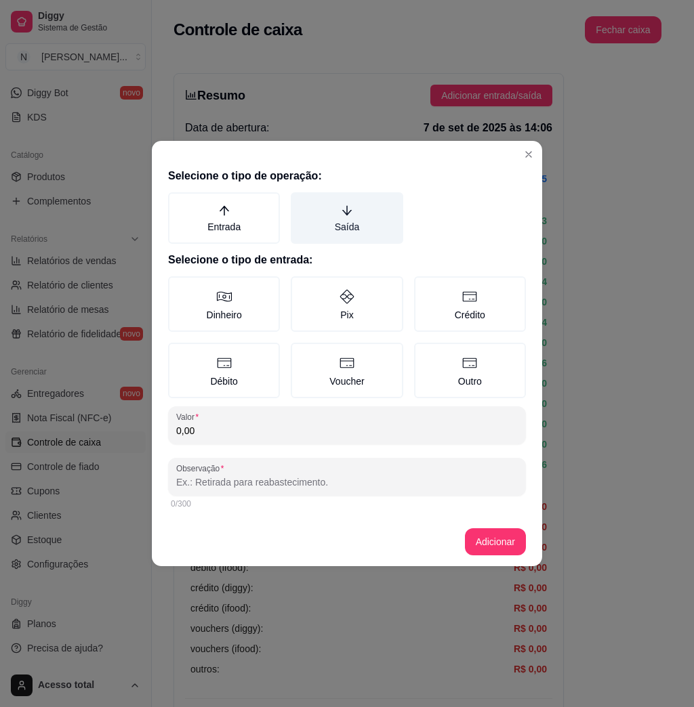
click at [365, 201] on label "Saída" at bounding box center [347, 217] width 112 height 51
click at [301, 201] on button "Saída" at bounding box center [295, 197] width 11 height 11
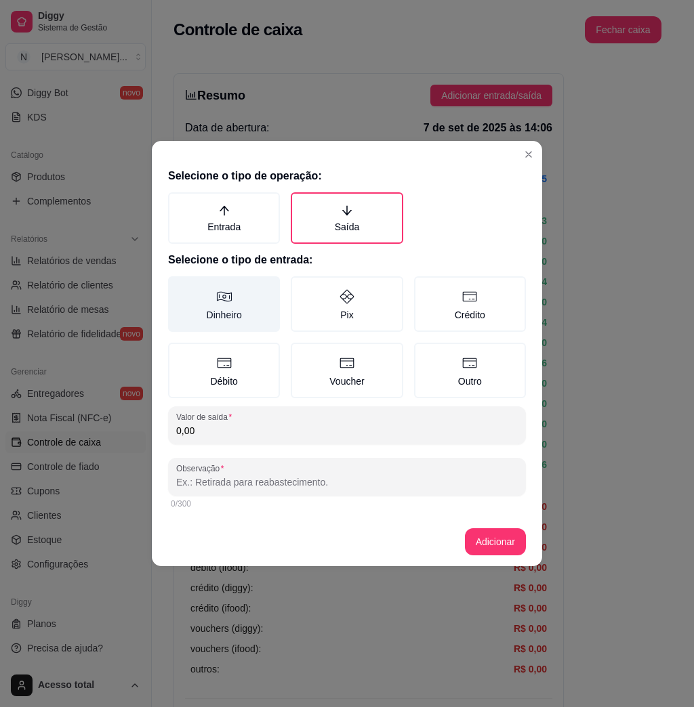
click at [255, 308] on label "Dinheiro" at bounding box center [224, 304] width 112 height 56
click at [178, 287] on button "Dinheiro" at bounding box center [172, 281] width 11 height 11
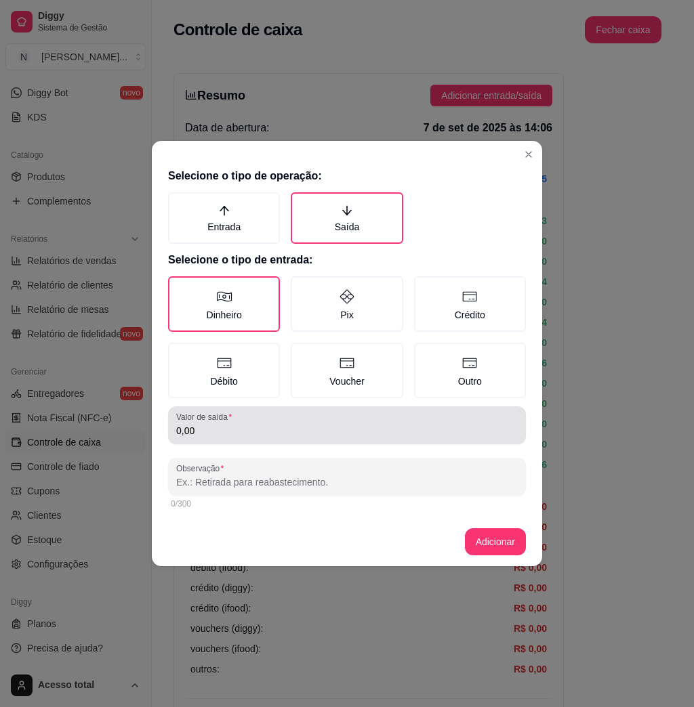
click at [295, 419] on div "0,00" at bounding box center [347, 425] width 342 height 27
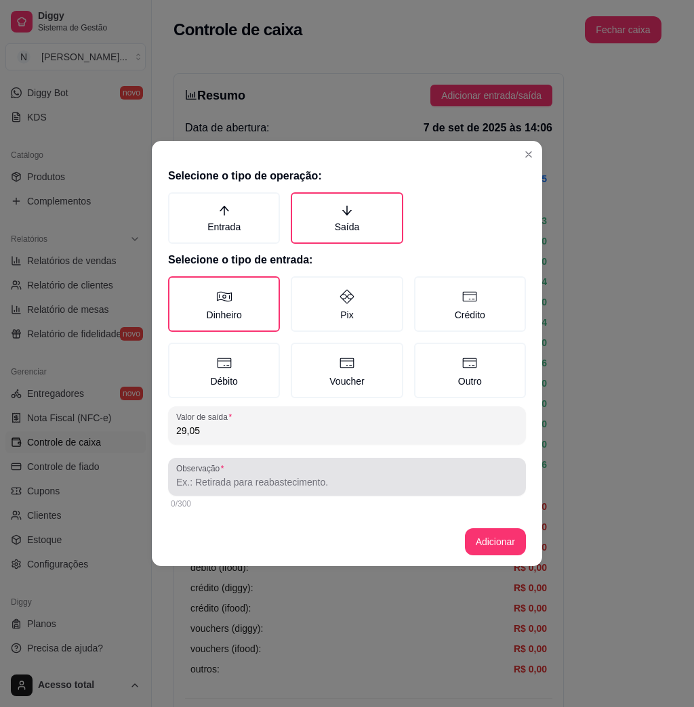
type input "29,05"
click at [331, 476] on input "Observação" at bounding box center [347, 483] width 342 height 14
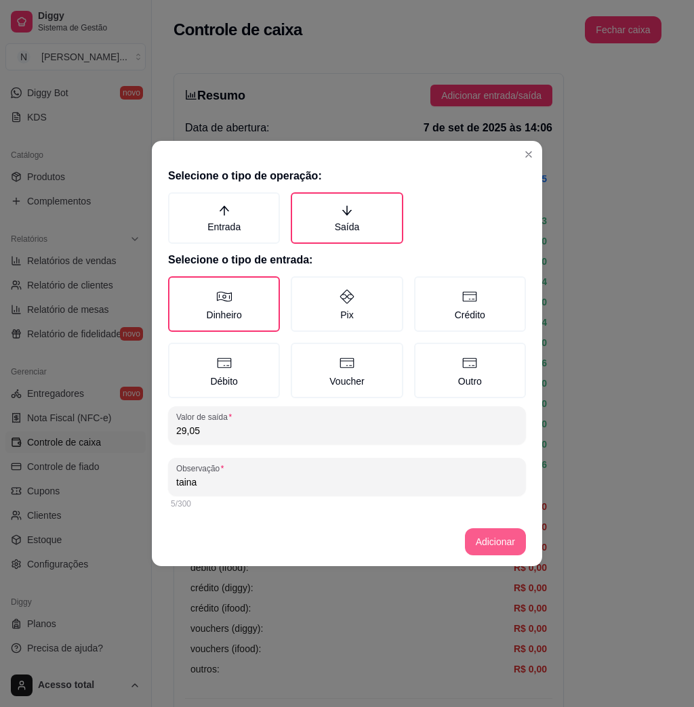
type input "taina"
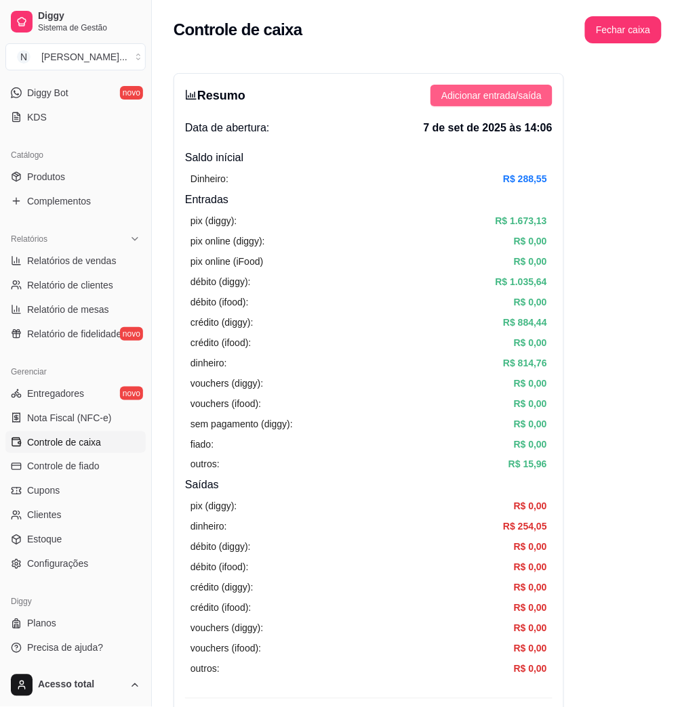
click at [506, 96] on span "Adicionar entrada/saída" at bounding box center [491, 95] width 100 height 15
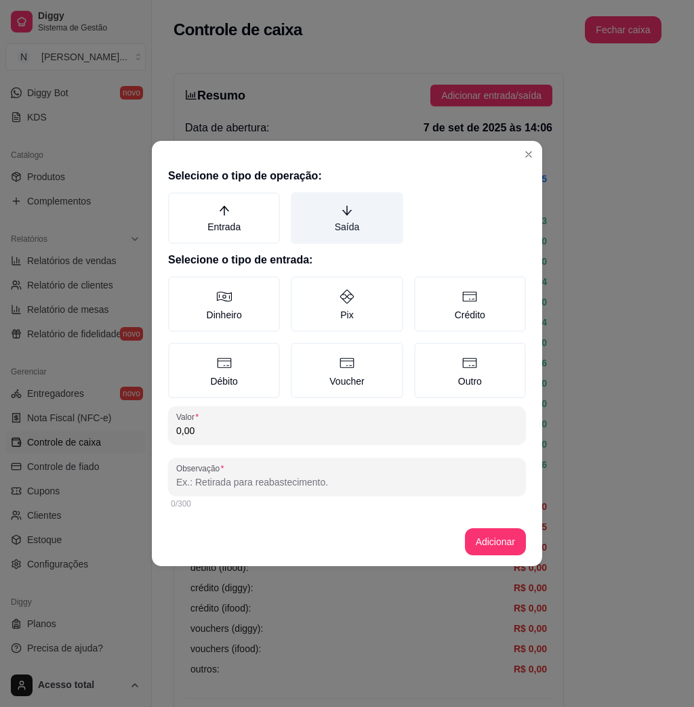
click at [369, 218] on label "Saída" at bounding box center [347, 217] width 112 height 51
click at [301, 203] on button "Saída" at bounding box center [295, 197] width 11 height 11
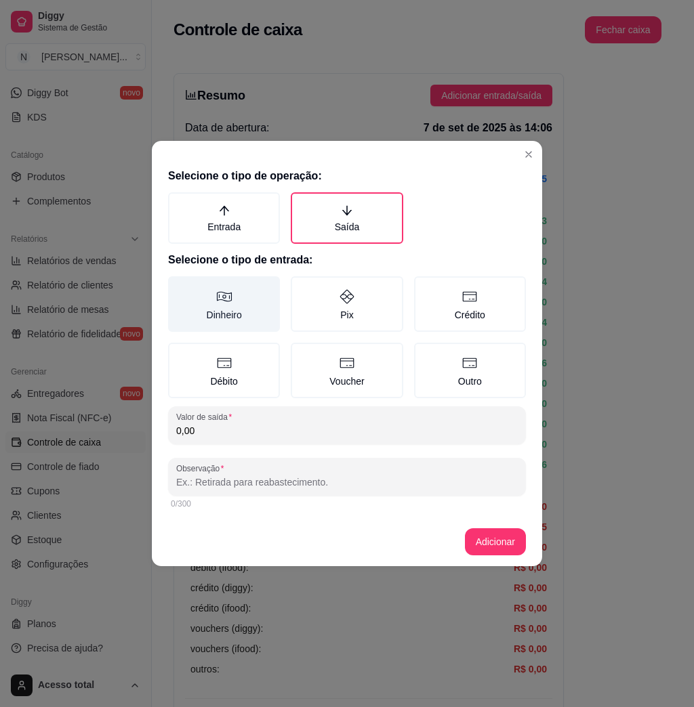
click at [245, 319] on label "Dinheiro" at bounding box center [224, 304] width 112 height 56
click at [178, 287] on button "Dinheiro" at bounding box center [172, 281] width 11 height 11
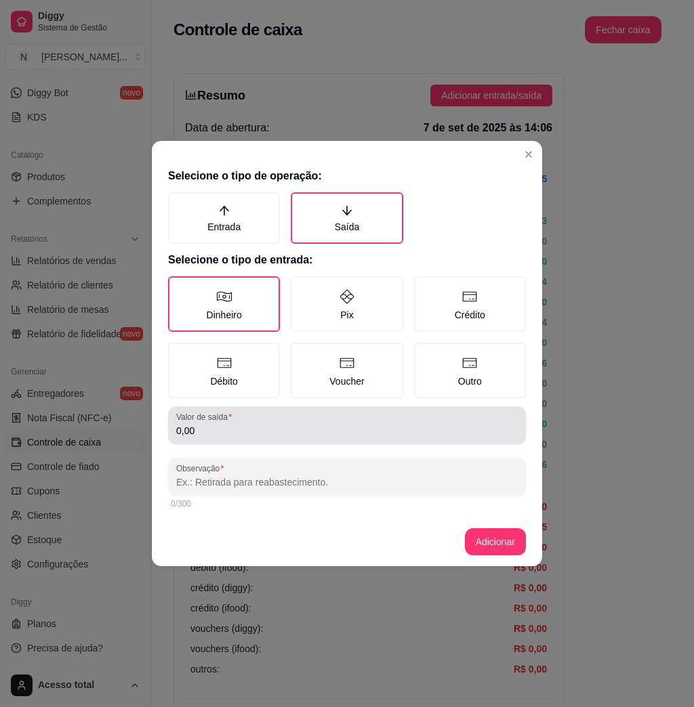
click at [248, 434] on input "0,00" at bounding box center [347, 431] width 342 height 14
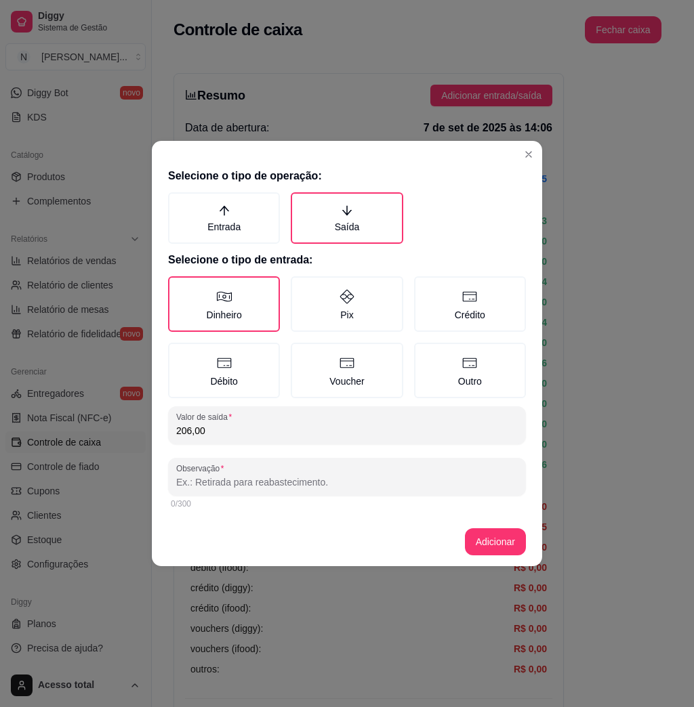
type input "206,00"
click at [269, 482] on input "Observação" at bounding box center [347, 483] width 342 height 14
type input "[PERSON_NAME]"
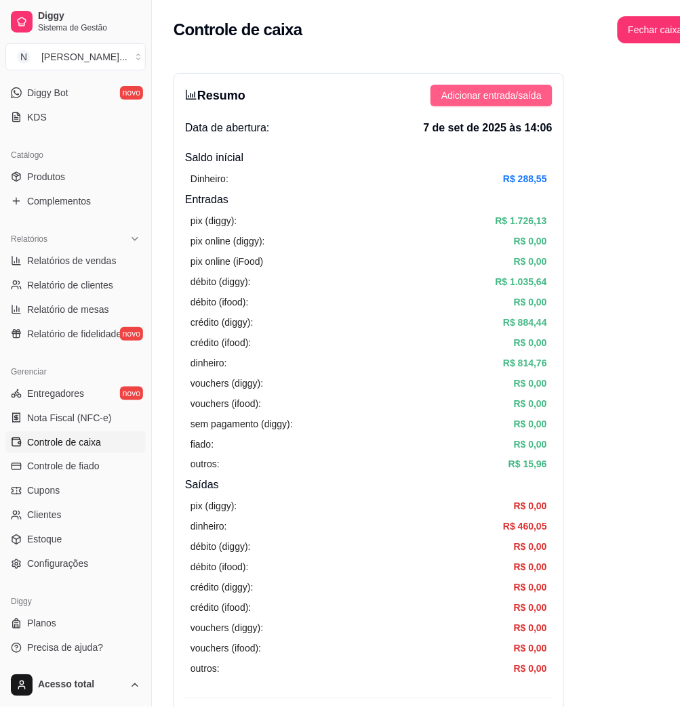
click at [534, 87] on button "Adicionar entrada/saída" at bounding box center [491, 96] width 122 height 22
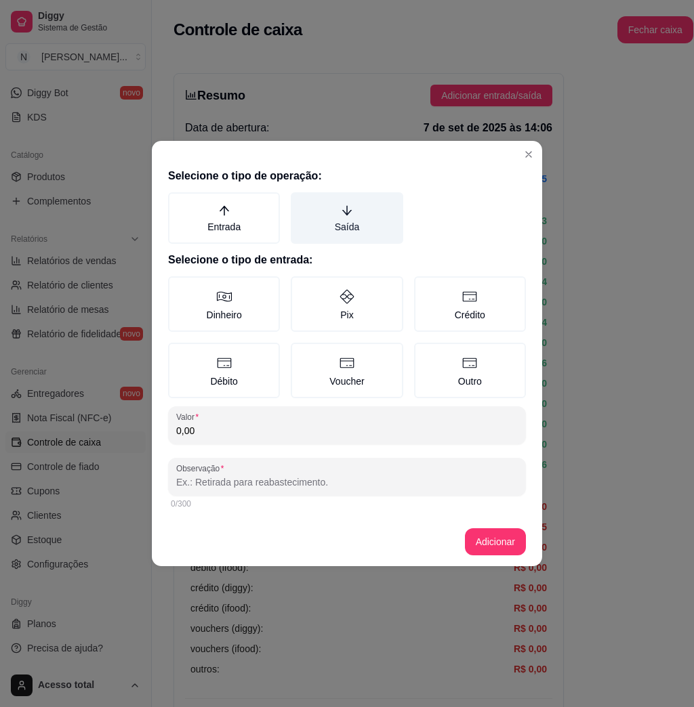
drag, startPoint x: 386, startPoint y: 214, endPoint x: 375, endPoint y: 218, distance: 11.6
click at [384, 214] on label "Saída" at bounding box center [347, 217] width 112 height 51
click at [301, 203] on button "Saída" at bounding box center [295, 197] width 11 height 11
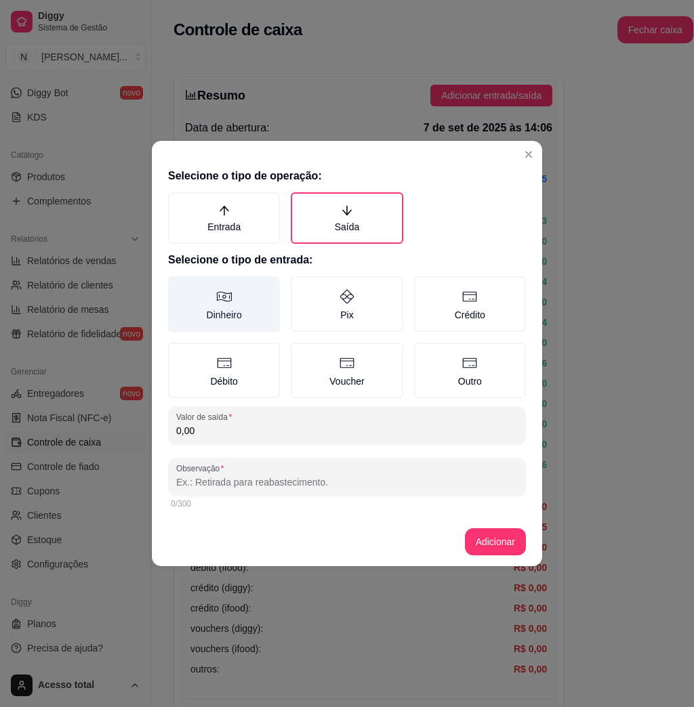
click at [241, 307] on label "Dinheiro" at bounding box center [224, 304] width 112 height 56
click at [178, 287] on button "Dinheiro" at bounding box center [172, 281] width 11 height 11
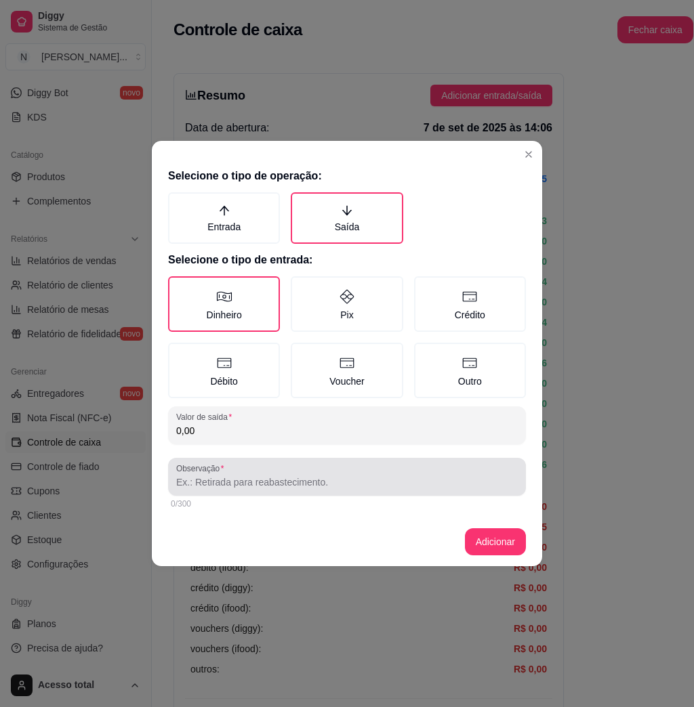
drag, startPoint x: 218, startPoint y: 489, endPoint x: 247, endPoint y: 437, distance: 58.8
click at [229, 465] on div "Observação" at bounding box center [347, 477] width 358 height 38
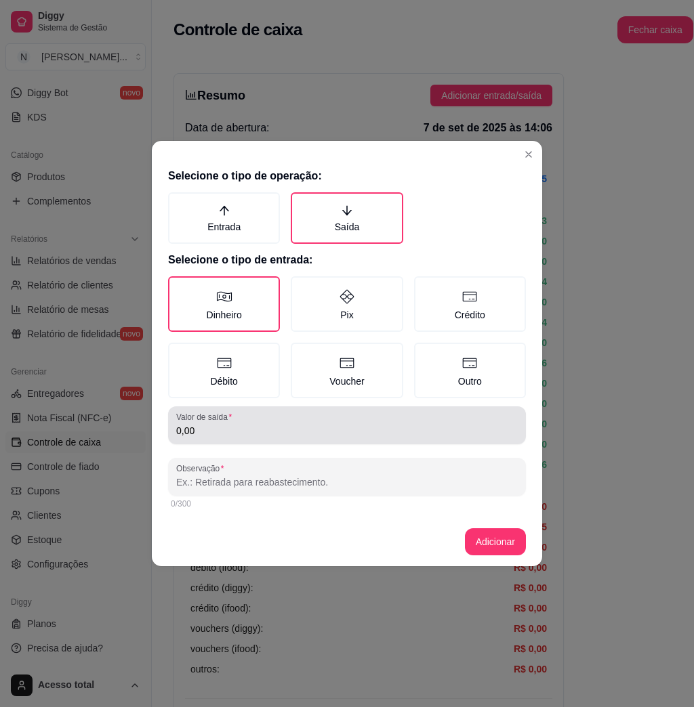
click at [248, 436] on div "0,00" at bounding box center [347, 425] width 342 height 27
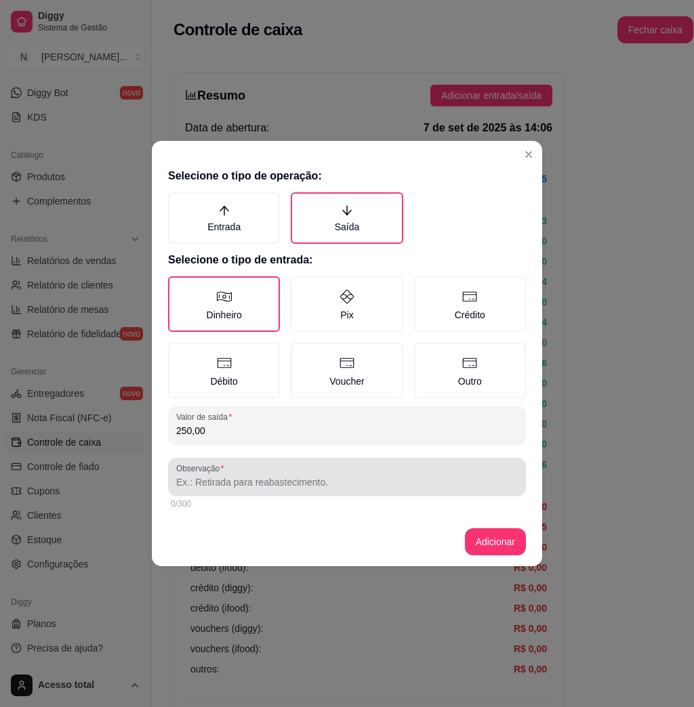
type input "250,00"
click at [340, 470] on div at bounding box center [347, 476] width 342 height 27
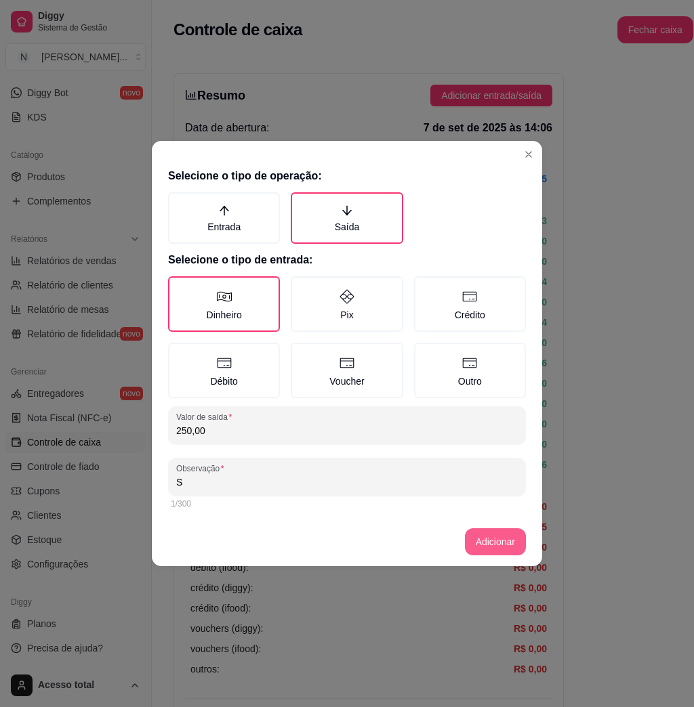
type input "S"
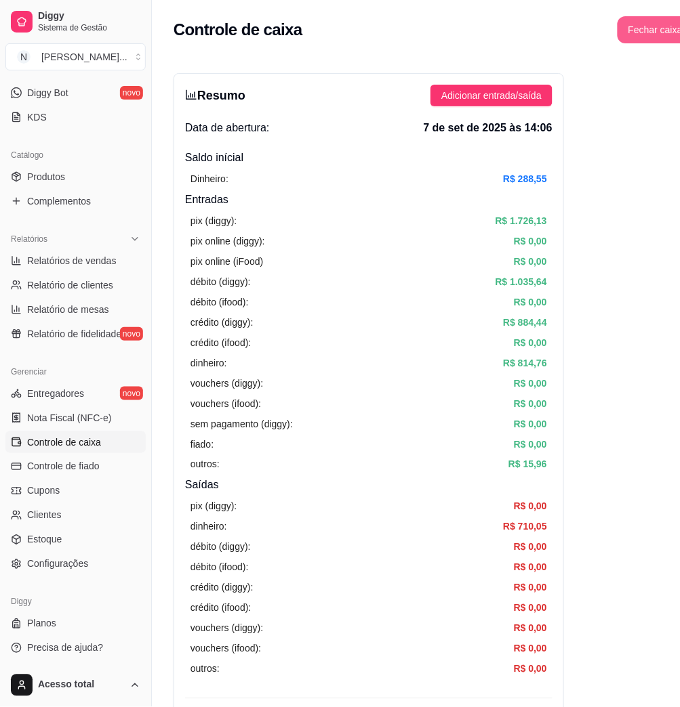
click at [617, 37] on button "Fechar caixa" at bounding box center [655, 29] width 76 height 27
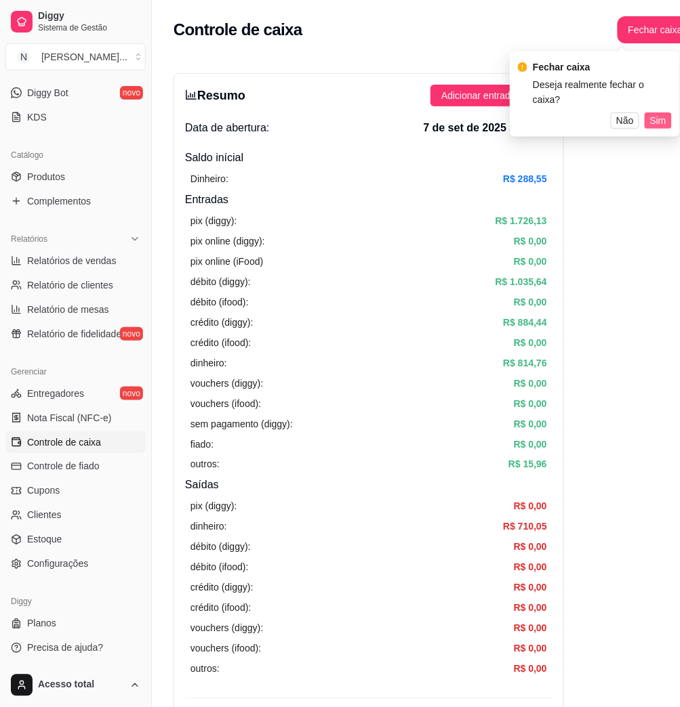
click at [666, 112] on button "Sim" at bounding box center [657, 120] width 27 height 16
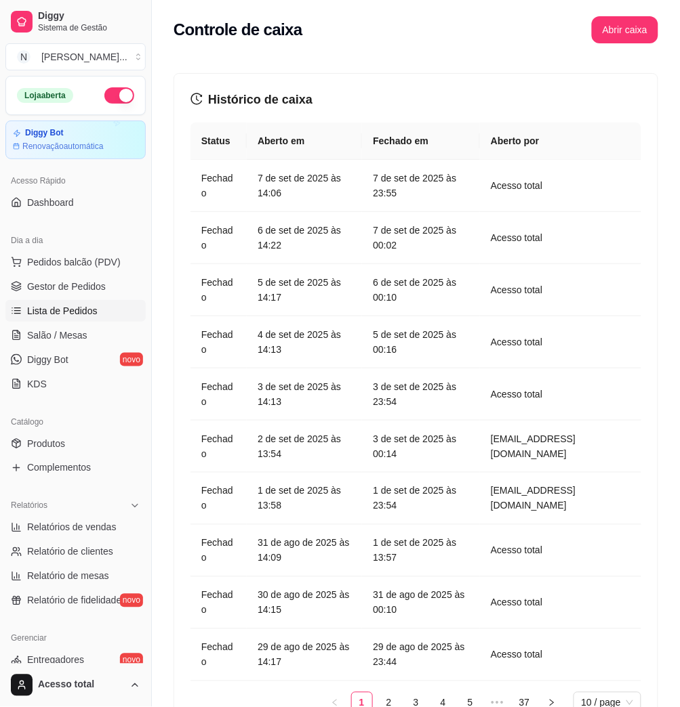
click at [63, 306] on span "Lista de Pedidos" at bounding box center [62, 311] width 70 height 14
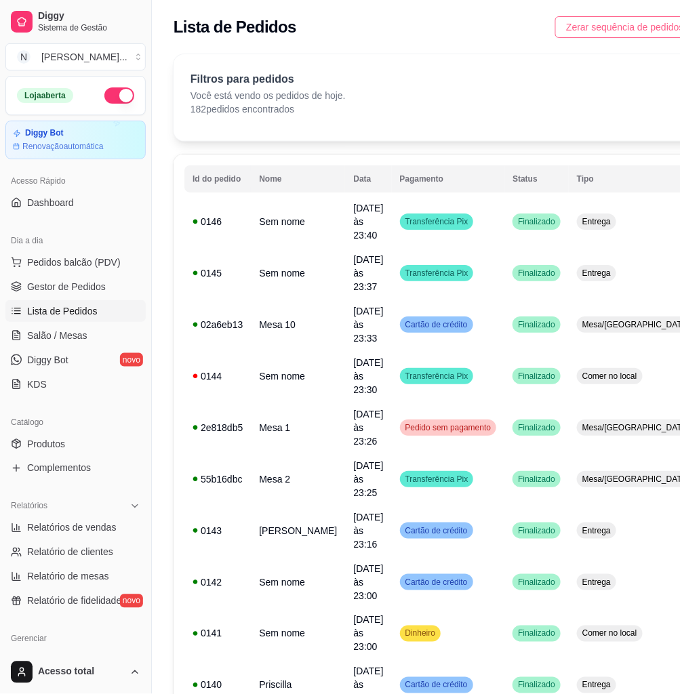
click at [566, 24] on span "Zerar sequência de pedidos" at bounding box center [625, 27] width 118 height 15
